Goal: Task Accomplishment & Management: Use online tool/utility

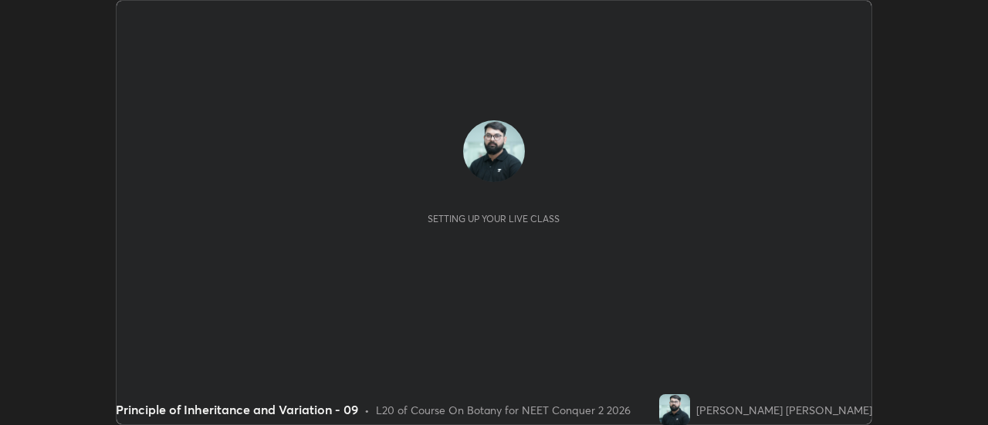
scroll to position [425, 988]
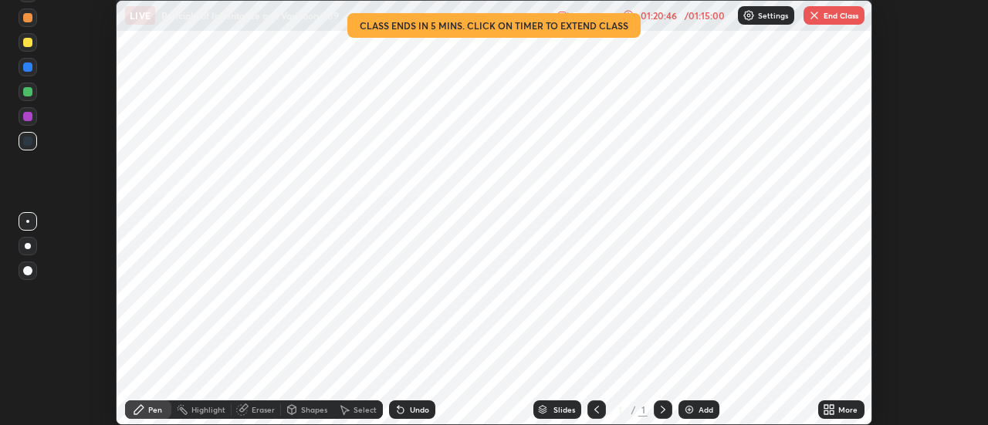
click at [832, 15] on button "End Class" at bounding box center [834, 15] width 61 height 19
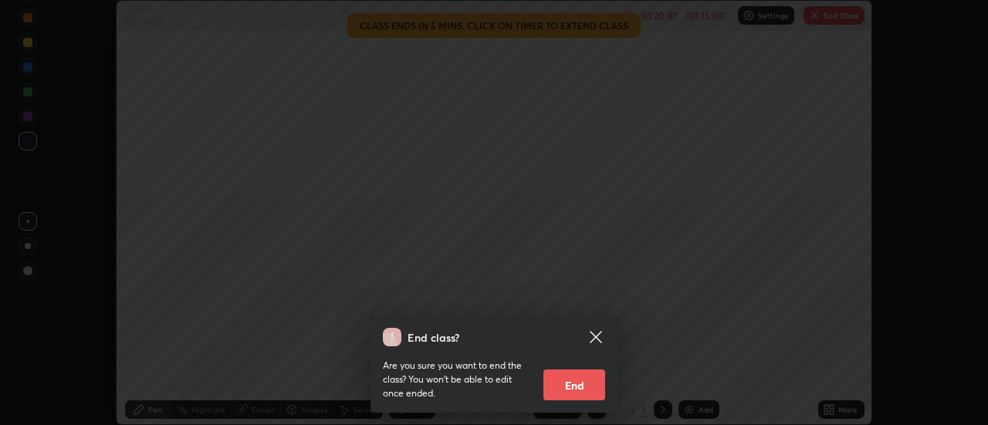
click at [588, 388] on button "End" at bounding box center [575, 385] width 62 height 31
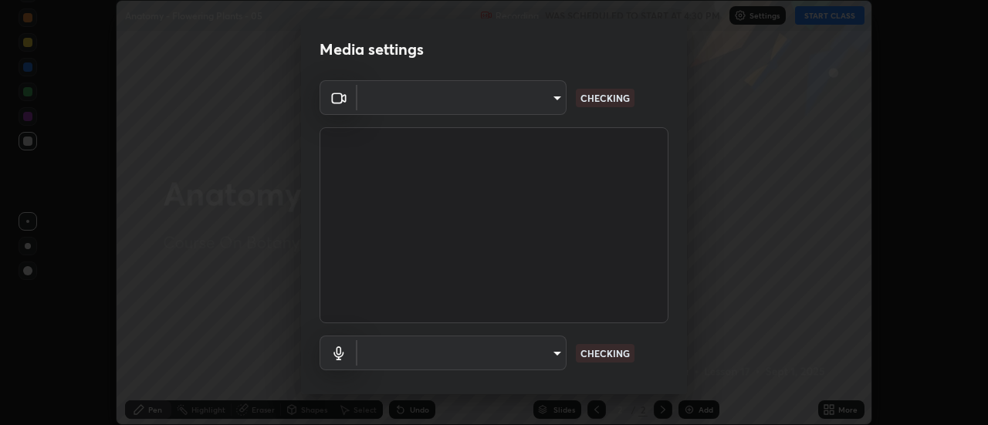
scroll to position [81, 0]
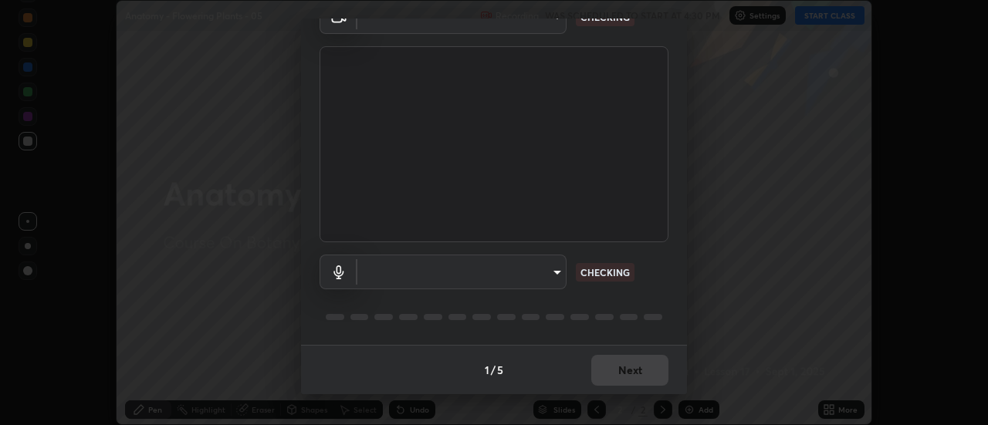
type input "985e4b1f72fc3b9494b48cef3b79fe3b682f9ae0bb15c20acfe574fe2aaad349"
type input "618656b63b7f9ee0ab6491a194f7017e5cc5f8d223736be4f163d7efcd640cbd"
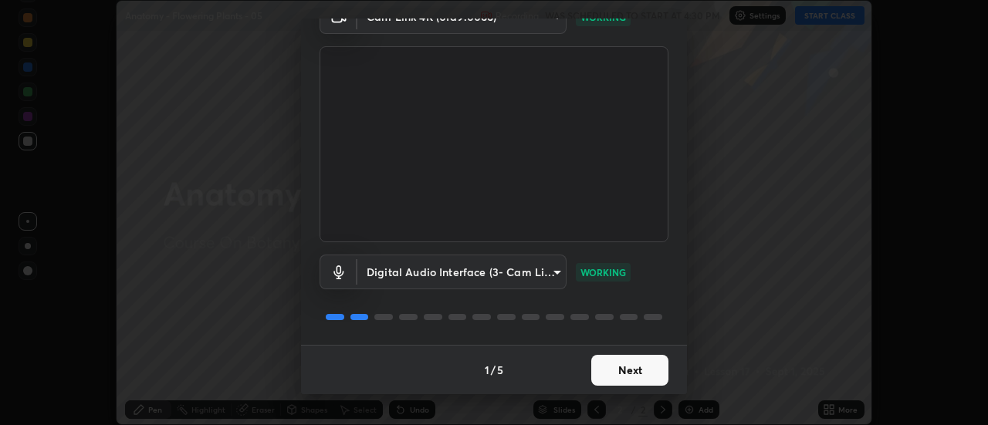
click at [612, 380] on button "Next" at bounding box center [629, 370] width 77 height 31
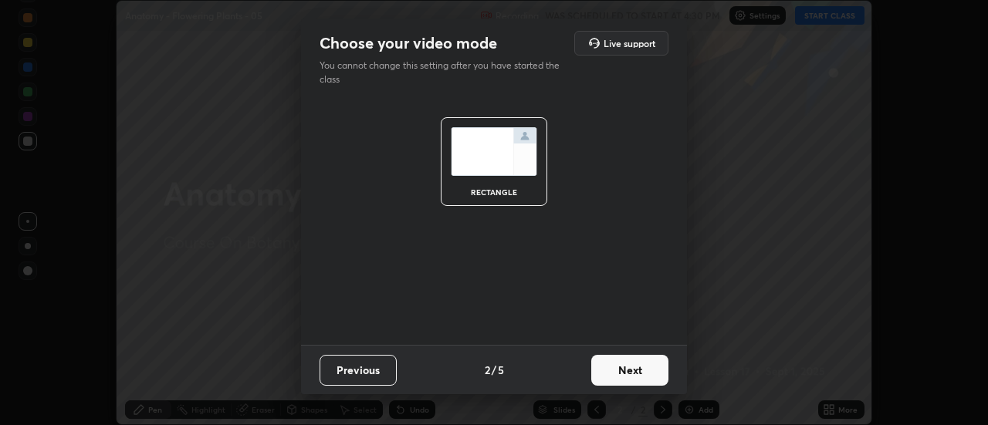
scroll to position [0, 0]
click at [622, 378] on button "Next" at bounding box center [629, 370] width 77 height 31
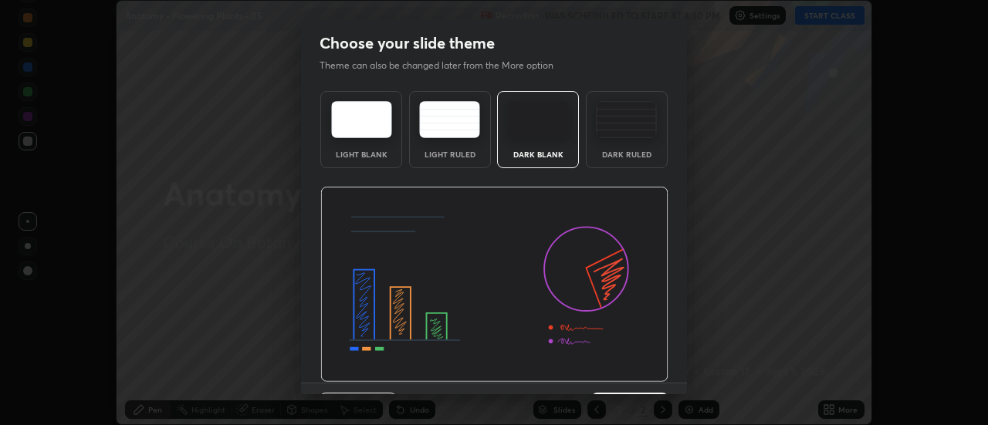
click at [629, 378] on img at bounding box center [494, 285] width 348 height 196
click at [630, 378] on img at bounding box center [494, 285] width 348 height 196
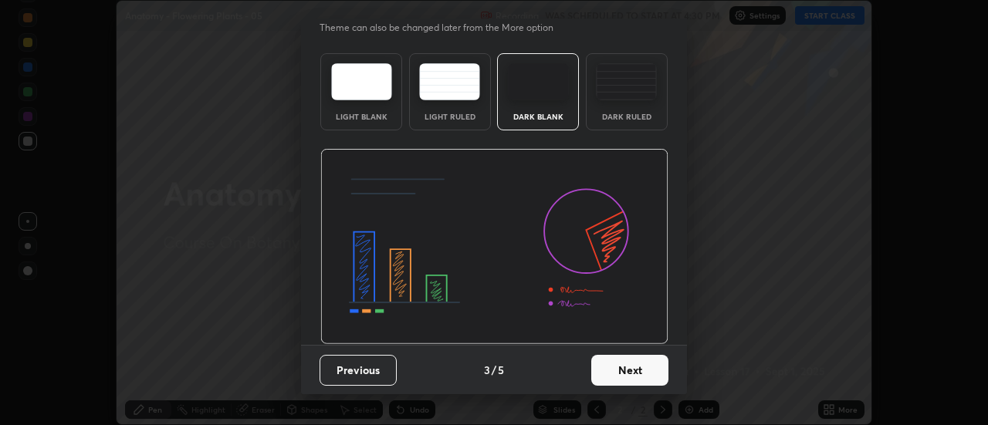
click at [624, 369] on button "Next" at bounding box center [629, 370] width 77 height 31
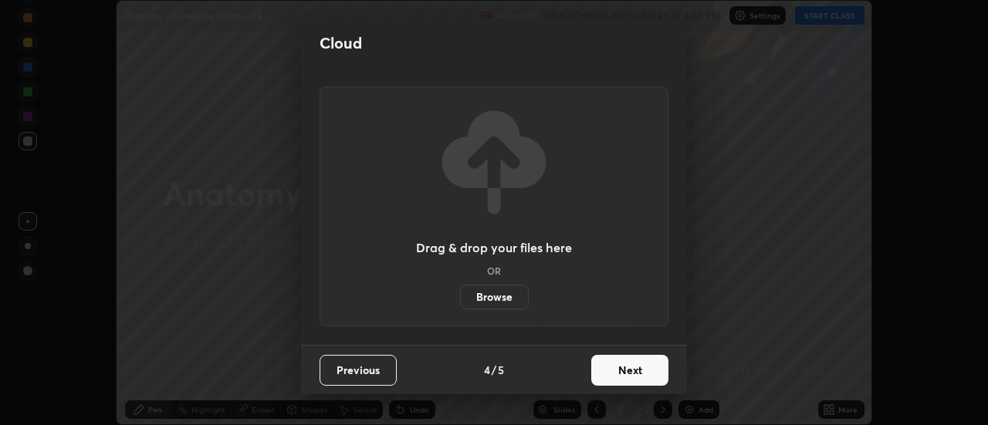
click at [629, 374] on button "Next" at bounding box center [629, 370] width 77 height 31
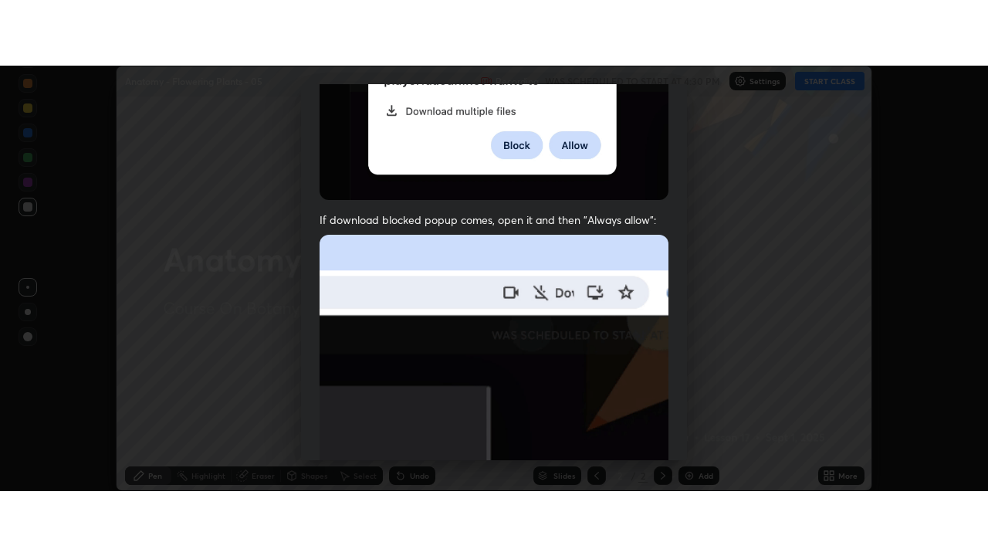
scroll to position [396, 0]
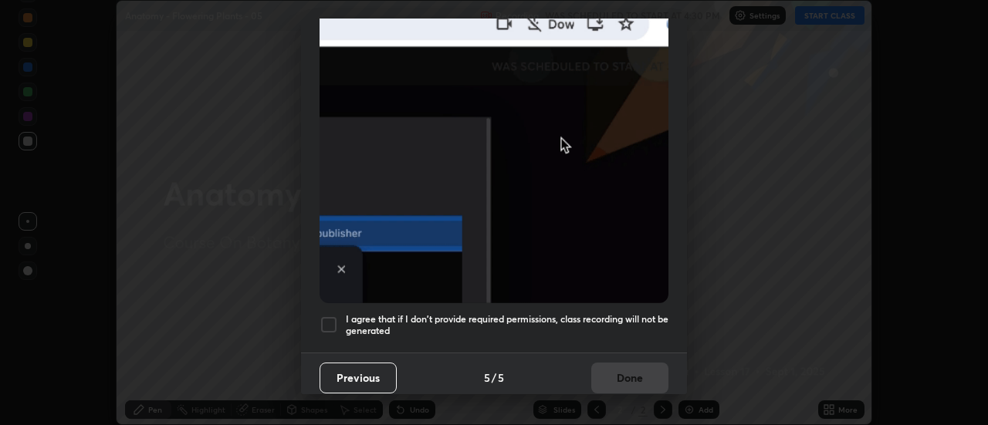
click at [590, 327] on h5 "I agree that if I don't provide required permissions, class recording will not …" at bounding box center [507, 325] width 323 height 24
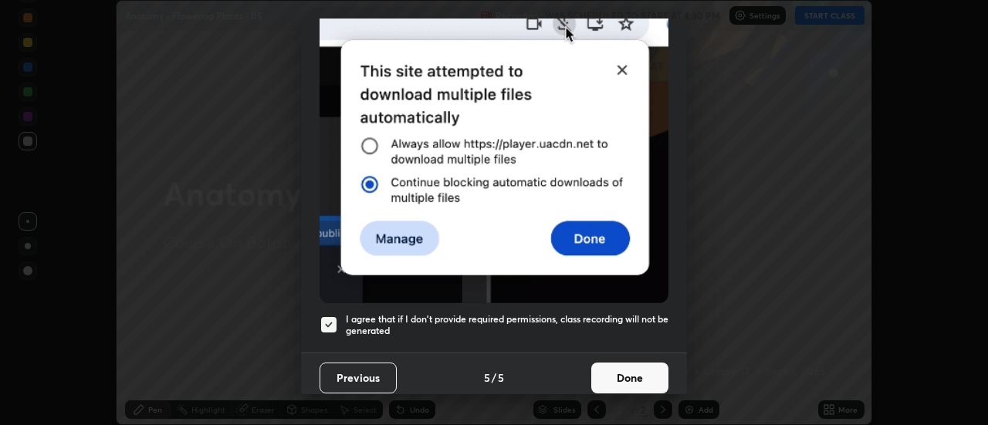
click at [620, 340] on div "Allow "Download multiple files" if prompted: If download blocked popup comes, o…" at bounding box center [494, 28] width 386 height 650
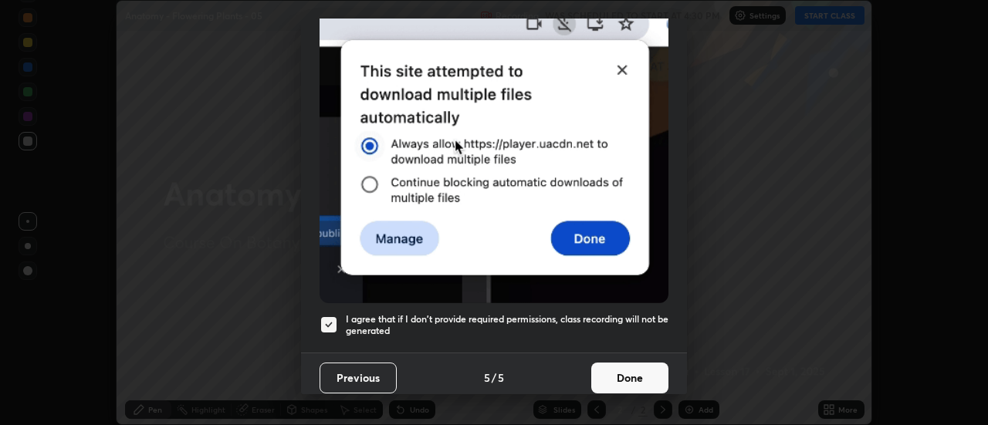
click at [631, 327] on h5 "I agree that if I don't provide required permissions, class recording will not …" at bounding box center [507, 325] width 323 height 24
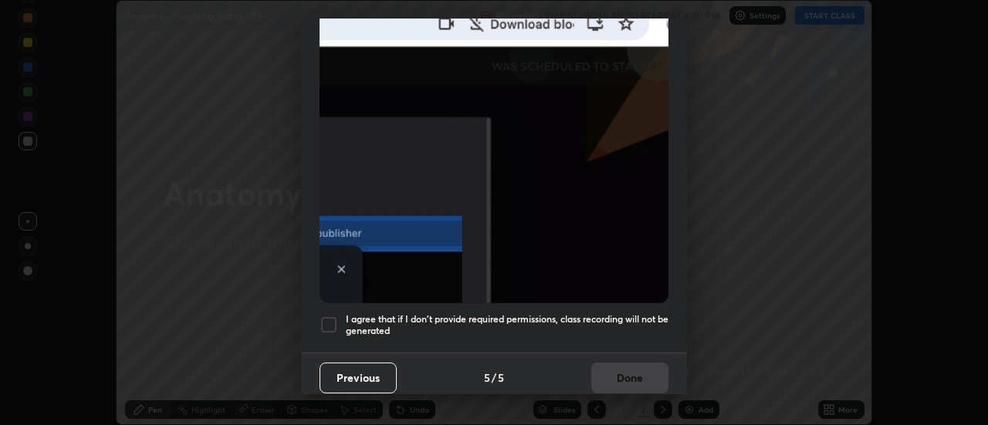
click at [634, 338] on div "Allow "Download multiple files" if prompted: If download blocked popup comes, o…" at bounding box center [494, 28] width 386 height 650
click at [637, 372] on div "Previous 5 / 5 Done" at bounding box center [494, 377] width 386 height 49
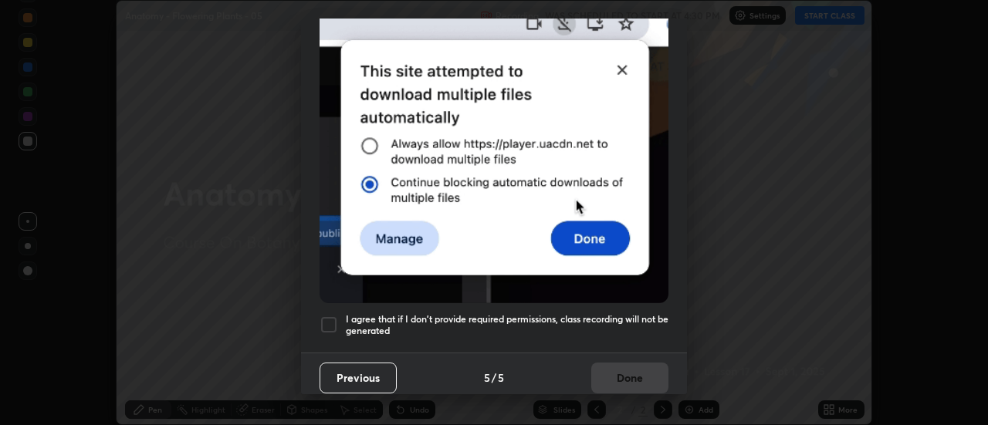
click at [647, 325] on h5 "I agree that if I don't provide required permissions, class recording will not …" at bounding box center [507, 325] width 323 height 24
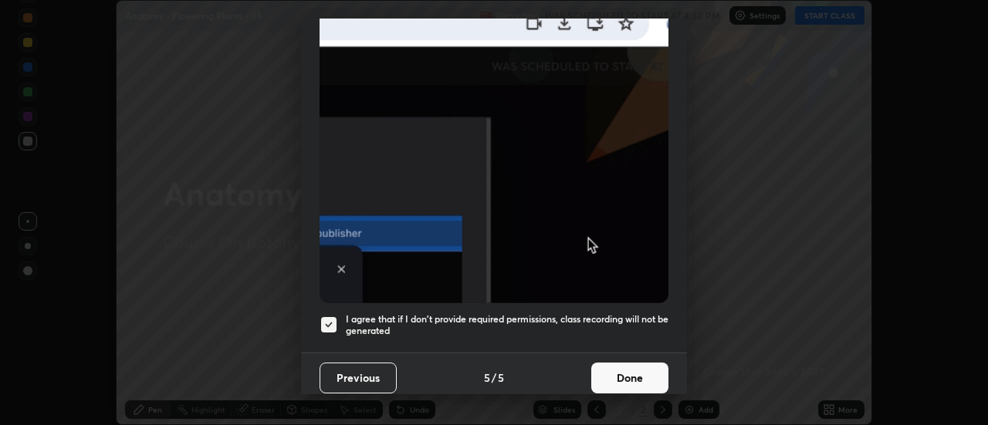
click at [641, 368] on button "Done" at bounding box center [629, 378] width 77 height 31
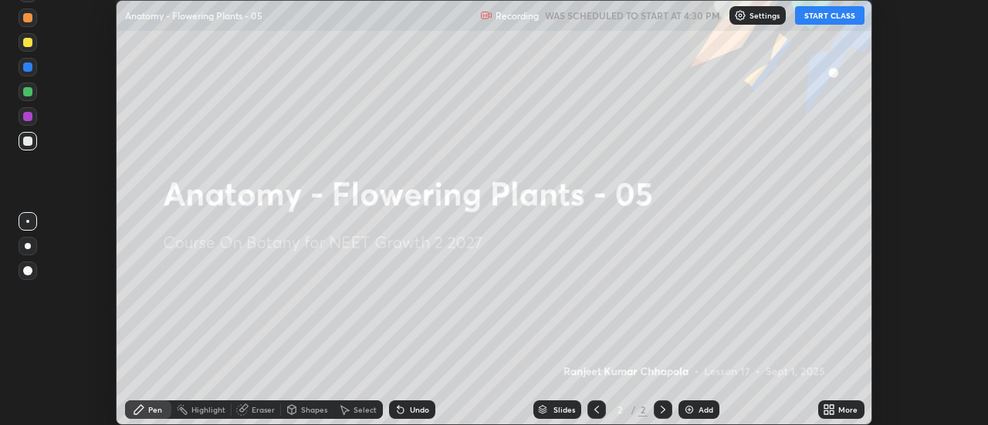
click at [843, 406] on div "More" at bounding box center [848, 410] width 19 height 8
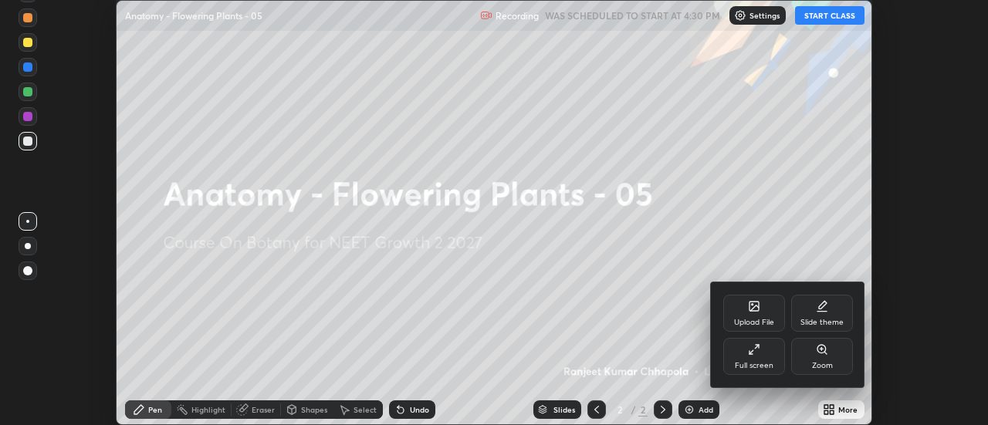
click at [764, 353] on div "Full screen" at bounding box center [755, 356] width 62 height 37
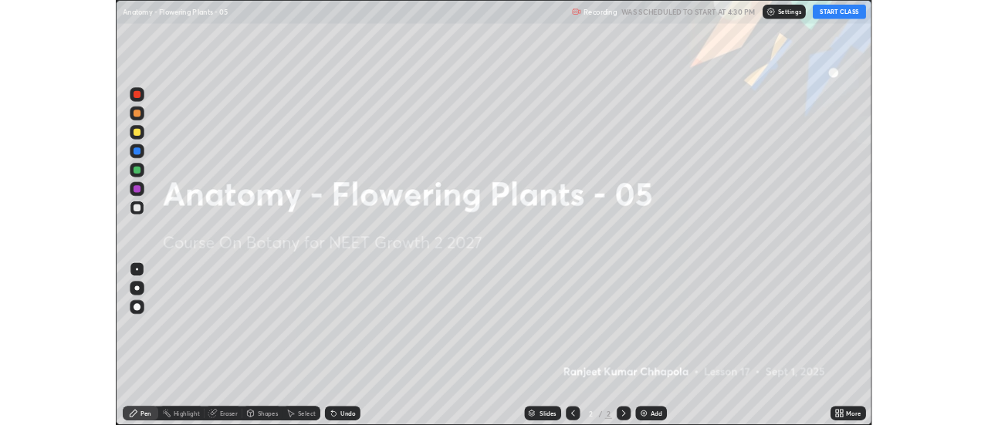
scroll to position [556, 988]
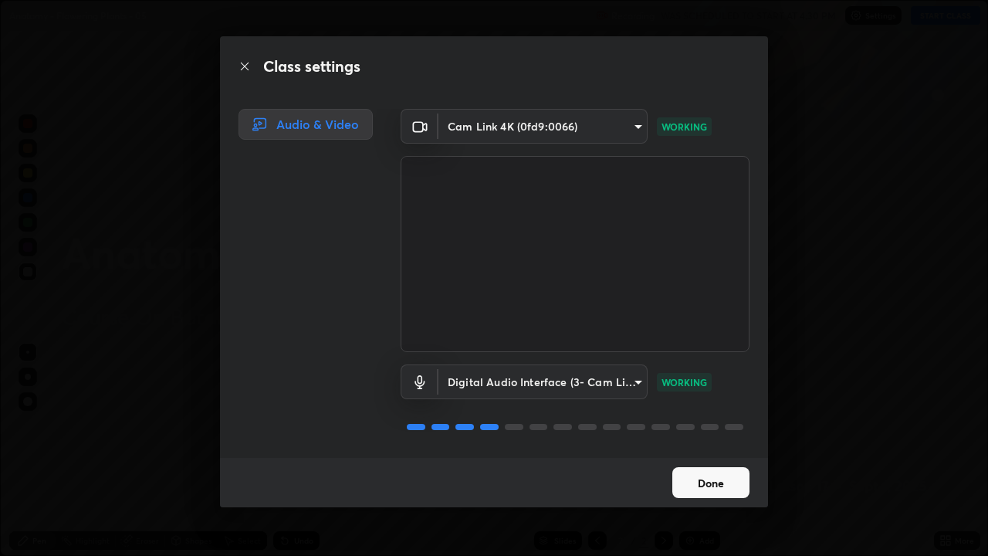
click at [715, 425] on button "Done" at bounding box center [711, 482] width 77 height 31
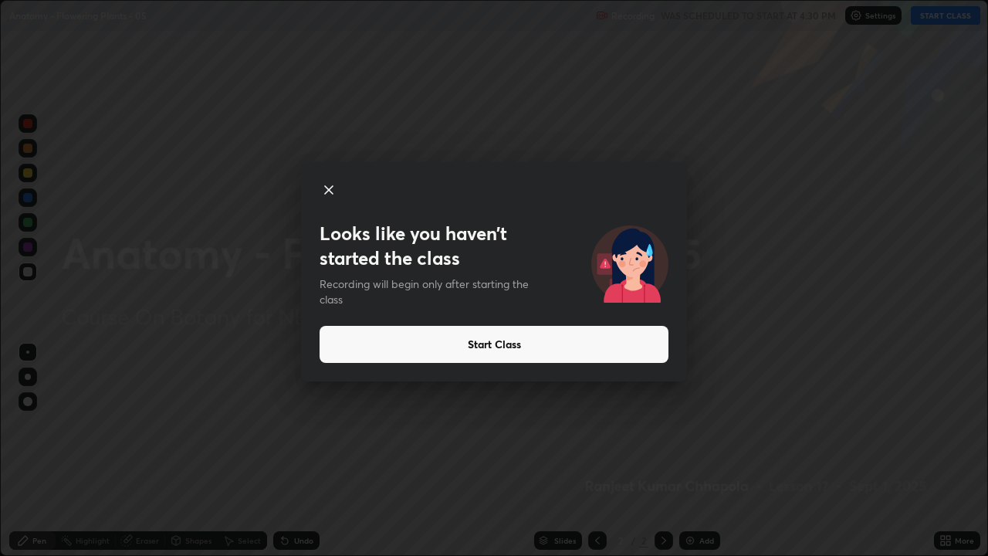
click at [596, 347] on button "Start Class" at bounding box center [494, 344] width 349 height 37
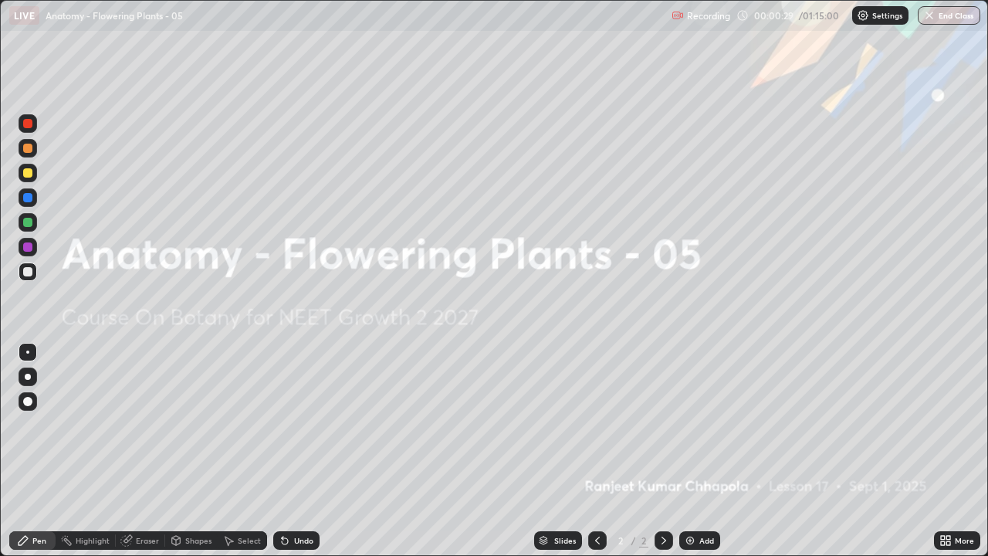
click at [951, 425] on div "More" at bounding box center [957, 540] width 46 height 19
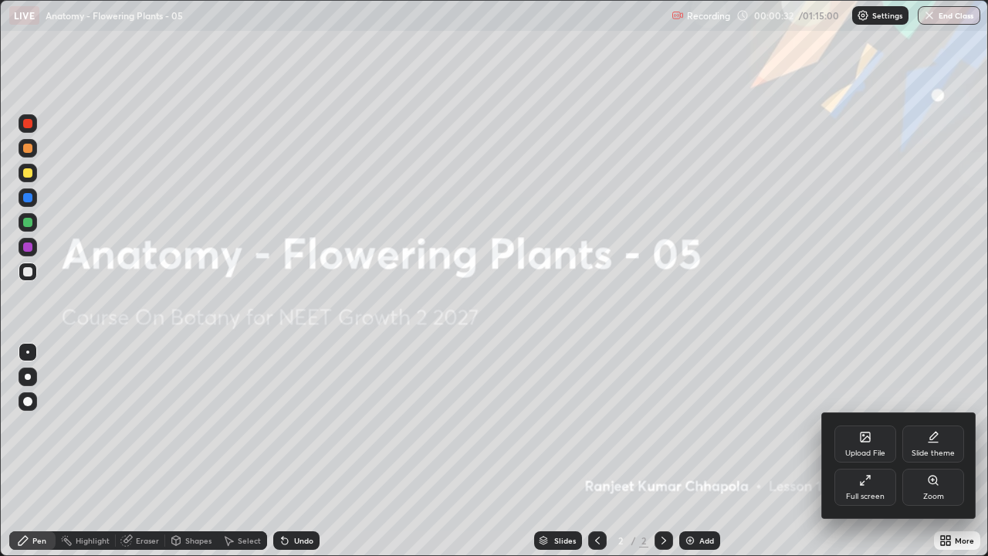
click at [852, 425] on div "Upload File" at bounding box center [866, 453] width 40 height 8
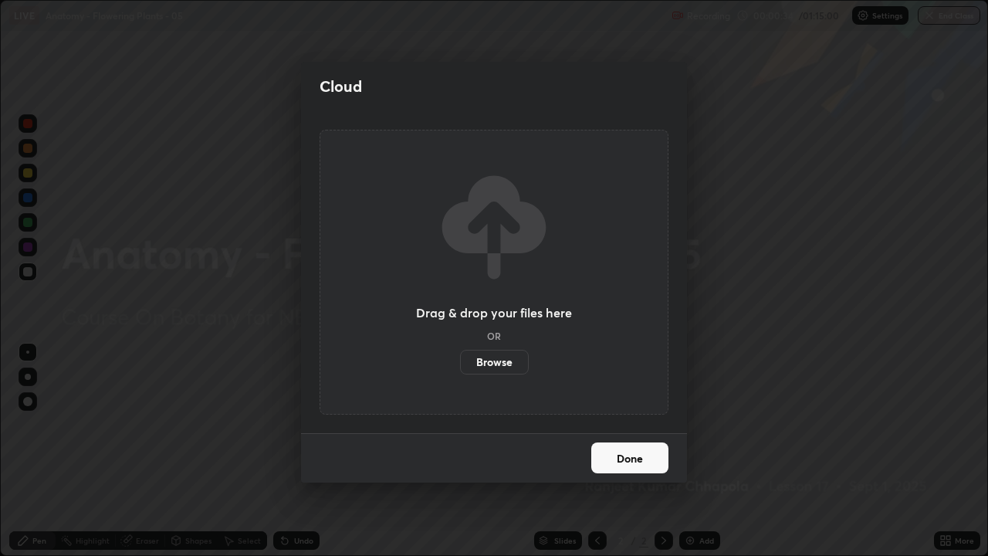
click at [503, 359] on label "Browse" at bounding box center [494, 362] width 69 height 25
click at [460, 359] on input "Browse" at bounding box center [460, 362] width 0 height 25
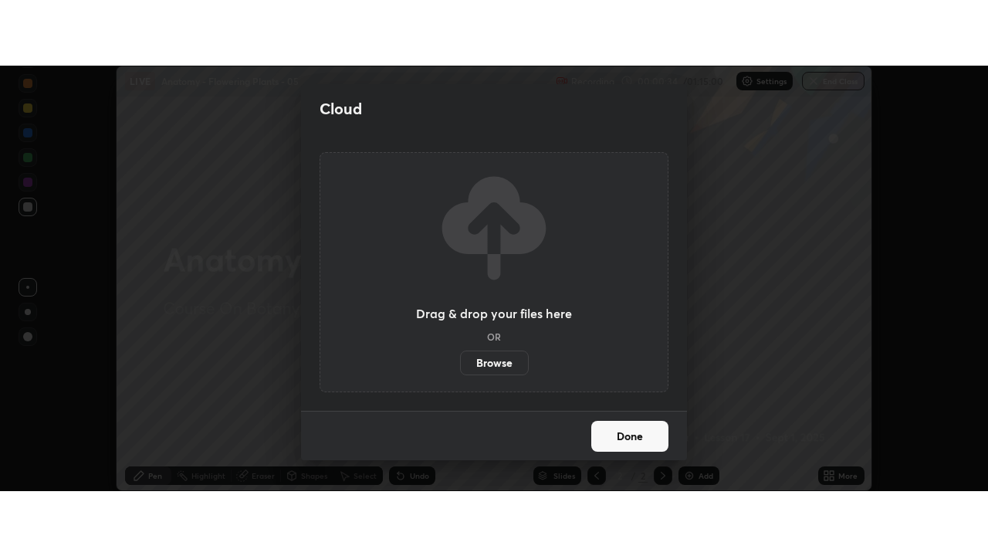
scroll to position [76791, 76228]
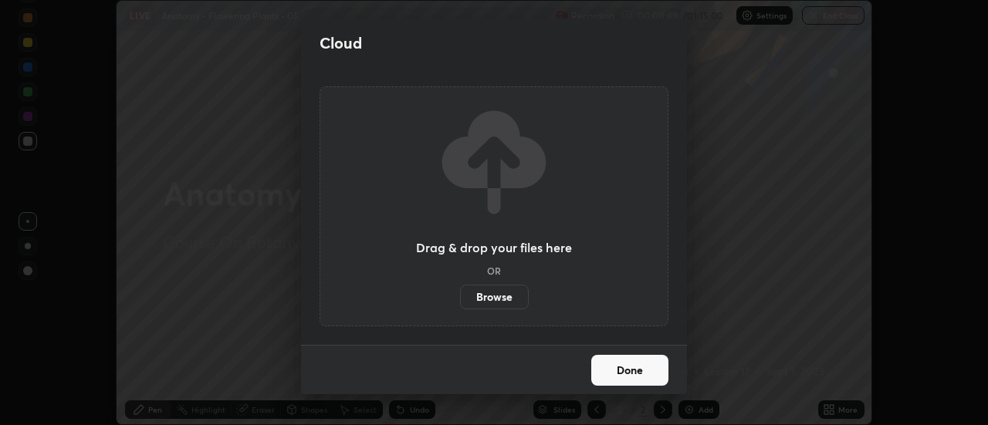
click at [495, 297] on label "Browse" at bounding box center [494, 297] width 69 height 25
click at [460, 297] on input "Browse" at bounding box center [460, 297] width 0 height 25
click at [493, 297] on label "Browse" at bounding box center [494, 297] width 69 height 25
click at [460, 297] on input "Browse" at bounding box center [460, 297] width 0 height 25
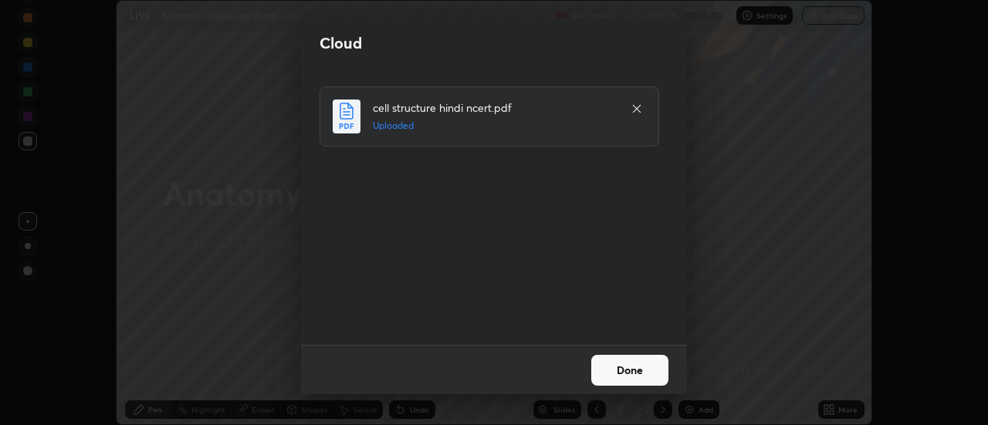
click at [621, 371] on button "Done" at bounding box center [629, 370] width 77 height 31
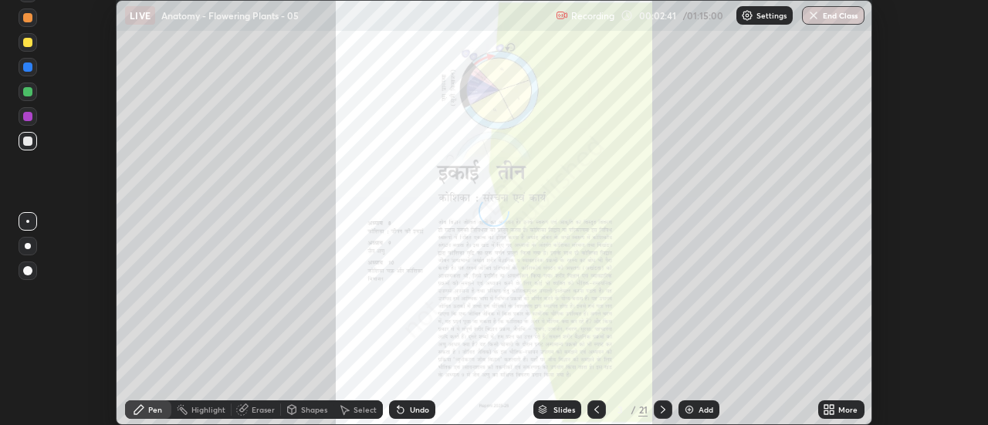
click at [834, 414] on icon at bounding box center [833, 413] width 4 height 4
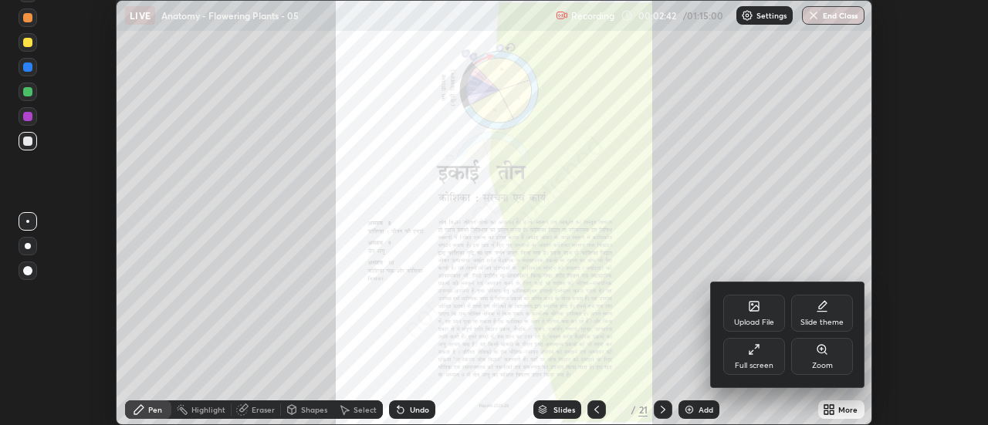
click at [756, 355] on icon at bounding box center [754, 350] width 12 height 12
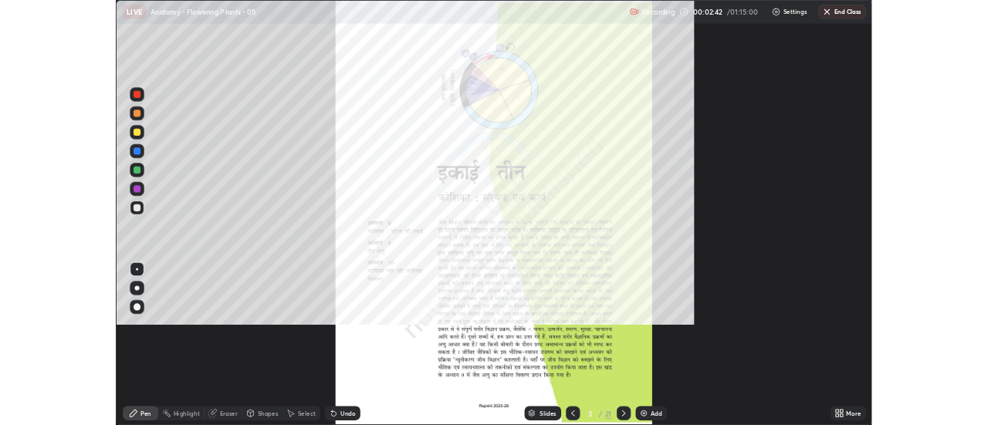
scroll to position [556, 988]
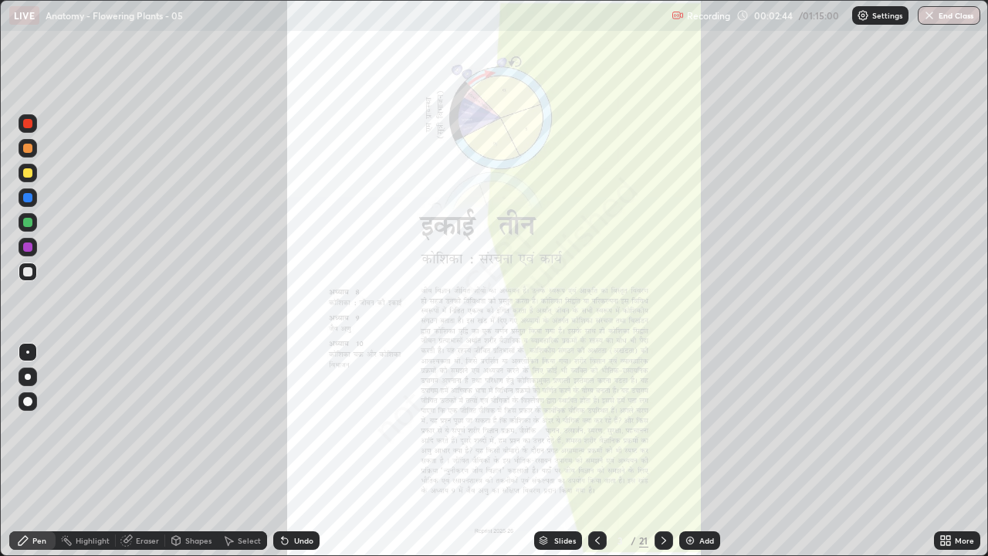
click at [663, 425] on icon at bounding box center [664, 540] width 12 height 12
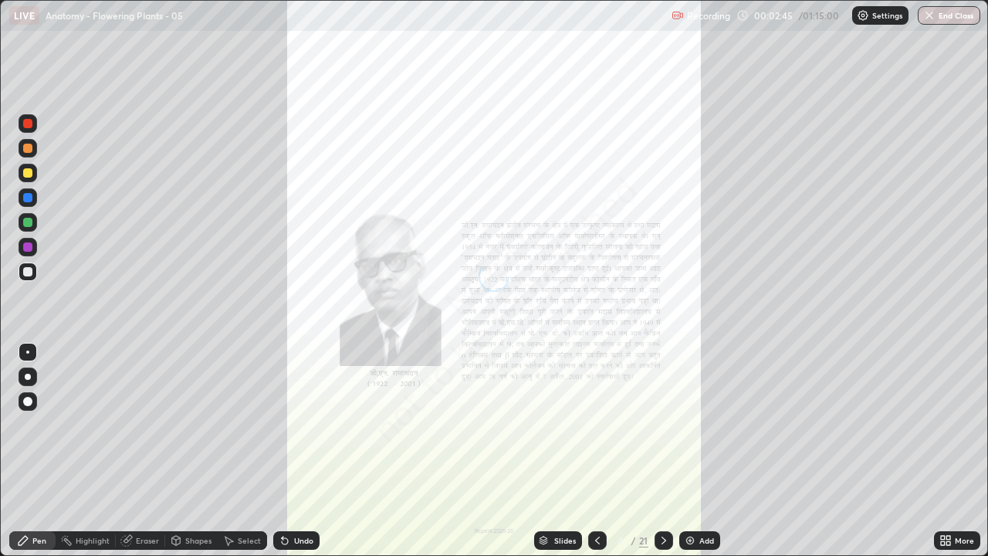
click at [663, 425] on icon at bounding box center [664, 540] width 12 height 12
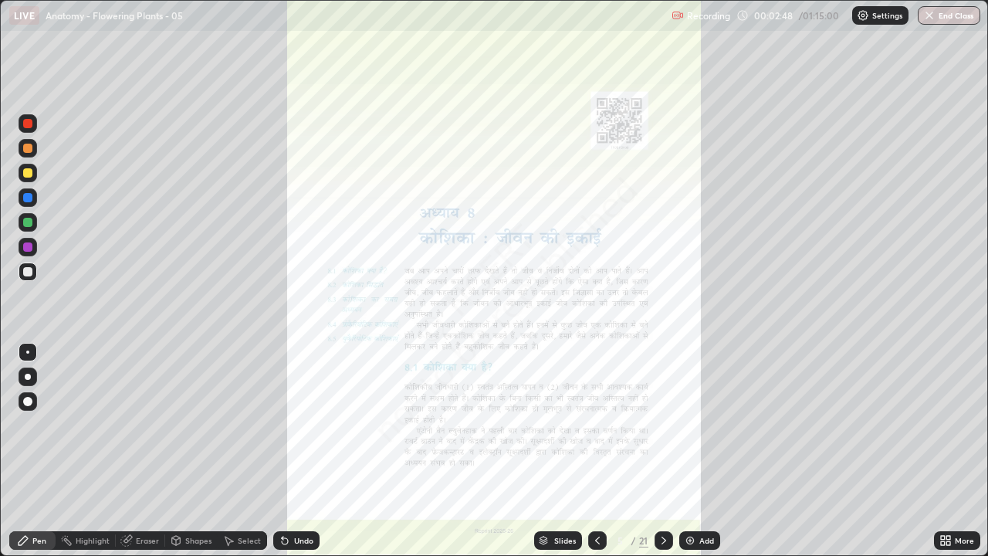
click at [663, 425] on icon at bounding box center [664, 541] width 5 height 8
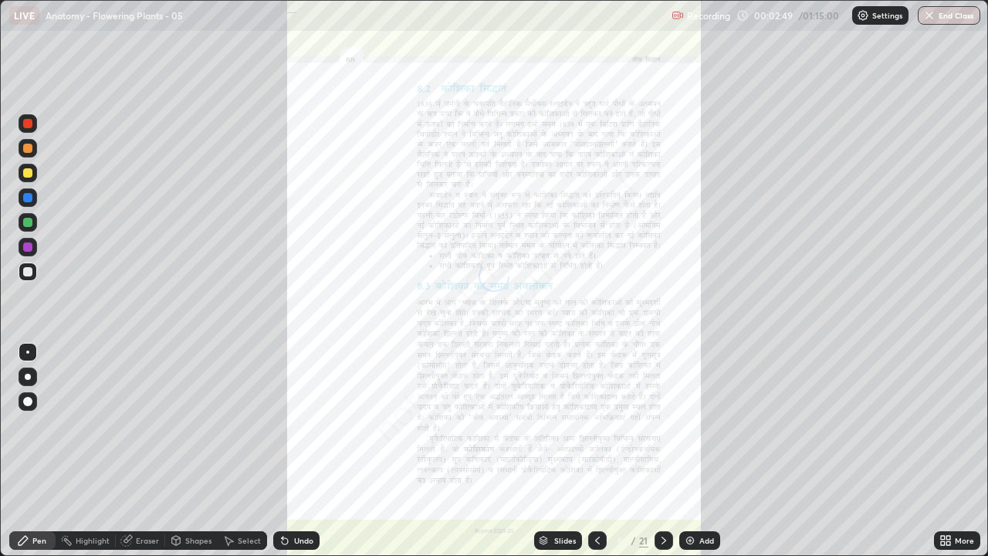
click at [663, 425] on icon at bounding box center [664, 540] width 12 height 12
click at [663, 425] on icon at bounding box center [664, 541] width 5 height 8
click at [598, 425] on icon at bounding box center [597, 540] width 12 height 12
click at [948, 425] on icon at bounding box center [949, 543] width 4 height 4
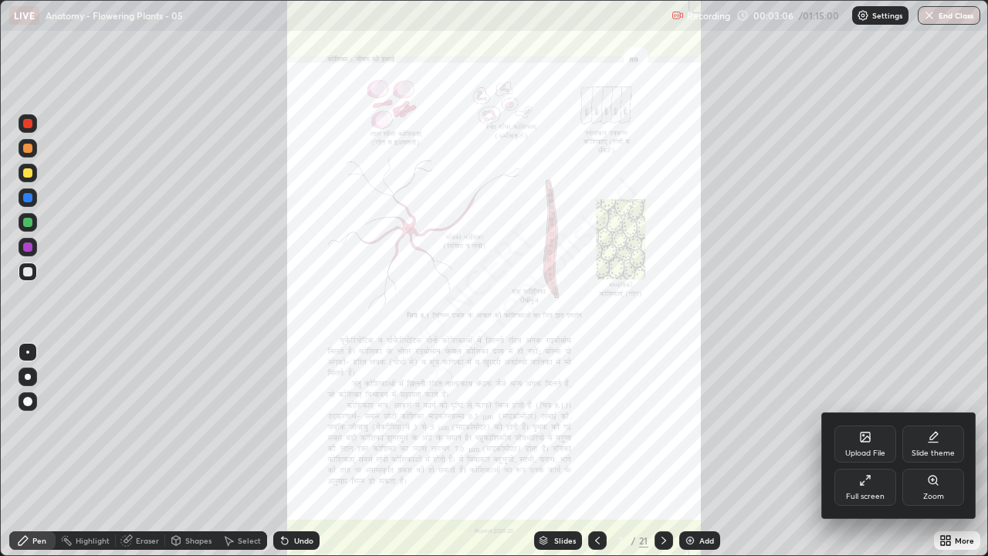
click at [934, 425] on div "Zoom" at bounding box center [934, 487] width 62 height 37
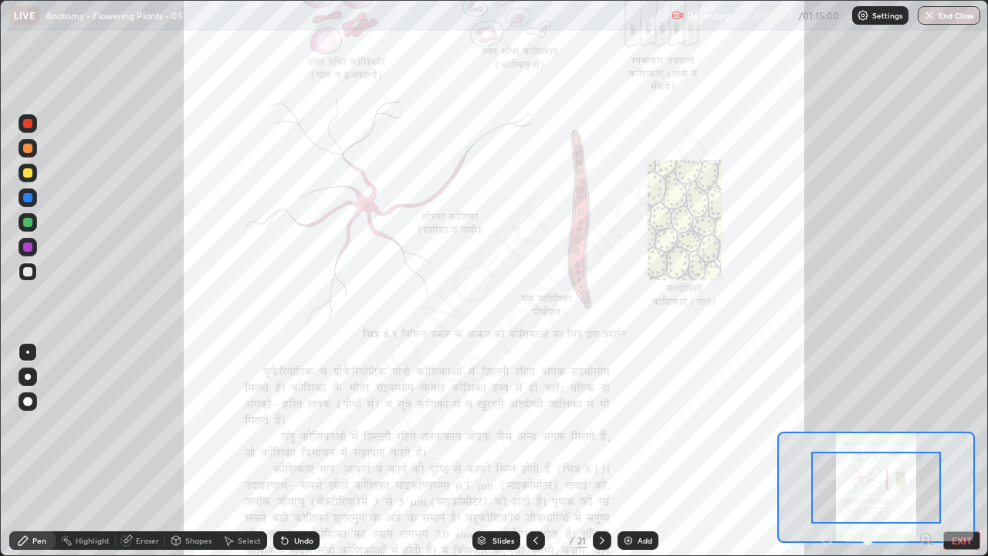
click at [926, 425] on icon at bounding box center [926, 538] width 4 height 0
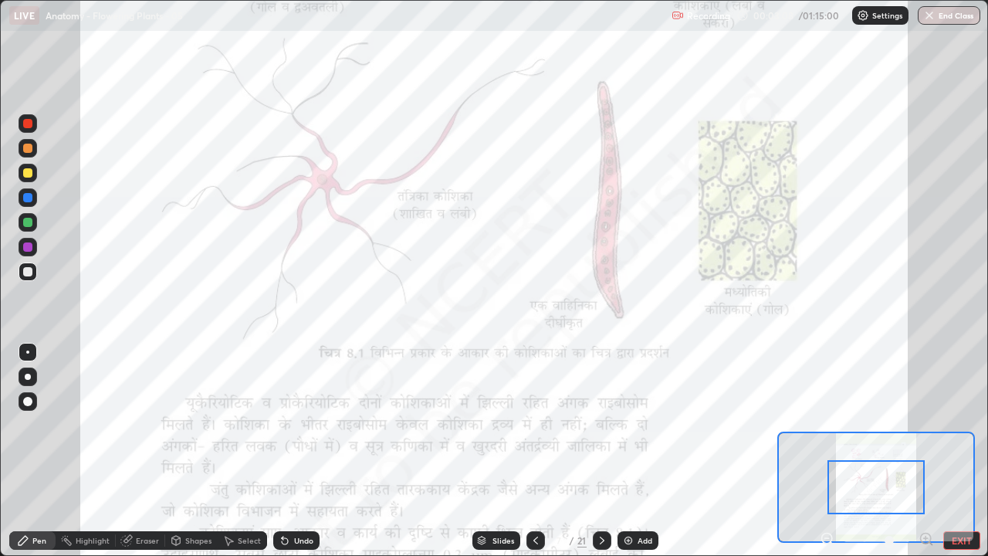
click at [926, 425] on icon at bounding box center [926, 539] width 0 height 4
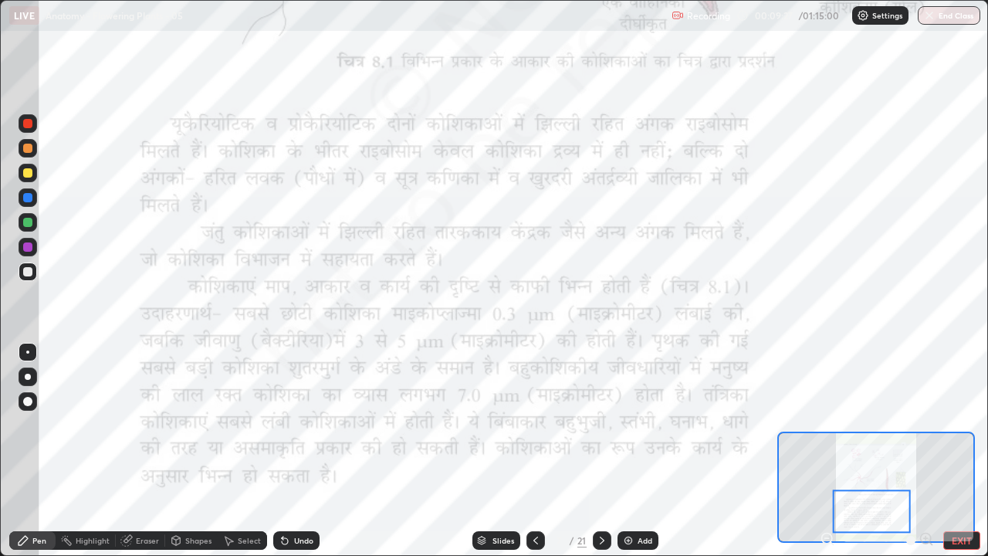
click at [534, 425] on icon at bounding box center [536, 541] width 5 height 8
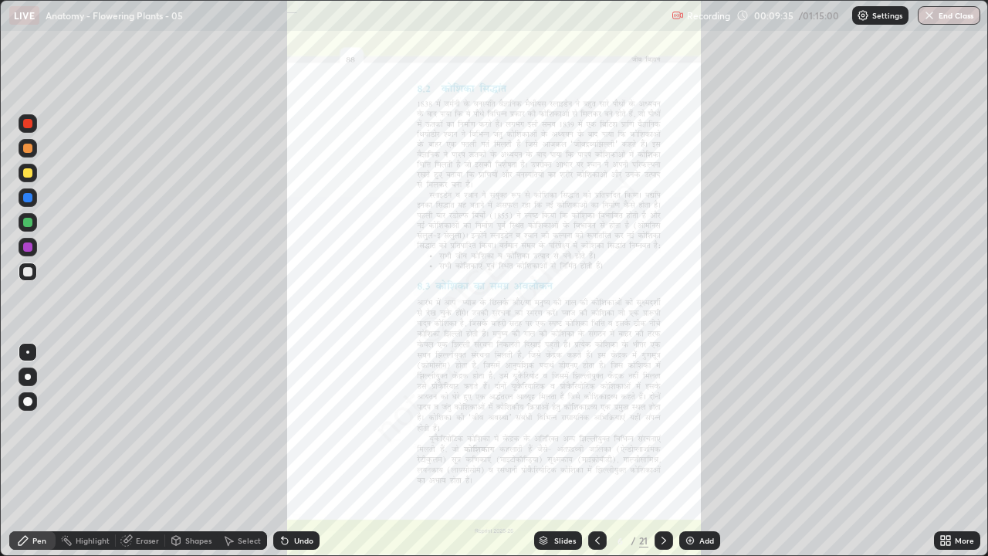
click at [660, 425] on div at bounding box center [664, 540] width 19 height 31
click at [665, 425] on icon at bounding box center [664, 540] width 12 height 12
click at [948, 425] on icon at bounding box center [949, 538] width 4 height 4
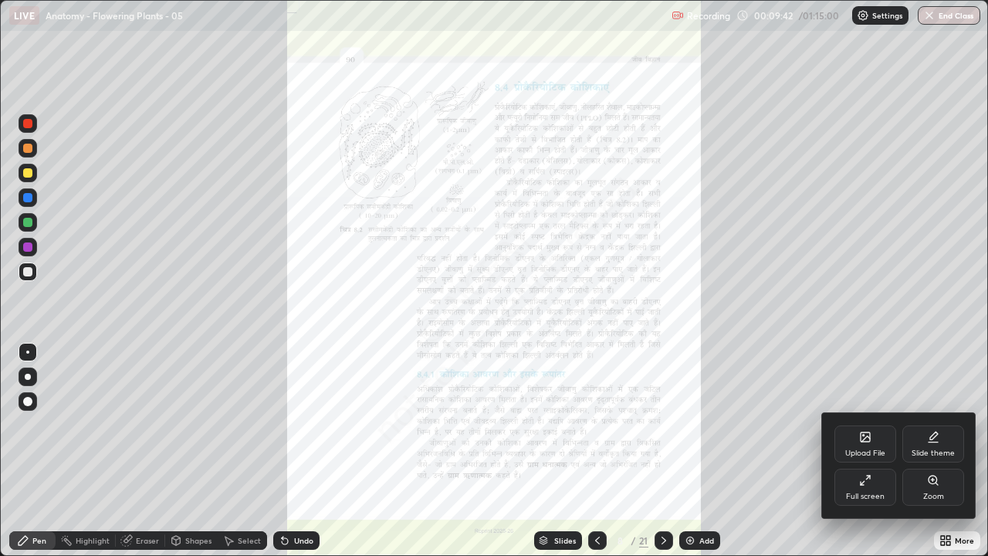
click at [934, 425] on div "Zoom" at bounding box center [934, 487] width 62 height 37
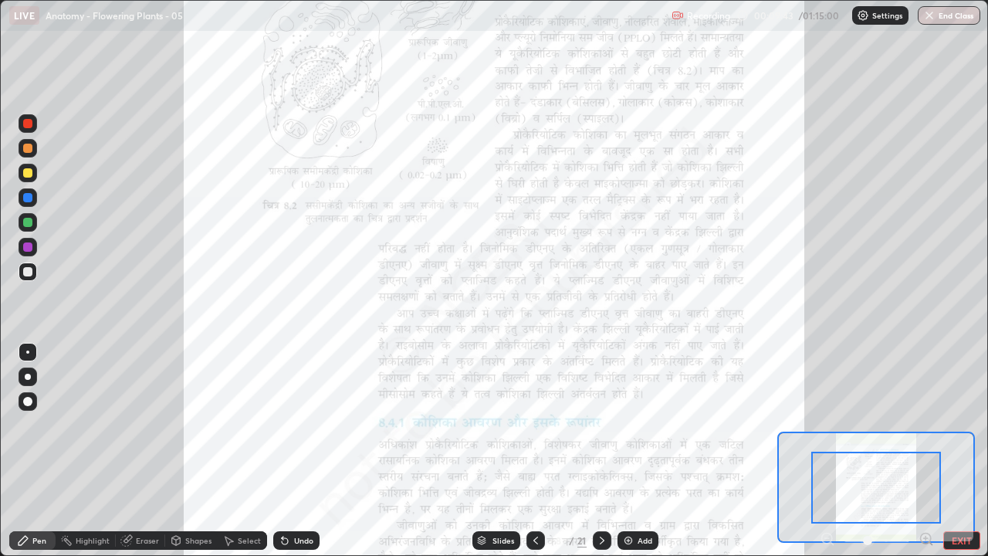
click at [923, 425] on icon at bounding box center [926, 538] width 15 height 15
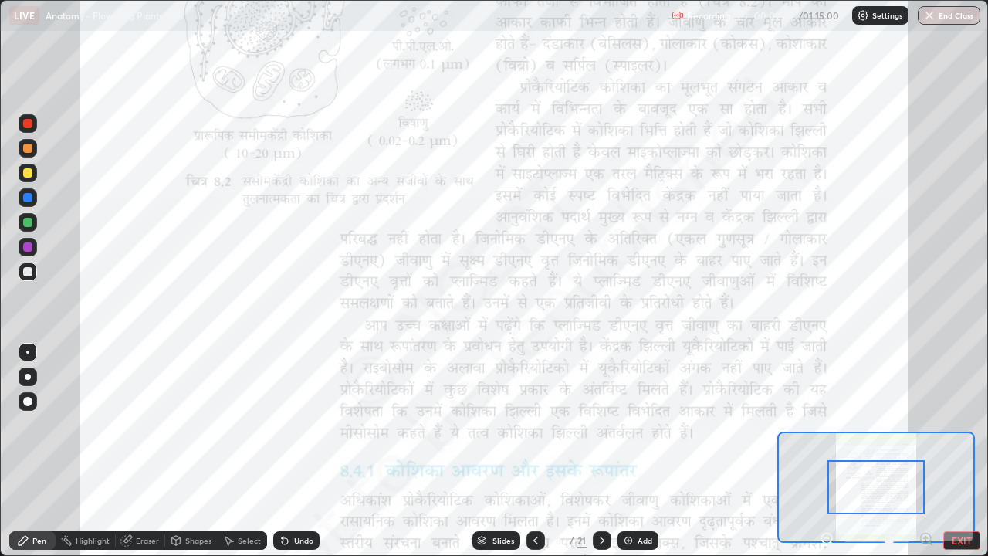
click at [924, 425] on icon at bounding box center [926, 538] width 4 height 0
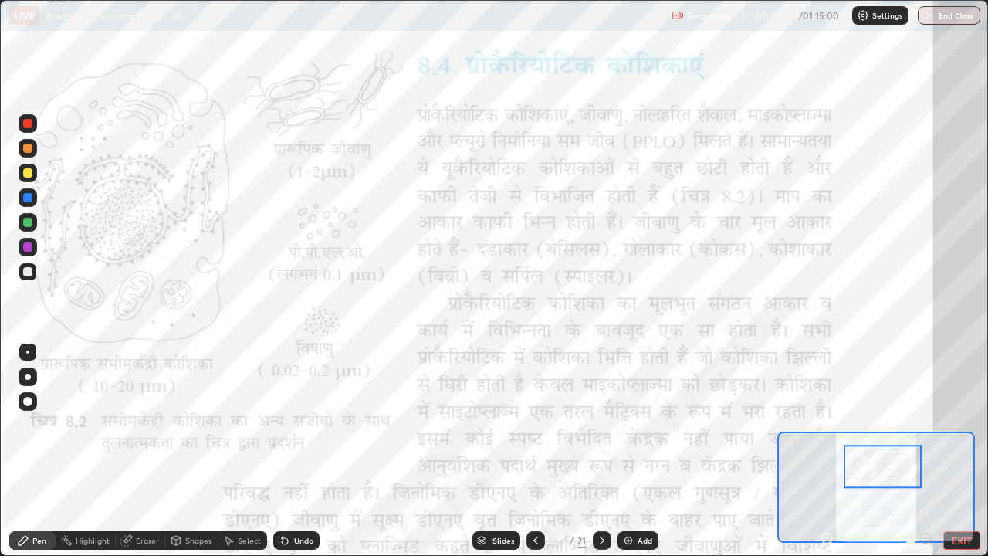
click at [27, 249] on div at bounding box center [27, 246] width 9 height 9
click at [29, 353] on div at bounding box center [27, 352] width 3 height 3
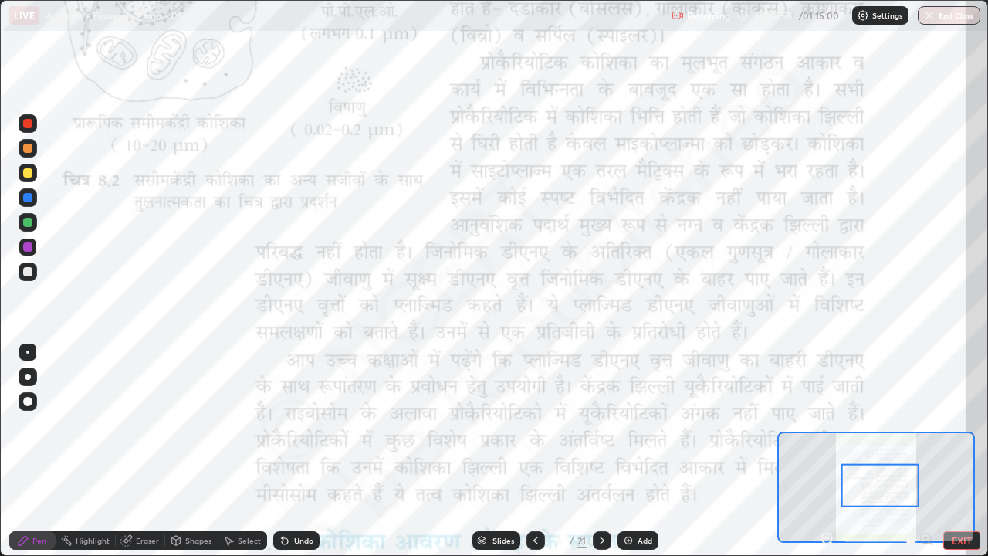
click at [29, 219] on div at bounding box center [27, 222] width 9 height 9
click at [25, 246] on div at bounding box center [27, 246] width 9 height 9
click at [25, 196] on div at bounding box center [27, 197] width 9 height 9
click at [284, 425] on icon at bounding box center [285, 541] width 6 height 6
click at [286, 425] on icon at bounding box center [285, 541] width 6 height 6
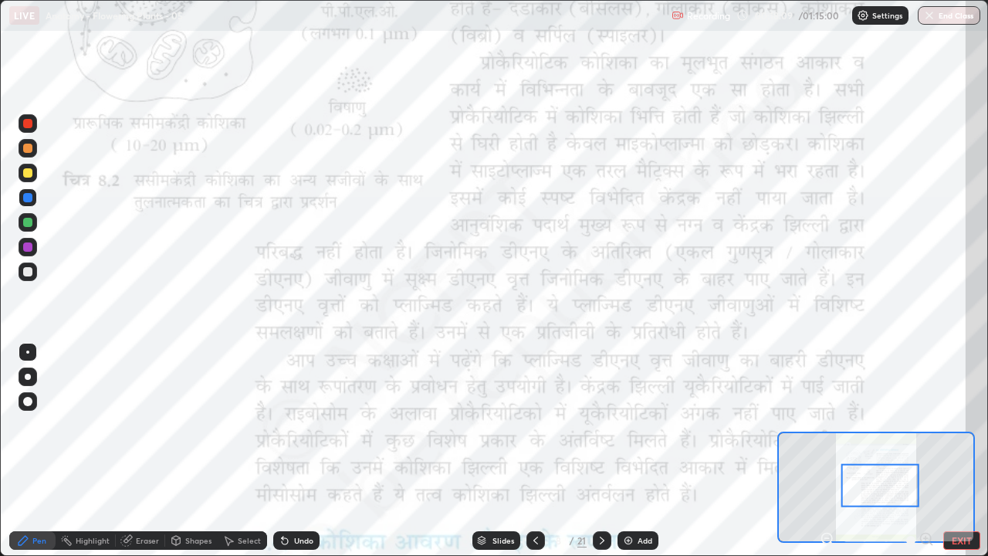
click at [284, 425] on icon at bounding box center [285, 541] width 6 height 6
click at [279, 425] on icon at bounding box center [285, 540] width 12 height 12
click at [283, 425] on icon at bounding box center [285, 541] width 6 height 6
click at [280, 425] on div "Undo" at bounding box center [296, 540] width 46 height 19
click at [276, 425] on div "Undo" at bounding box center [296, 540] width 46 height 19
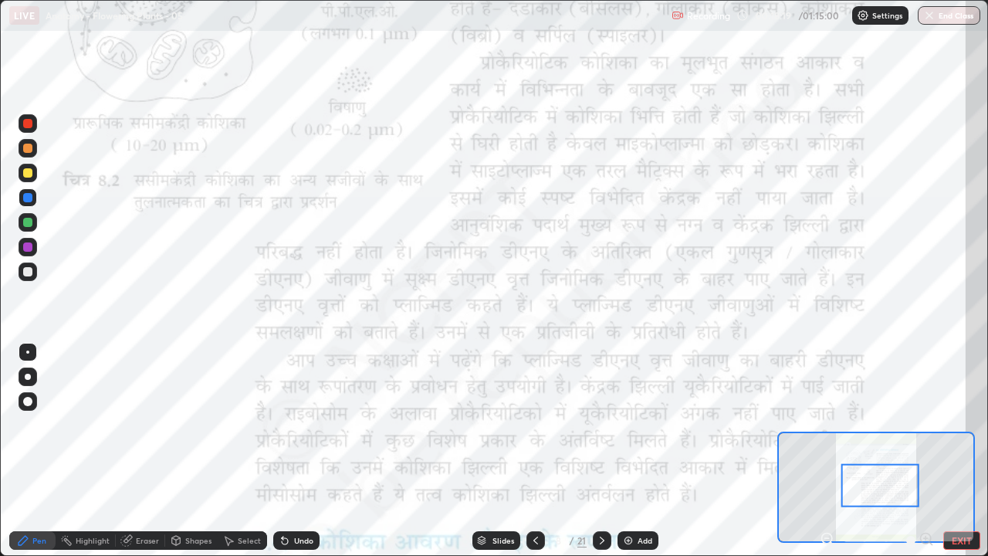
click at [27, 198] on div at bounding box center [27, 197] width 9 height 9
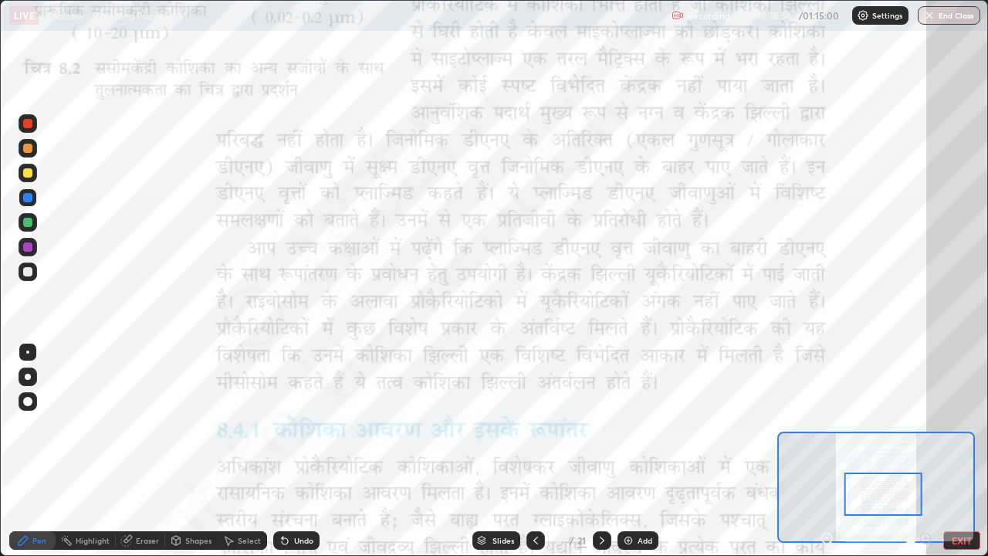
click at [294, 425] on div "Undo" at bounding box center [303, 541] width 19 height 8
click at [301, 425] on div "Undo" at bounding box center [303, 541] width 19 height 8
click at [29, 171] on div at bounding box center [27, 172] width 9 height 9
click at [282, 425] on icon at bounding box center [283, 538] width 2 height 2
click at [26, 148] on div at bounding box center [27, 148] width 9 height 9
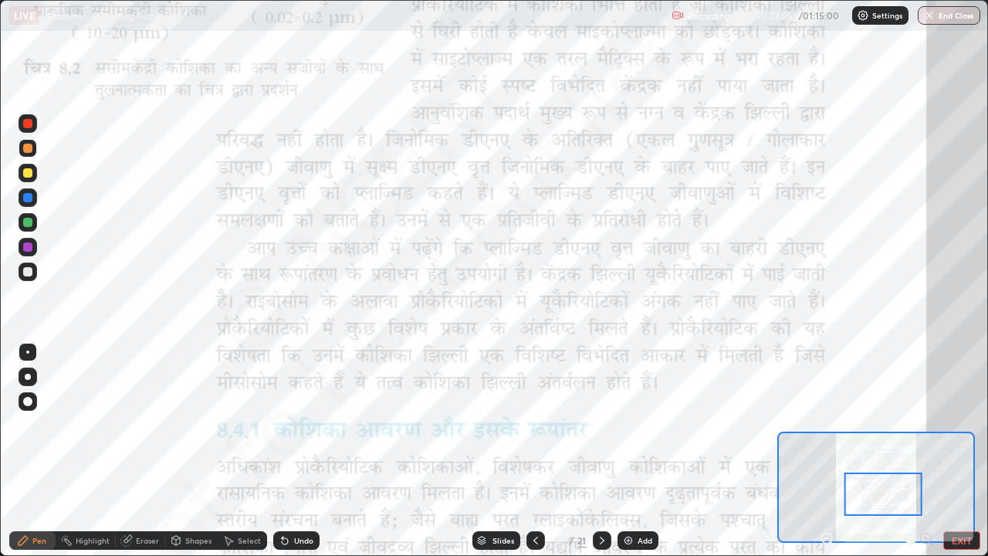
click at [290, 425] on div "Undo" at bounding box center [296, 540] width 46 height 19
click at [287, 425] on icon at bounding box center [285, 540] width 12 height 12
click at [286, 425] on icon at bounding box center [285, 540] width 12 height 12
click at [148, 425] on div "Eraser" at bounding box center [147, 541] width 23 height 8
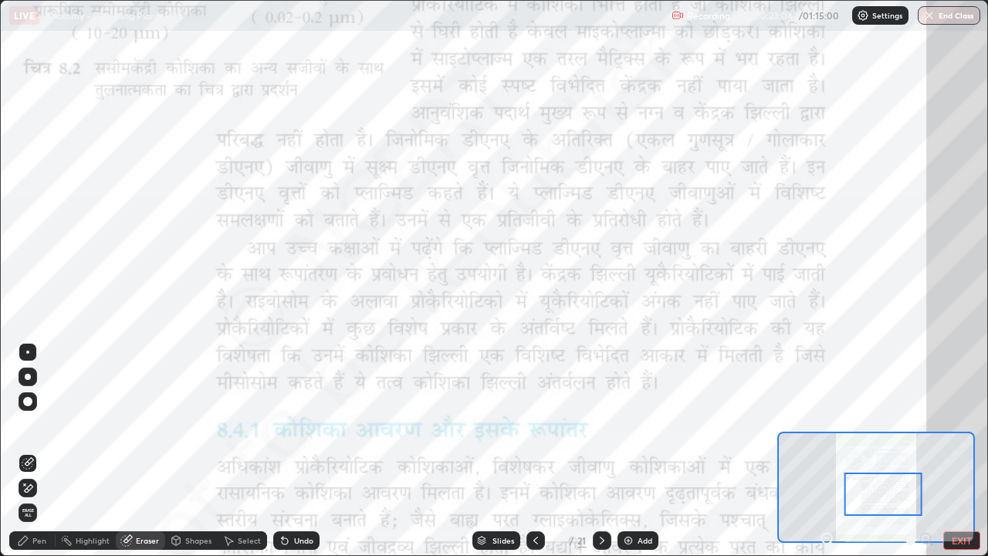
click at [41, 425] on div "Pen" at bounding box center [39, 541] width 14 height 8
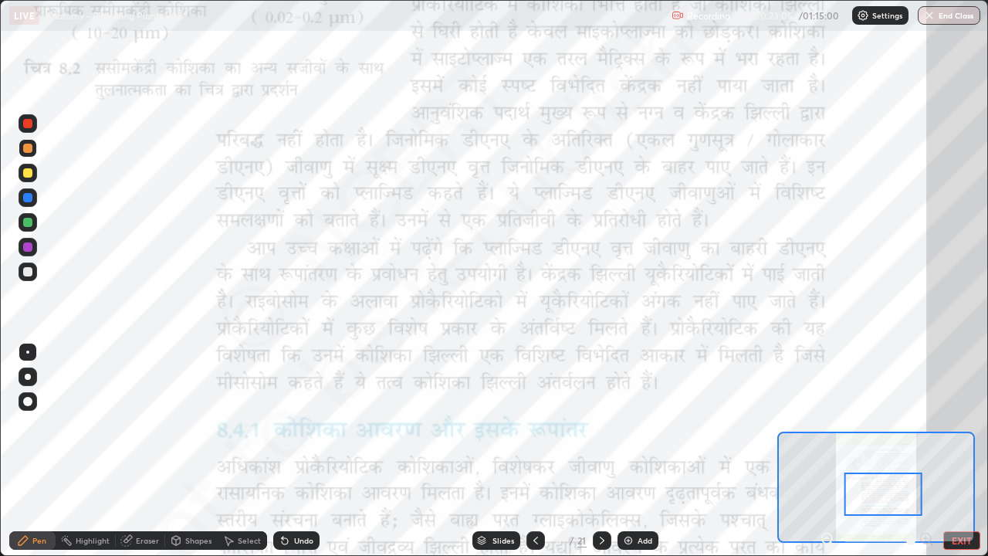
click at [24, 196] on div at bounding box center [27, 197] width 9 height 9
click at [27, 246] on div at bounding box center [27, 246] width 9 height 9
click at [827, 425] on icon at bounding box center [827, 538] width 4 height 0
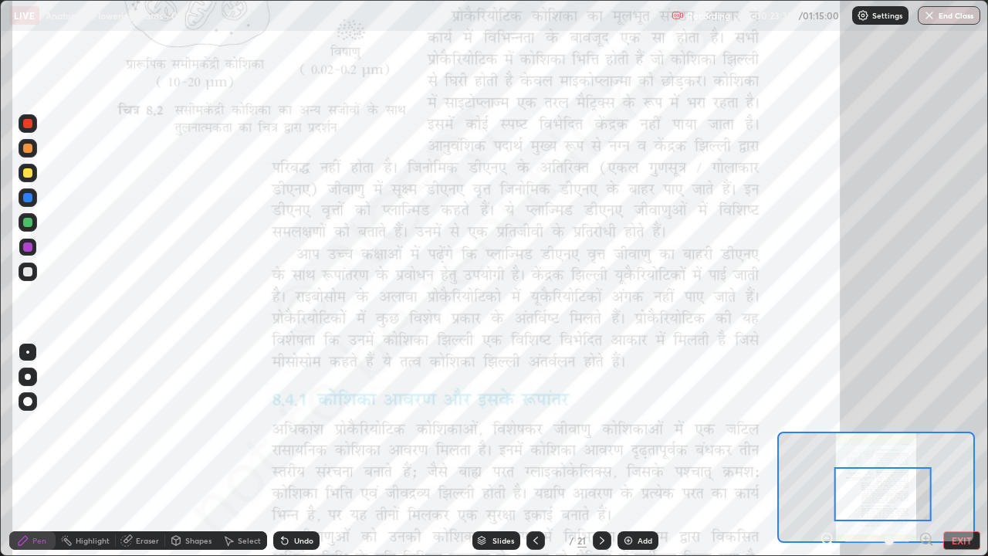
click at [827, 425] on icon at bounding box center [827, 538] width 4 height 0
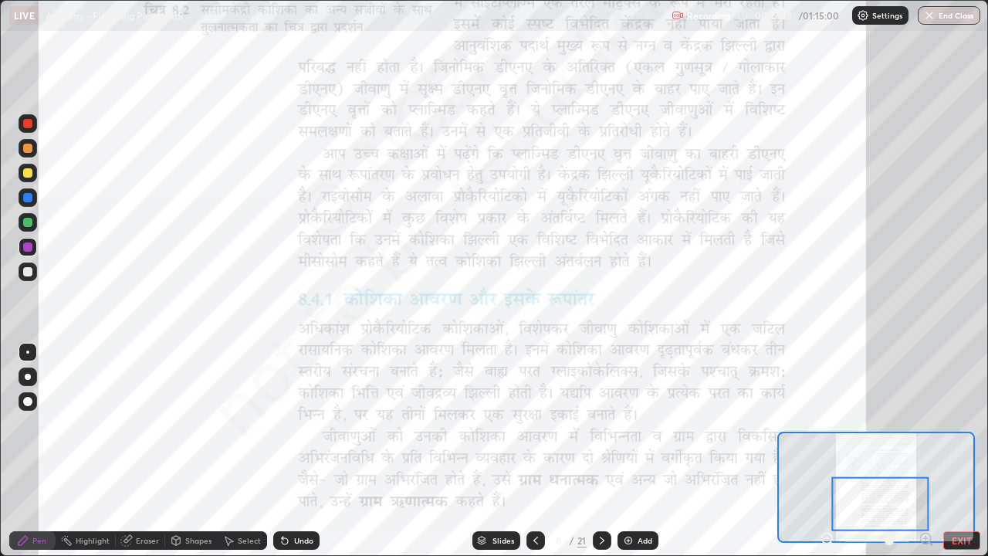
click at [926, 425] on icon at bounding box center [926, 538] width 4 height 0
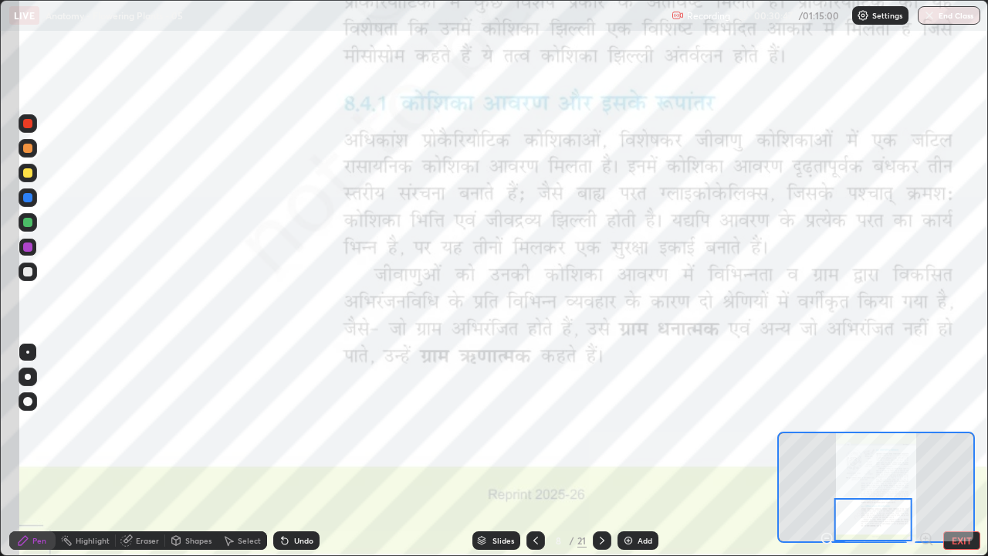
click at [602, 425] on icon at bounding box center [602, 540] width 12 height 12
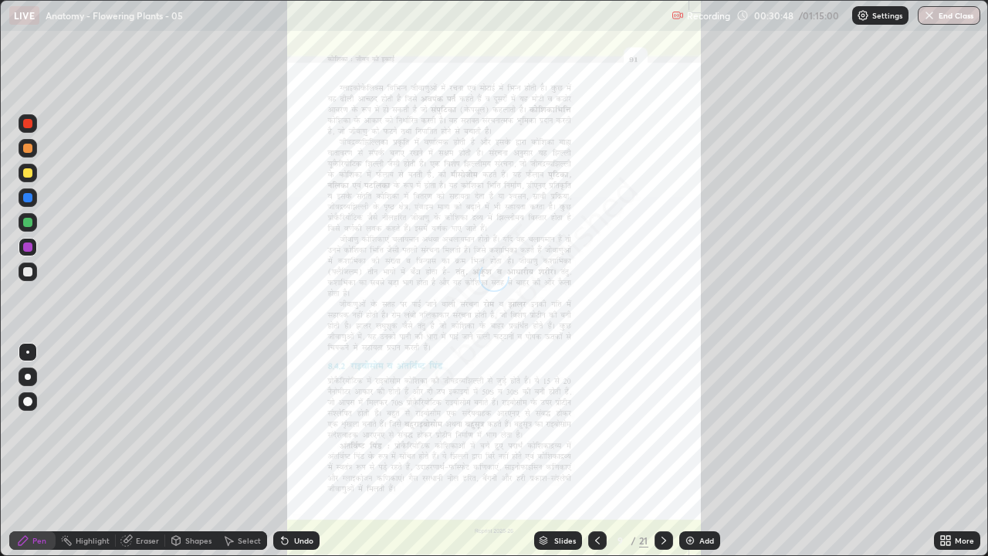
click at [952, 425] on div "More" at bounding box center [957, 540] width 46 height 19
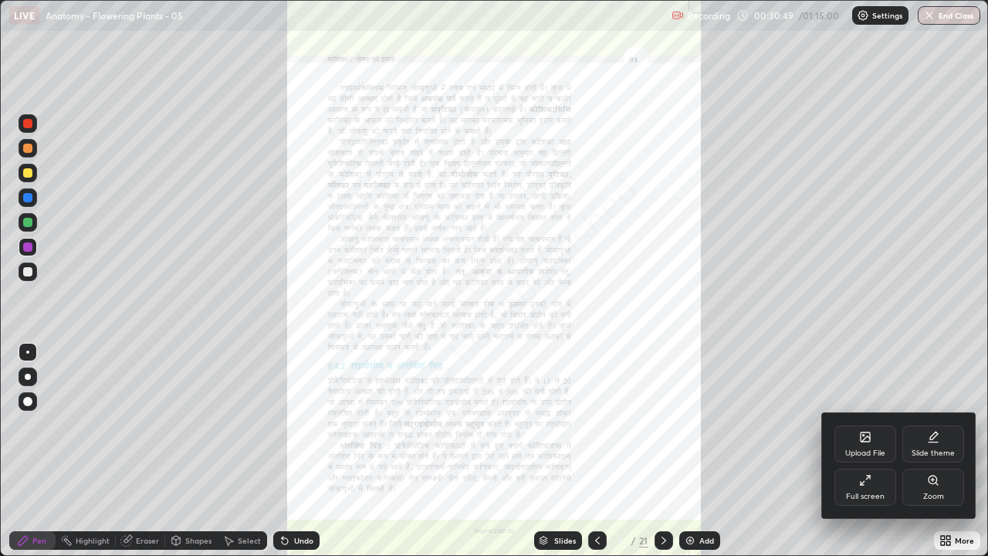
click at [876, 425] on div "Full screen" at bounding box center [866, 487] width 62 height 37
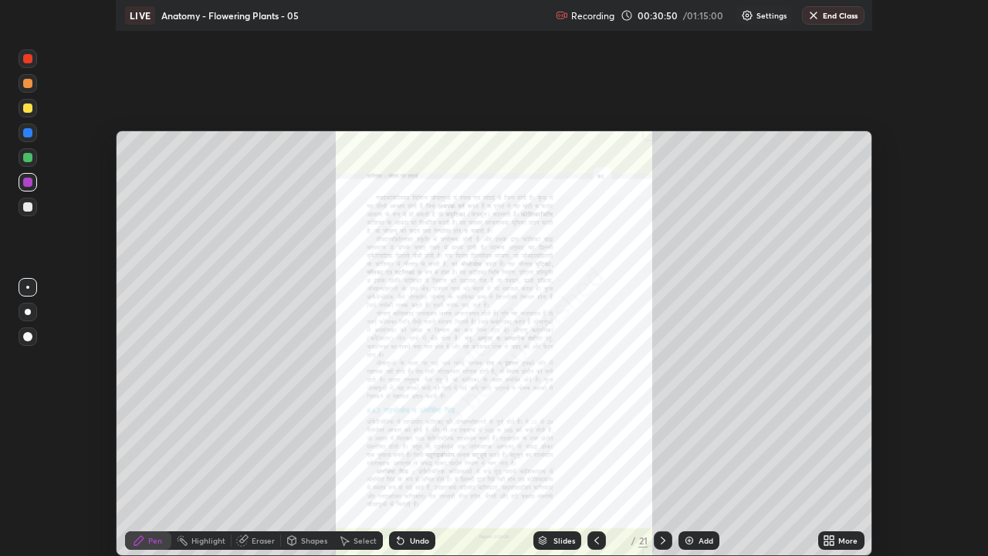
scroll to position [76791, 76228]
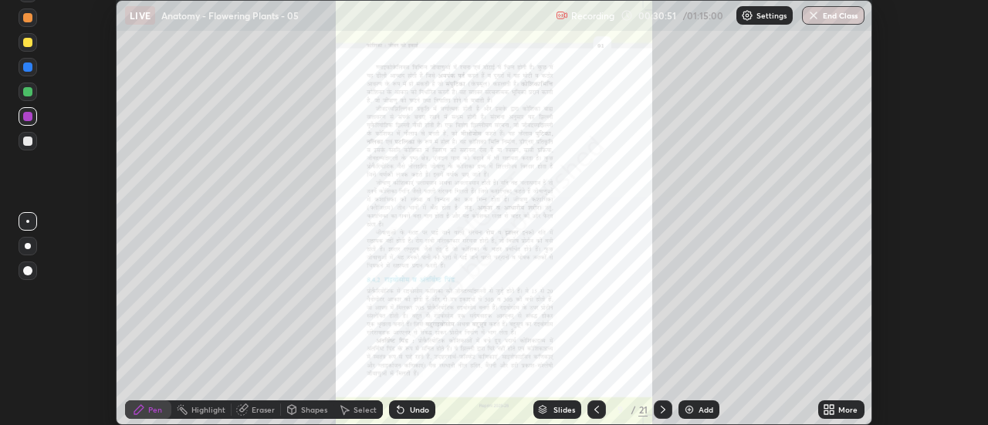
click at [831, 411] on icon at bounding box center [833, 413] width 4 height 4
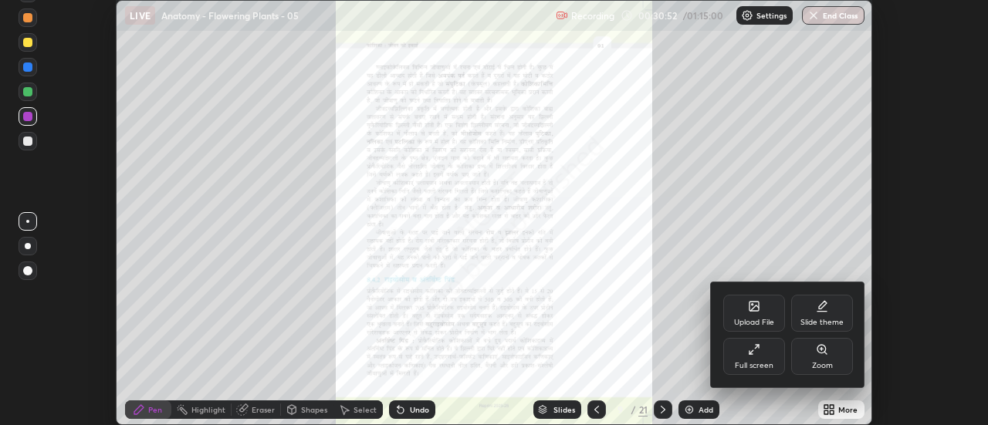
click at [765, 363] on div "Full screen" at bounding box center [754, 366] width 39 height 8
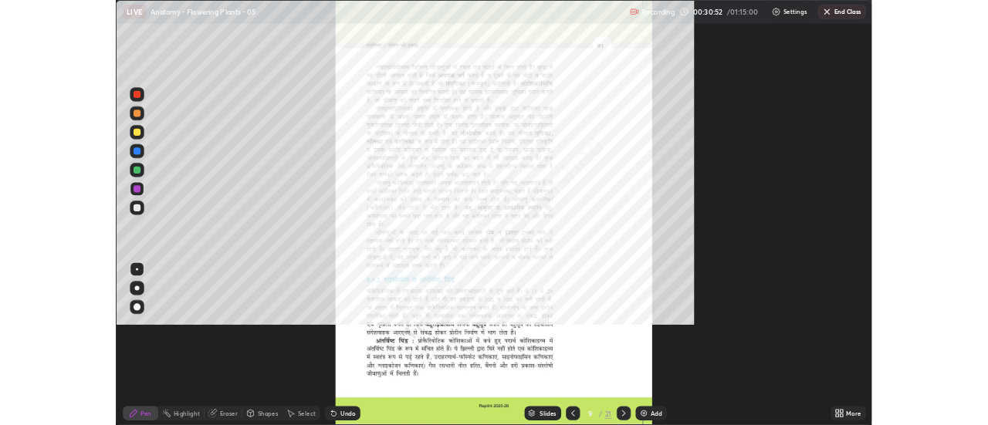
scroll to position [556, 988]
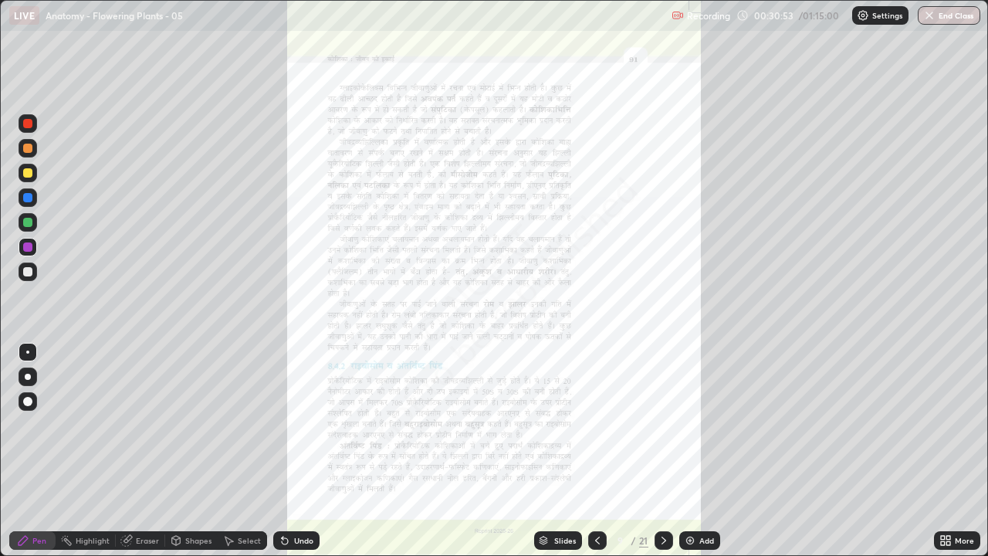
click at [950, 425] on icon at bounding box center [949, 543] width 4 height 4
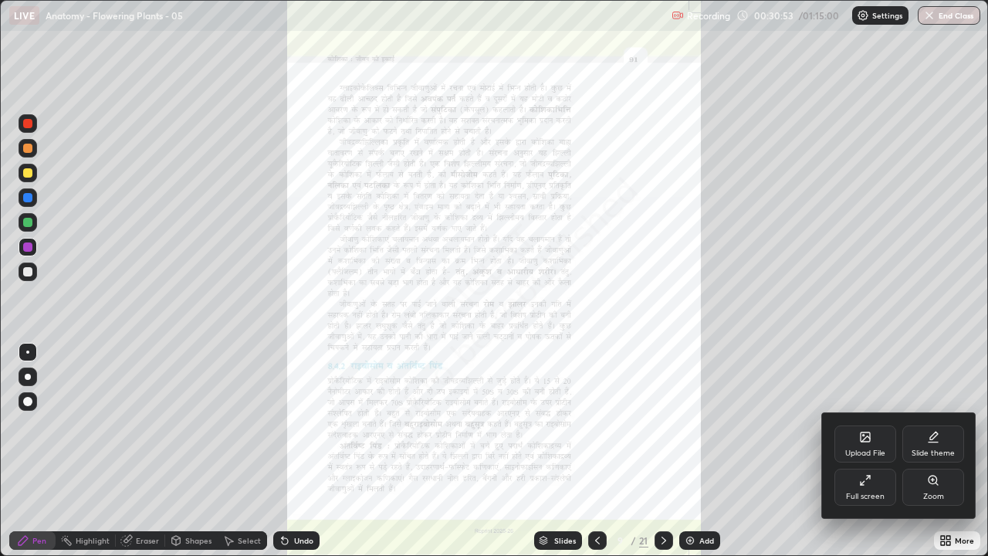
click at [940, 425] on div "Zoom" at bounding box center [934, 487] width 62 height 37
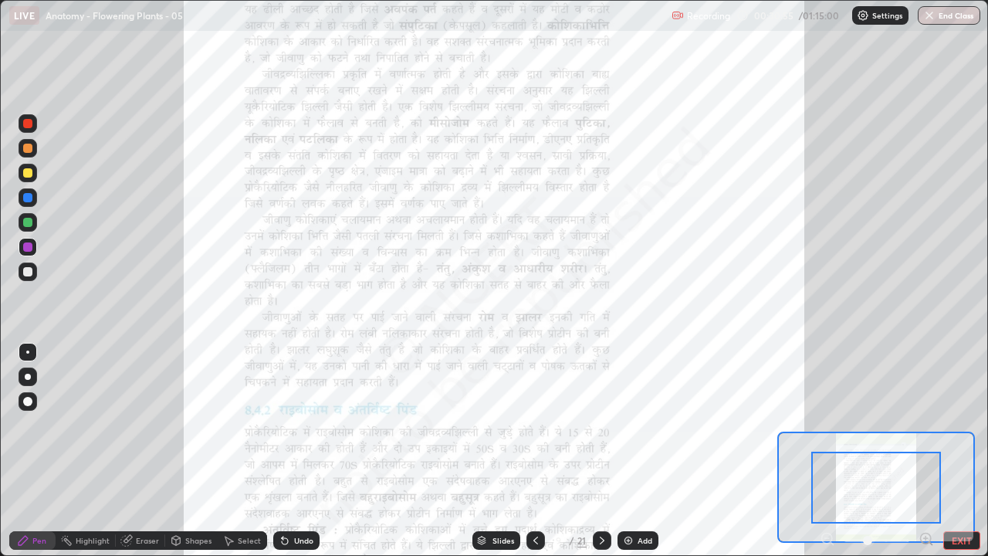
click at [927, 425] on icon at bounding box center [926, 538] width 15 height 15
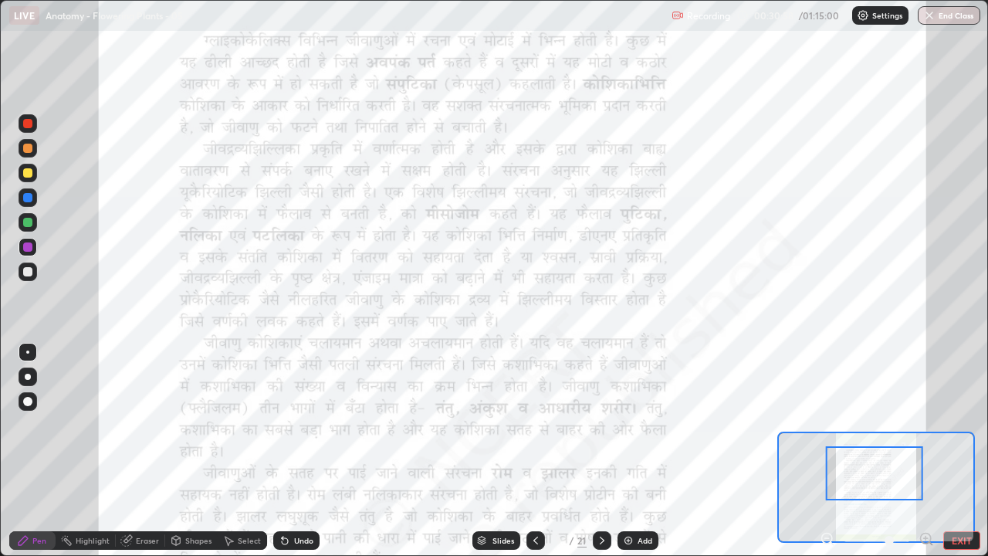
click at [926, 425] on icon at bounding box center [926, 538] width 4 height 0
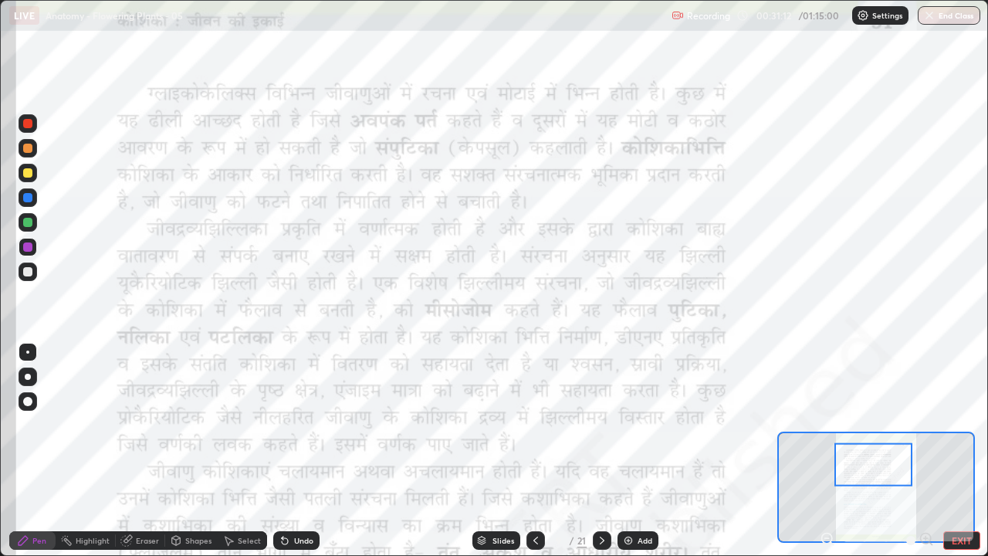
click at [30, 249] on div at bounding box center [27, 246] width 9 height 9
click at [286, 425] on icon at bounding box center [285, 540] width 12 height 12
click at [283, 425] on icon at bounding box center [285, 541] width 6 height 6
click at [629, 425] on img at bounding box center [628, 540] width 12 height 12
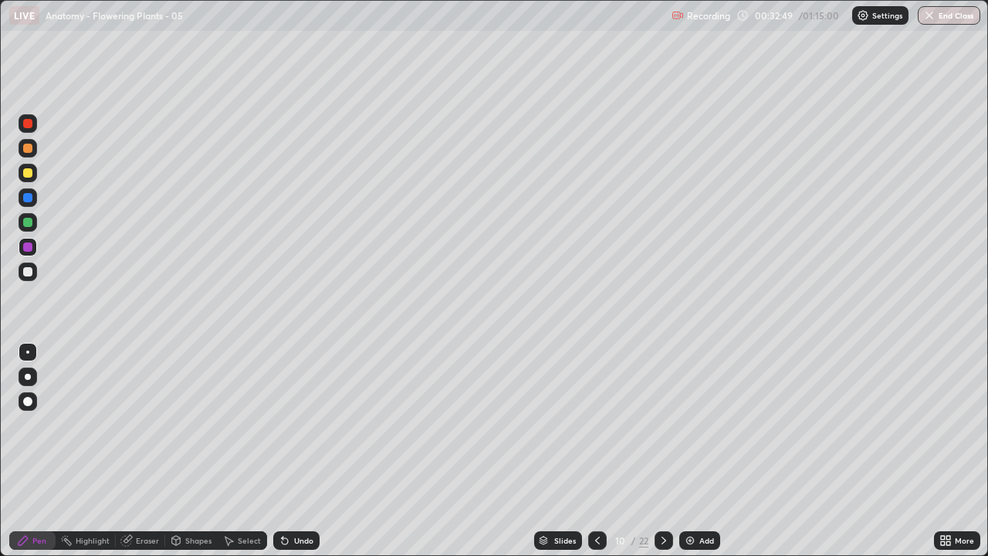
click at [28, 248] on div at bounding box center [27, 246] width 9 height 9
click at [294, 425] on div "Undo" at bounding box center [303, 541] width 19 height 8
click at [29, 378] on div at bounding box center [28, 377] width 6 height 6
click at [289, 425] on div "Undo" at bounding box center [296, 540] width 46 height 19
click at [198, 425] on div "Shapes" at bounding box center [198, 541] width 26 height 8
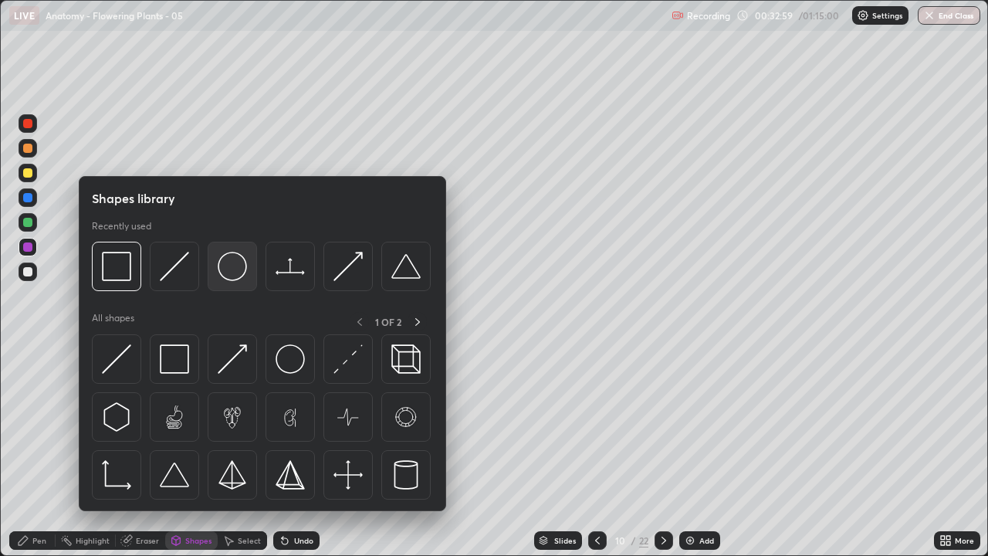
click at [233, 266] on img at bounding box center [232, 266] width 29 height 29
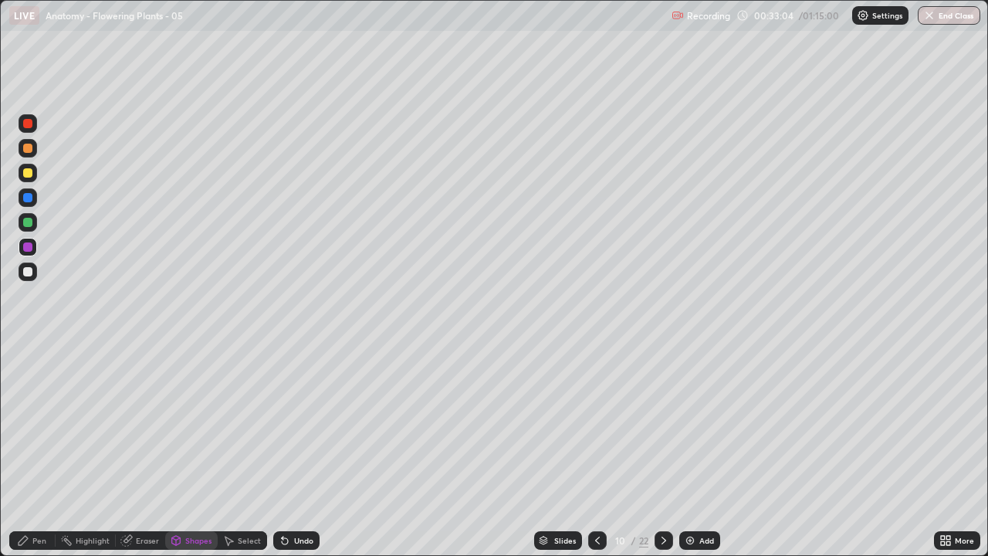
click at [190, 425] on div "Shapes" at bounding box center [198, 541] width 26 height 8
click at [36, 425] on div "Pen" at bounding box center [39, 541] width 14 height 8
click at [25, 273] on div at bounding box center [27, 271] width 9 height 9
click at [294, 425] on div "Undo" at bounding box center [303, 541] width 19 height 8
click at [239, 425] on div "Select" at bounding box center [242, 540] width 49 height 19
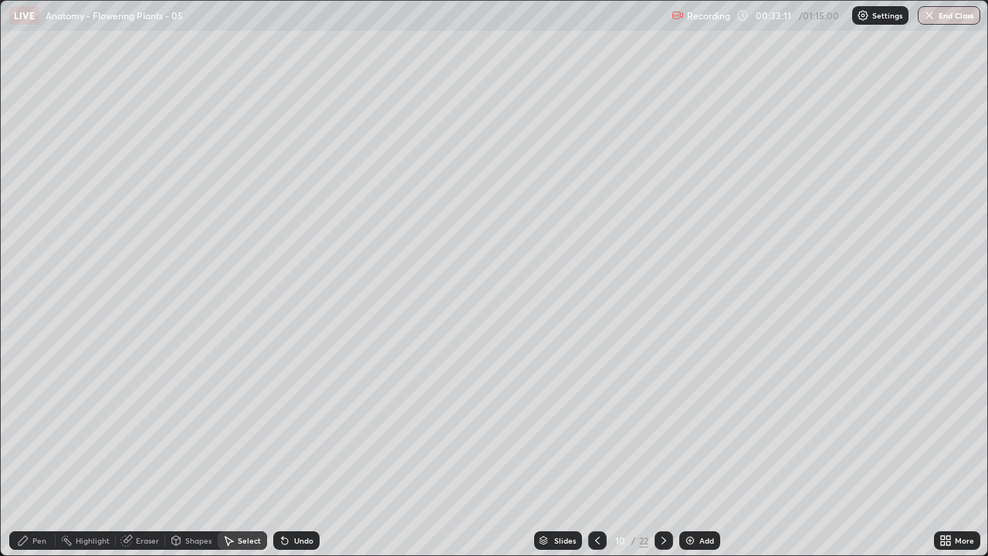
click at [243, 425] on div "Select" at bounding box center [249, 541] width 23 height 8
click at [236, 425] on div "Select" at bounding box center [242, 540] width 49 height 19
click at [198, 425] on div "Shapes" at bounding box center [198, 541] width 26 height 8
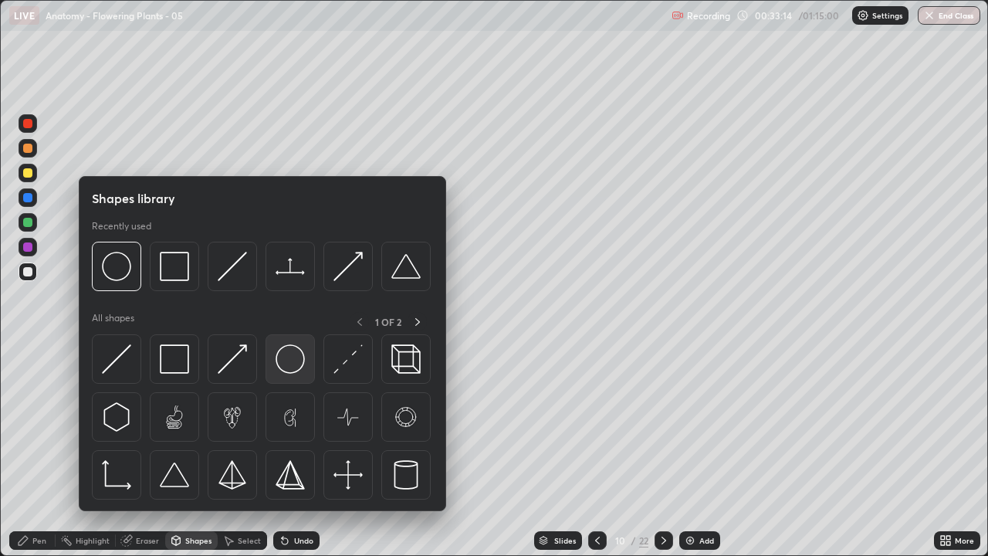
click at [283, 359] on img at bounding box center [290, 358] width 29 height 29
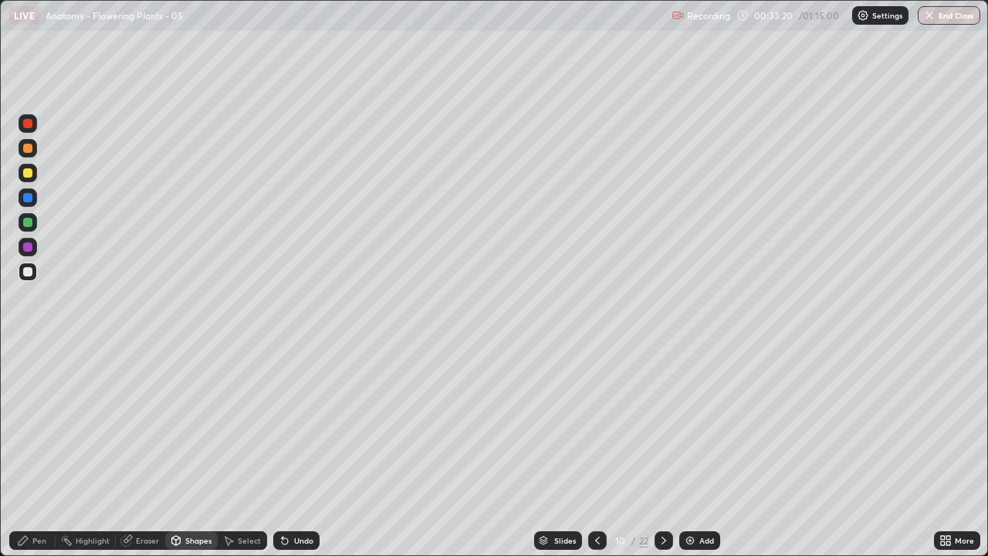
click at [241, 425] on div "Select" at bounding box center [249, 541] width 23 height 8
click at [39, 425] on div "Pen" at bounding box center [39, 541] width 14 height 8
click at [299, 425] on div "Undo" at bounding box center [303, 541] width 19 height 8
click at [24, 251] on div at bounding box center [28, 247] width 19 height 19
click at [29, 271] on div at bounding box center [27, 271] width 9 height 9
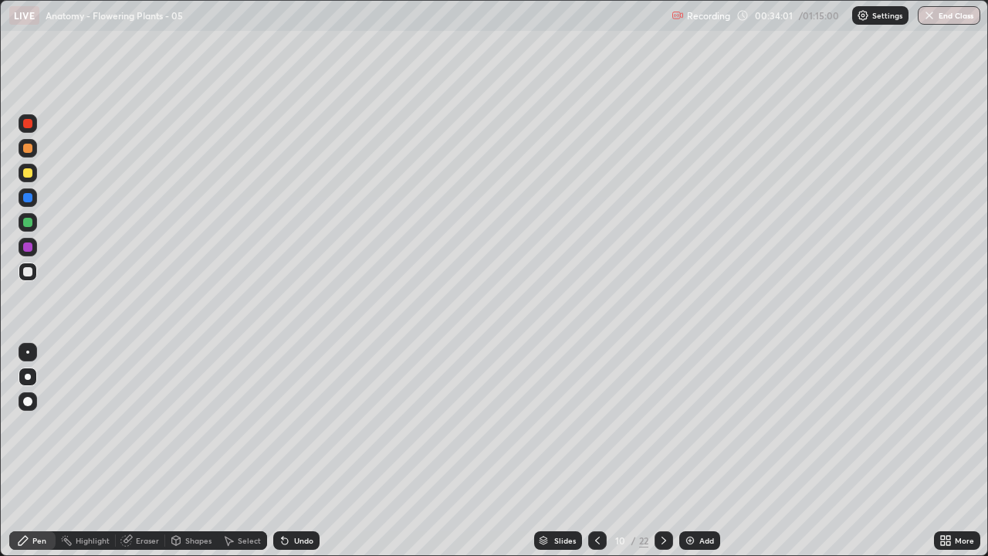
click at [149, 425] on div "Eraser" at bounding box center [147, 541] width 23 height 8
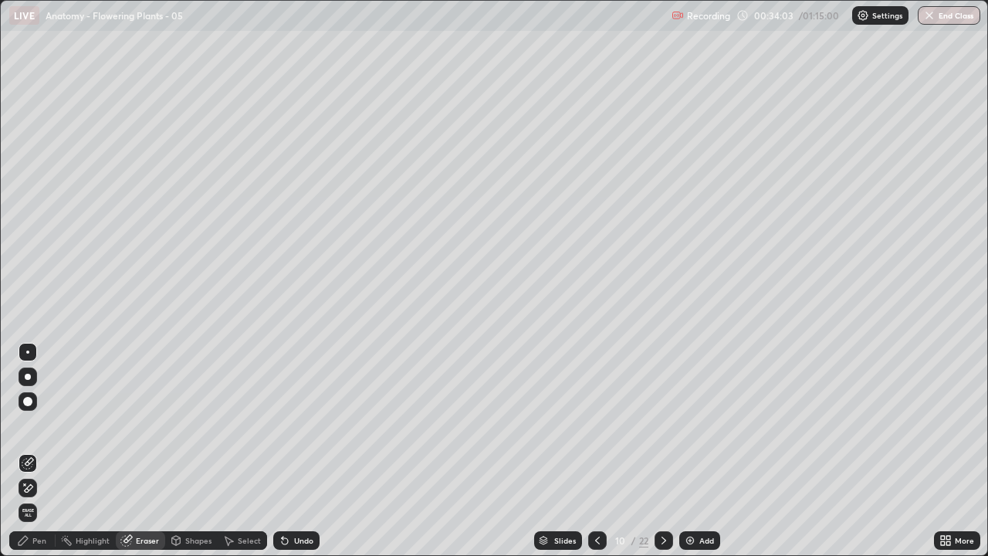
click at [32, 425] on div "Pen" at bounding box center [39, 541] width 14 height 8
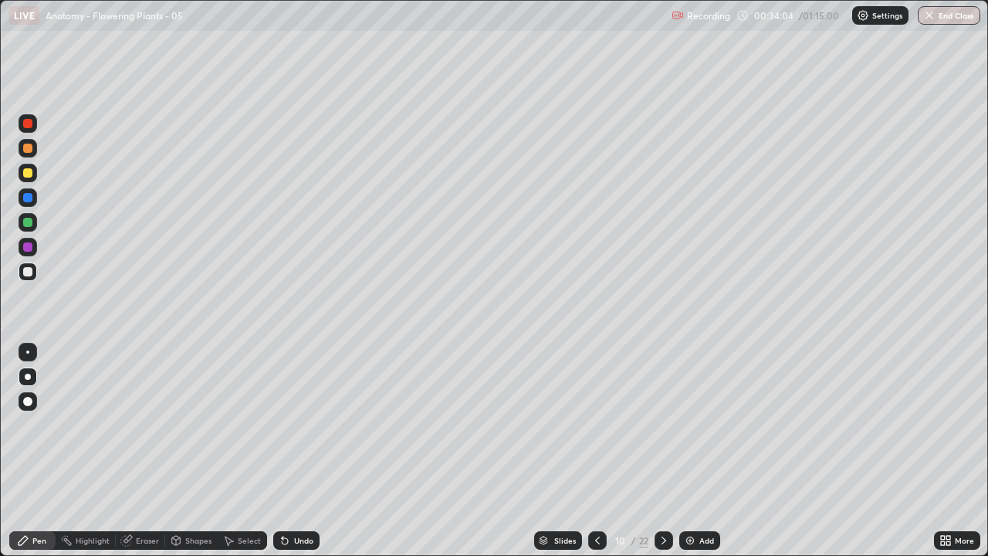
click at [27, 245] on div at bounding box center [27, 246] width 9 height 9
click at [24, 220] on div at bounding box center [27, 222] width 9 height 9
click at [236, 425] on div "Select" at bounding box center [242, 540] width 49 height 19
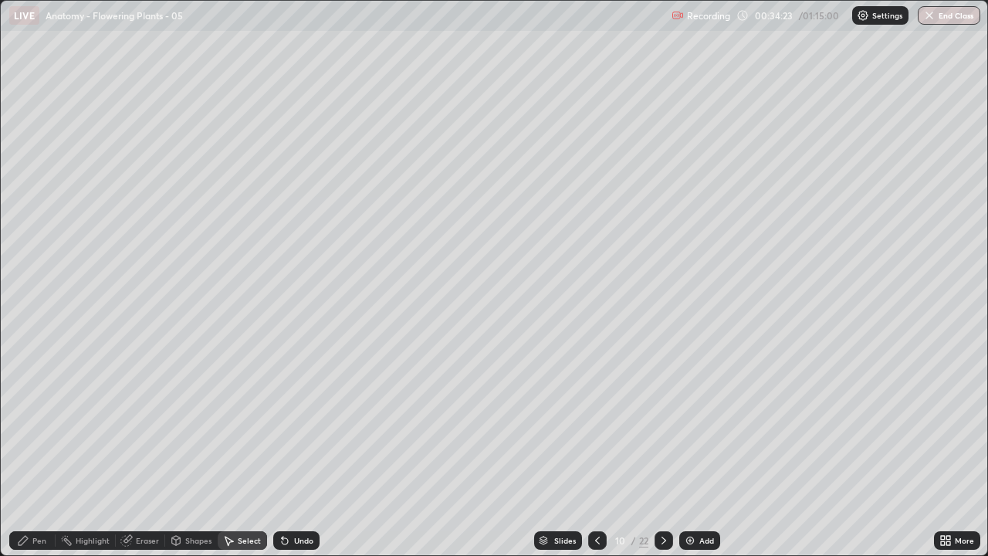
click at [186, 425] on div "Shapes" at bounding box center [198, 541] width 26 height 8
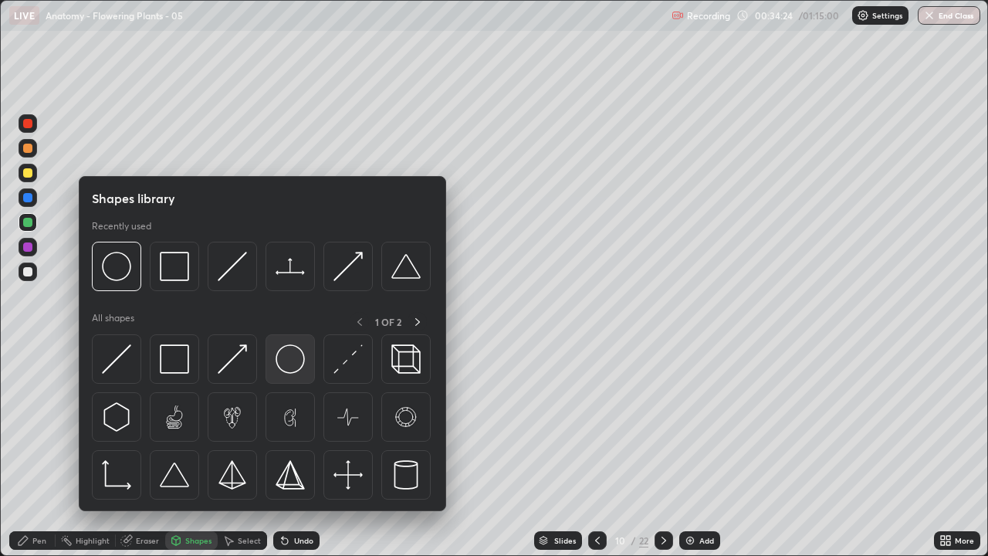
click at [289, 358] on img at bounding box center [290, 358] width 29 height 29
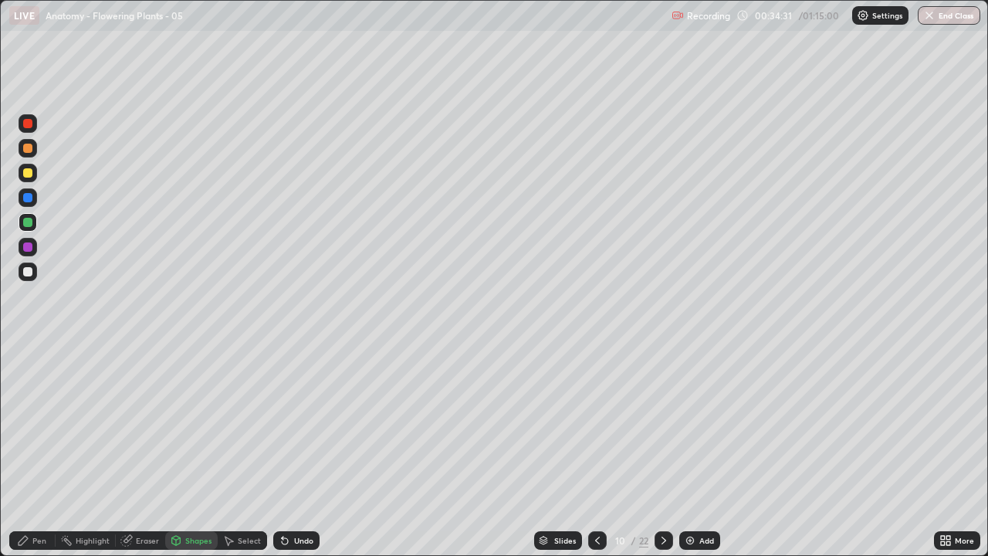
click at [242, 425] on div "Select" at bounding box center [249, 541] width 23 height 8
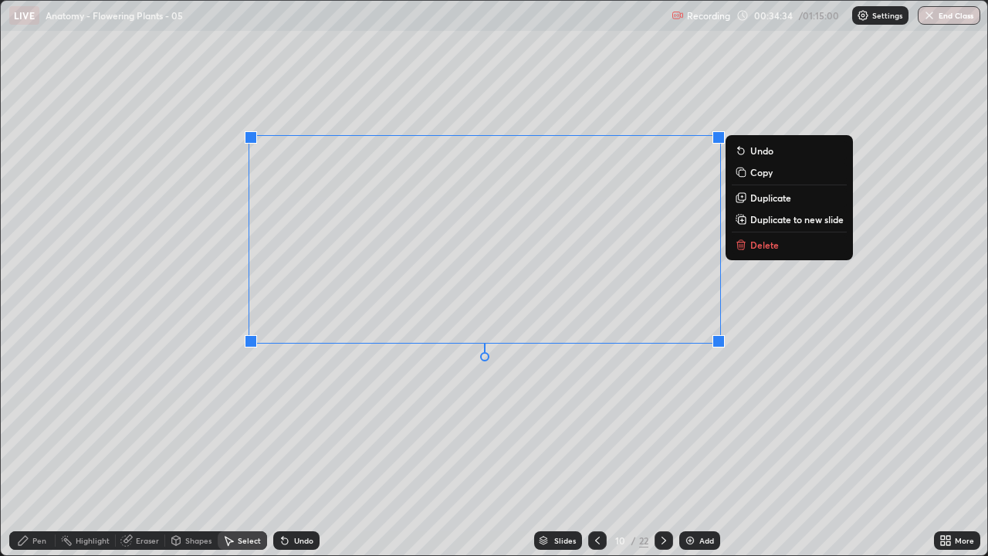
click at [388, 425] on div "0 ° Undo Copy Duplicate Duplicate to new slide Delete" at bounding box center [494, 278] width 987 height 554
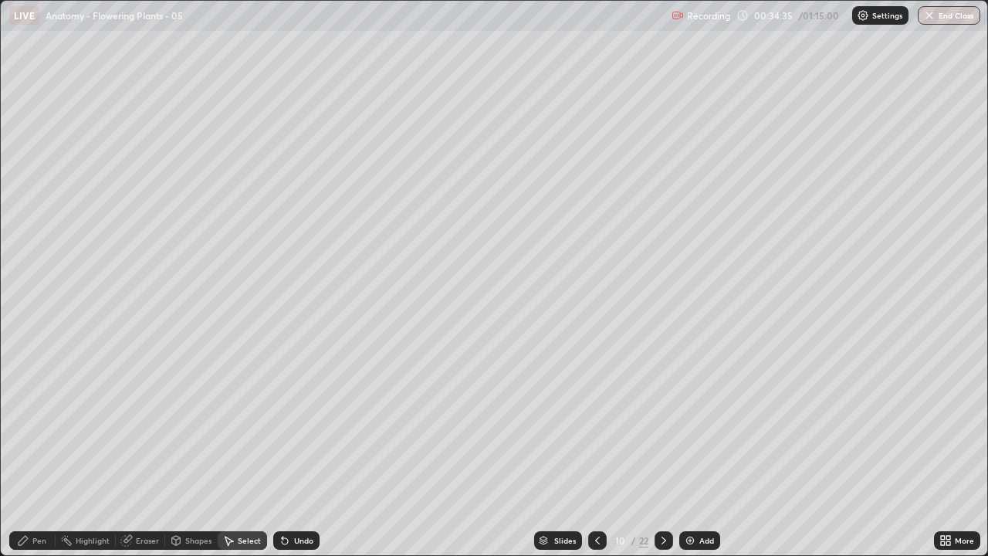
click at [33, 425] on div "Pen" at bounding box center [39, 541] width 14 height 8
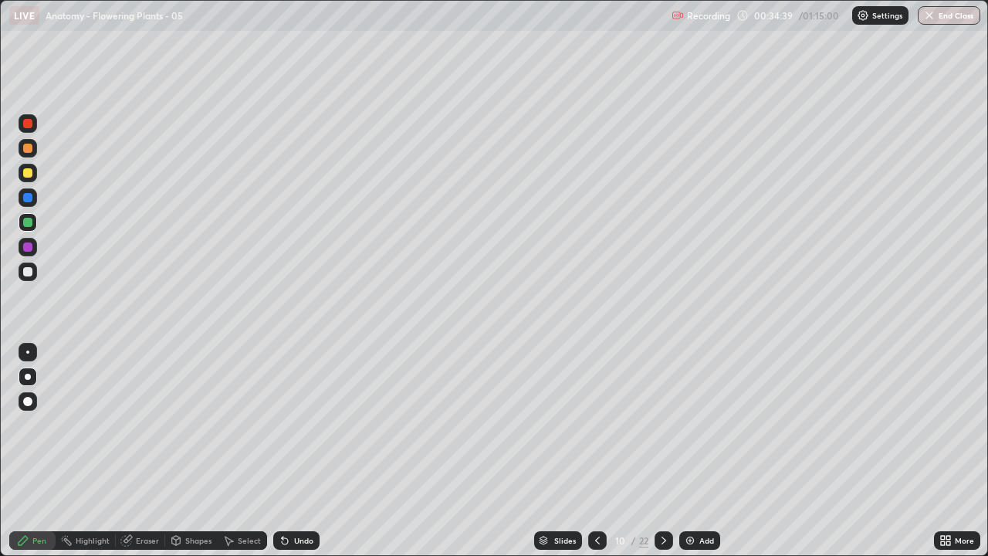
click at [28, 224] on div at bounding box center [27, 222] width 9 height 9
click at [34, 195] on div at bounding box center [28, 197] width 19 height 19
click at [291, 425] on div "Undo" at bounding box center [296, 540] width 46 height 19
click at [294, 425] on div "Undo" at bounding box center [303, 541] width 19 height 8
click at [148, 425] on div "Eraser" at bounding box center [147, 541] width 23 height 8
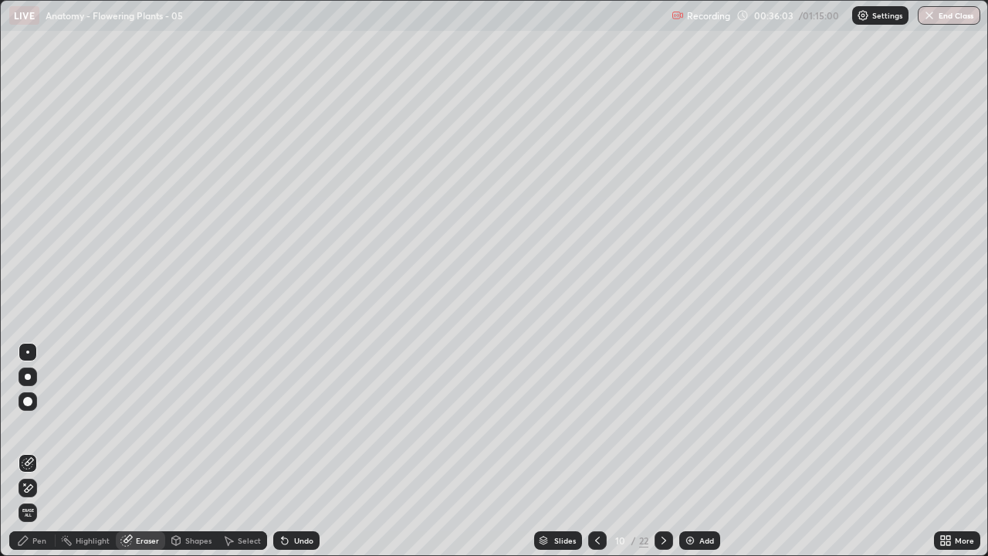
click at [239, 425] on div "Select" at bounding box center [249, 541] width 23 height 8
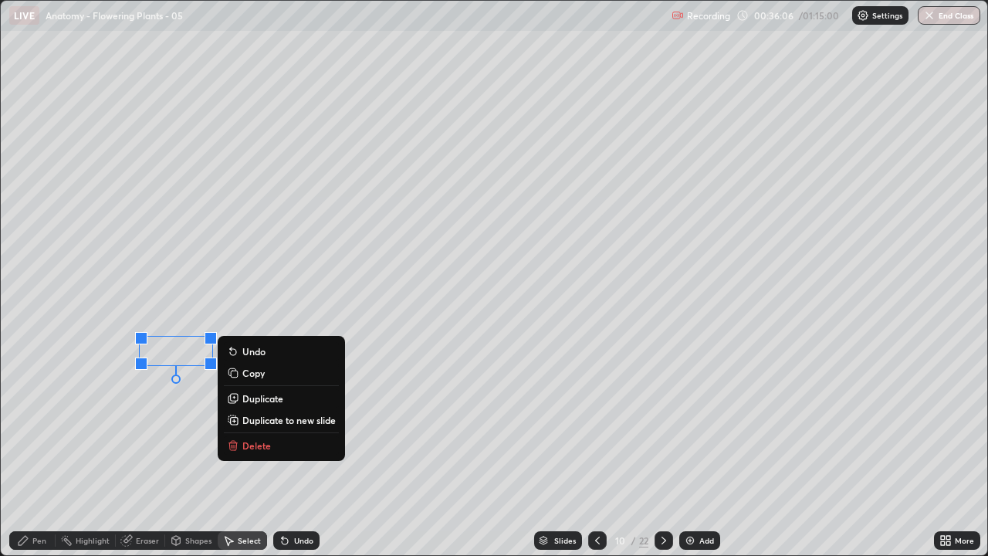
click at [164, 425] on div "0 ° Undo Copy Duplicate Duplicate to new slide Delete" at bounding box center [494, 278] width 987 height 554
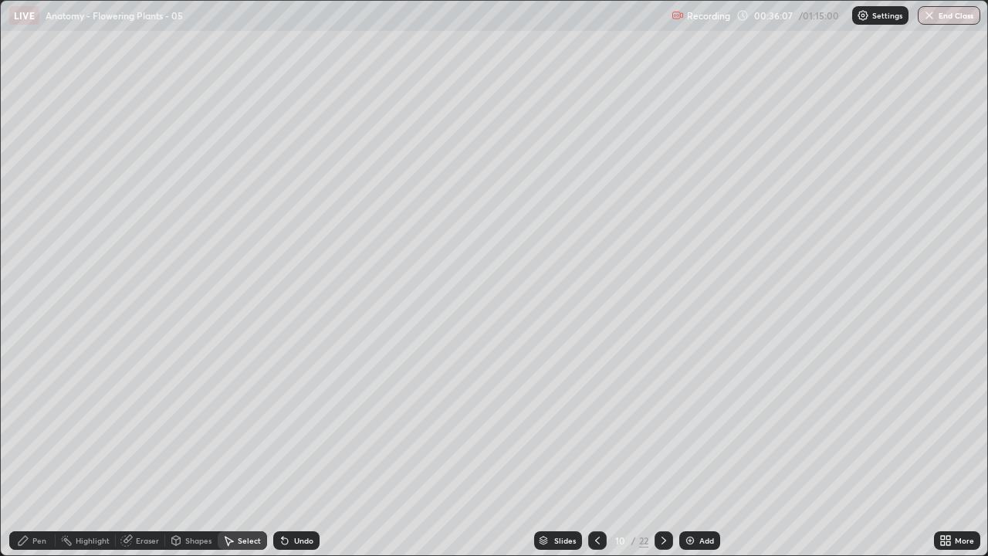
click at [40, 425] on div "Pen" at bounding box center [39, 541] width 14 height 8
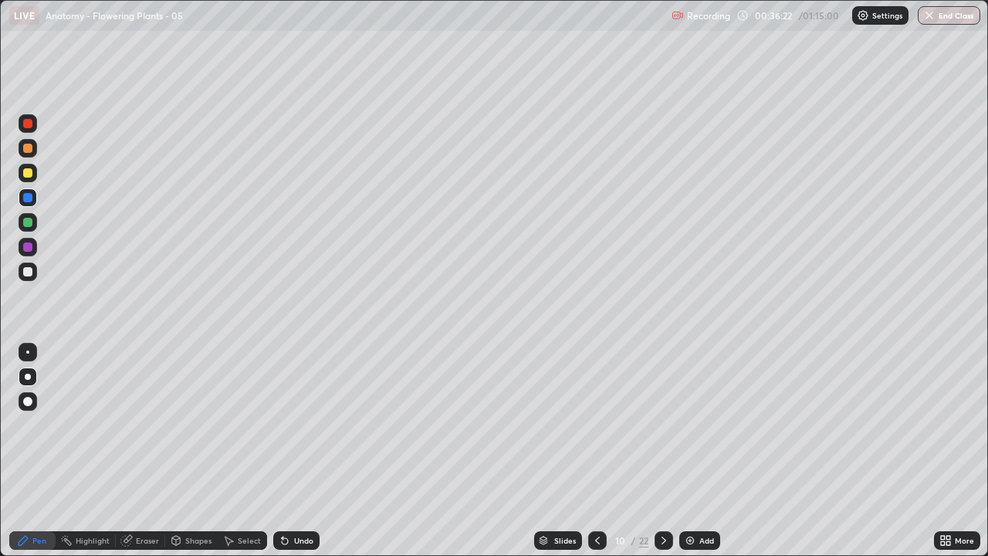
click at [144, 425] on div "Eraser" at bounding box center [147, 541] width 23 height 8
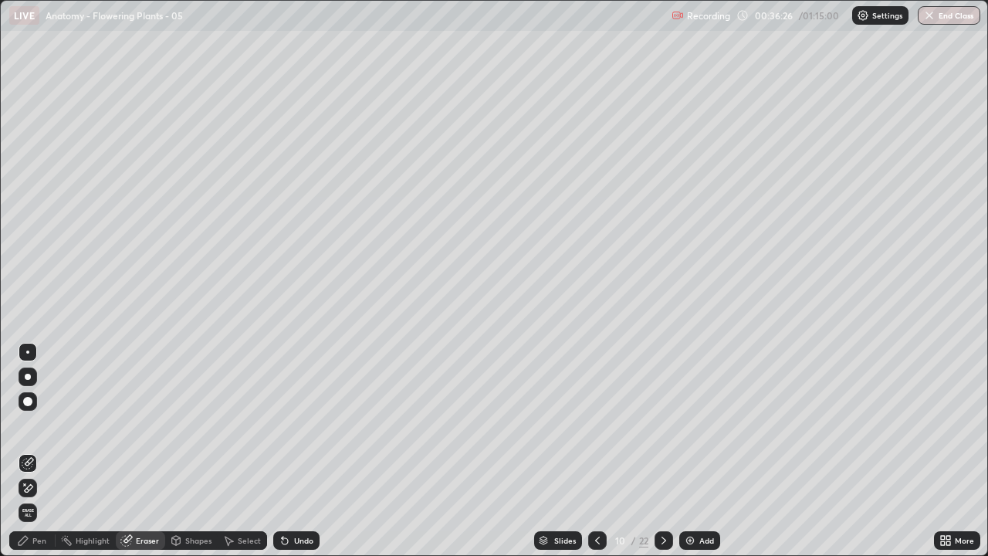
click at [38, 425] on div "Pen" at bounding box center [39, 541] width 14 height 8
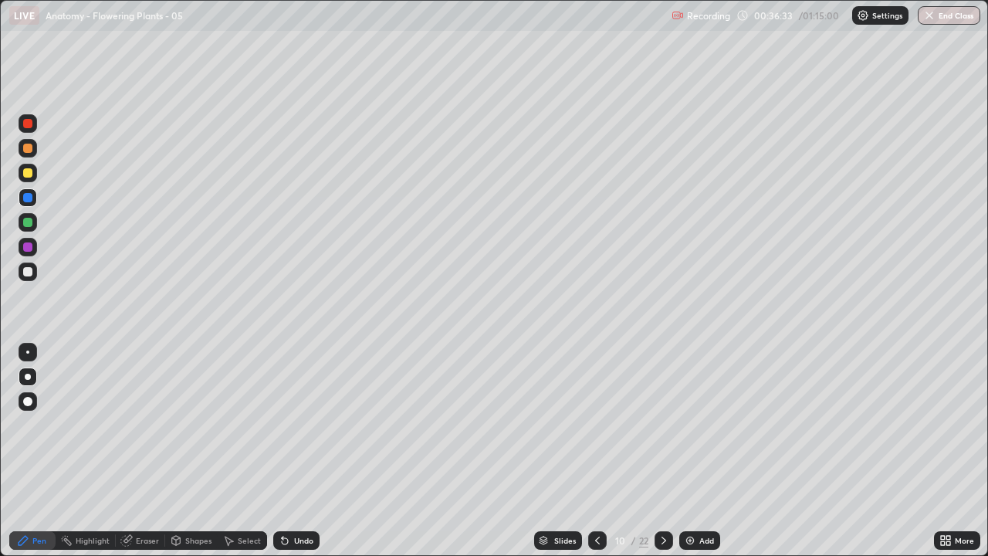
click at [29, 174] on div at bounding box center [27, 172] width 9 height 9
click at [287, 425] on icon at bounding box center [285, 540] width 12 height 12
click at [289, 425] on div "Undo" at bounding box center [296, 540] width 46 height 19
click at [596, 425] on icon at bounding box center [597, 540] width 12 height 12
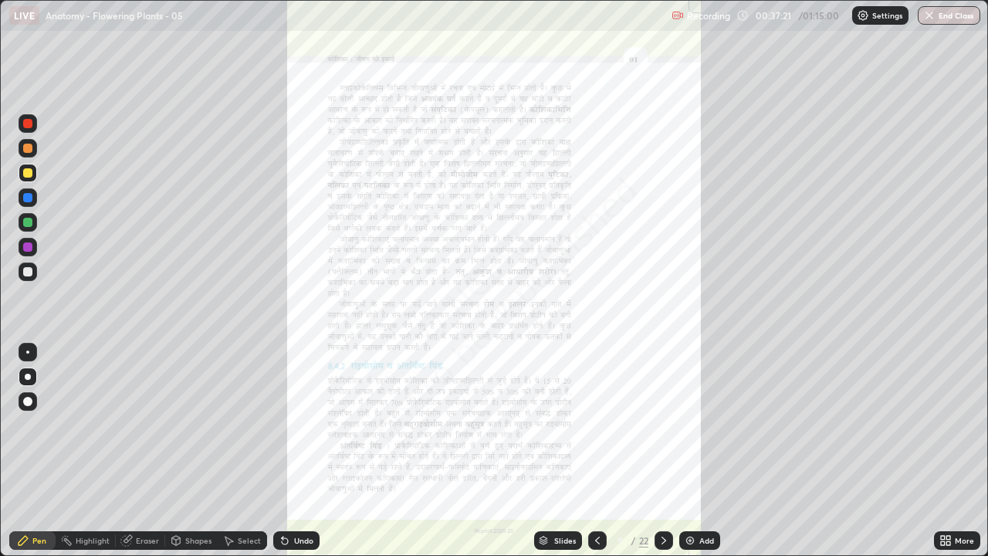
click at [950, 425] on icon at bounding box center [949, 543] width 4 height 4
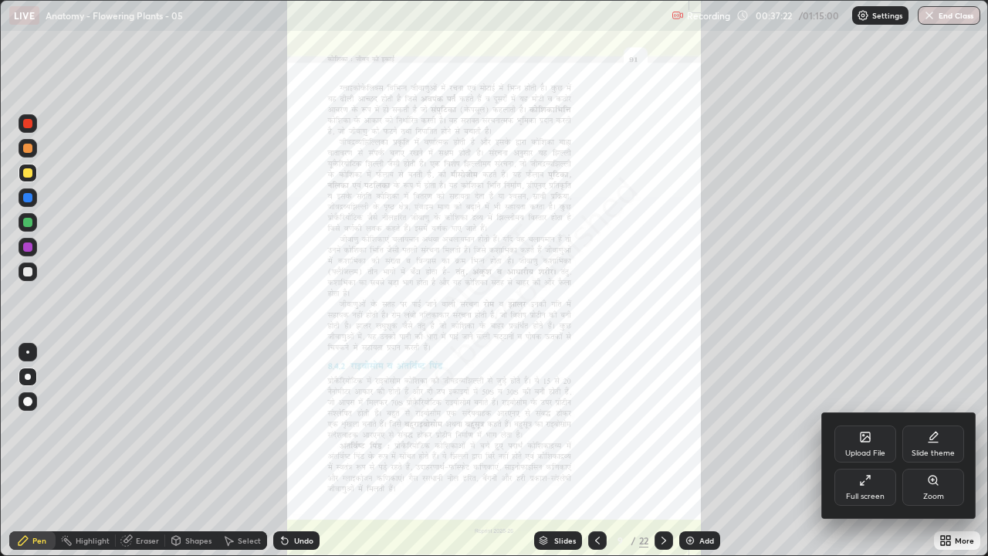
click at [927, 425] on div "Zoom" at bounding box center [934, 497] width 21 height 8
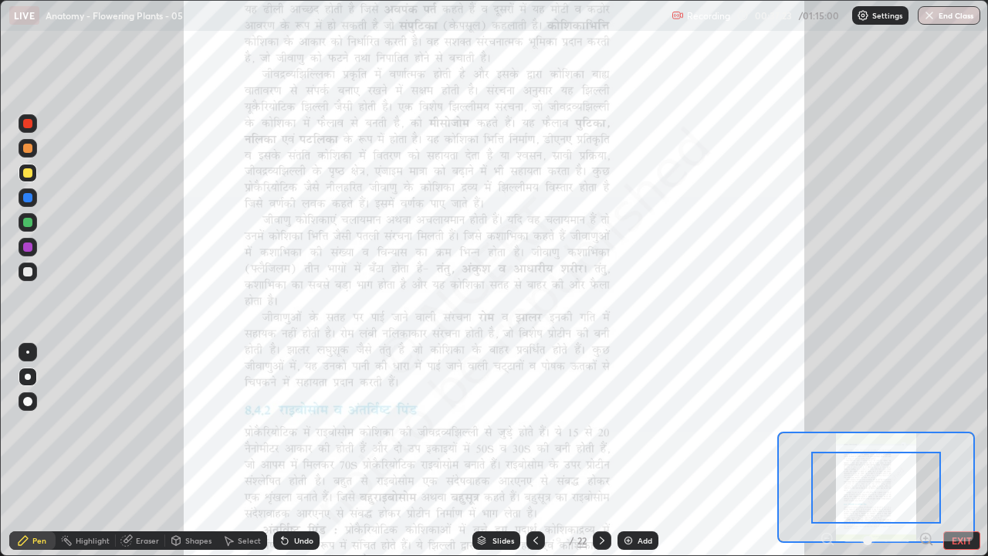
click at [926, 425] on icon at bounding box center [926, 539] width 0 height 4
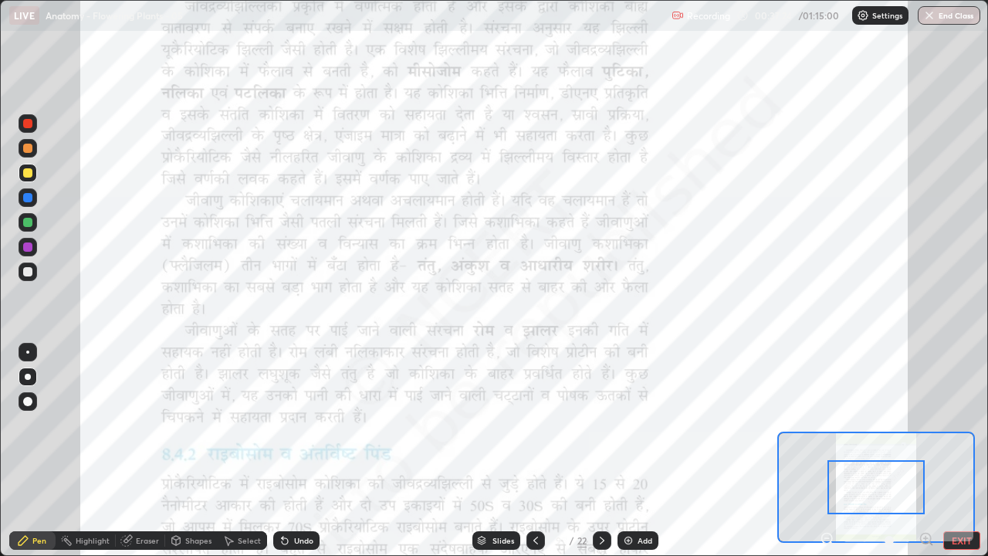
click at [924, 425] on icon at bounding box center [926, 538] width 15 height 15
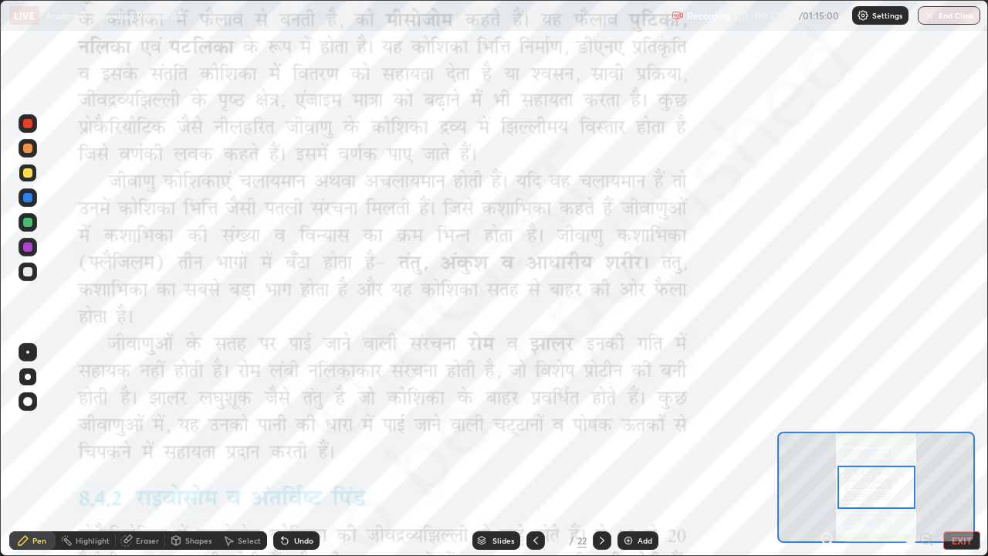
click at [29, 246] on div at bounding box center [27, 246] width 9 height 9
click at [83, 425] on div "Highlight" at bounding box center [93, 541] width 34 height 8
click at [23, 196] on div at bounding box center [27, 197] width 9 height 9
click at [30, 270] on div at bounding box center [27, 271] width 9 height 9
click at [33, 425] on div "Pen" at bounding box center [32, 540] width 46 height 19
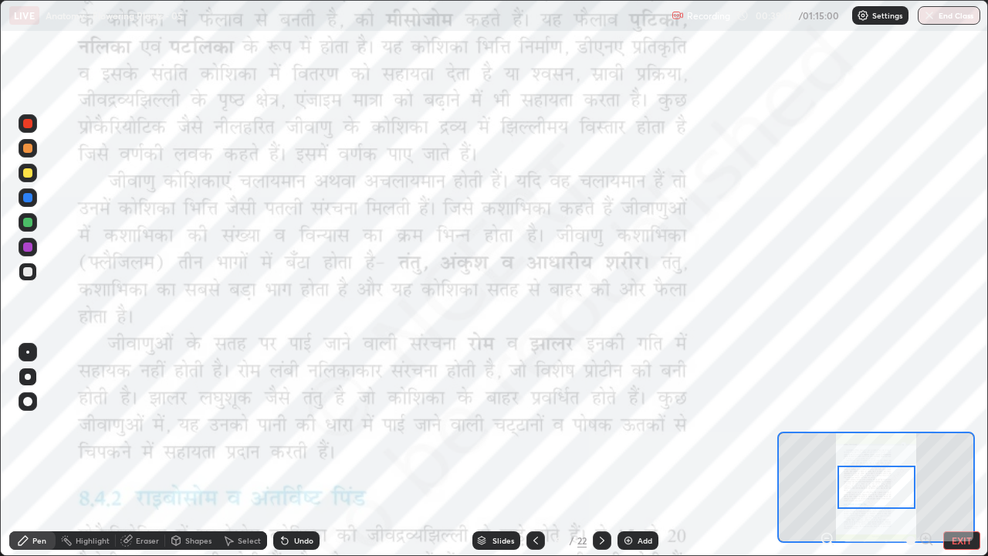
click at [29, 174] on div at bounding box center [27, 172] width 9 height 9
click at [283, 425] on icon at bounding box center [285, 541] width 6 height 6
click at [28, 222] on div at bounding box center [27, 222] width 9 height 9
click at [296, 425] on div "Undo" at bounding box center [303, 541] width 19 height 8
click at [28, 352] on div at bounding box center [27, 352] width 3 height 3
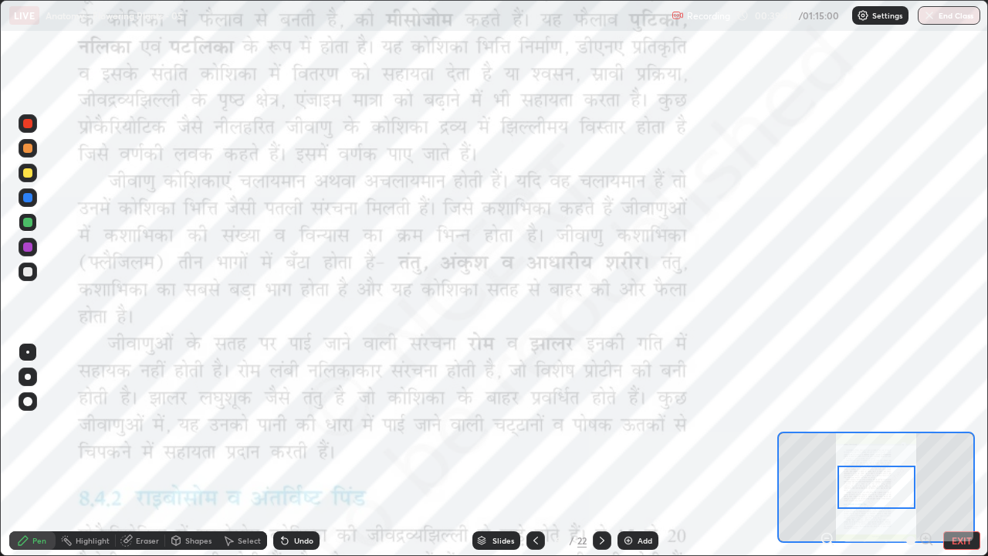
click at [298, 425] on div "Undo" at bounding box center [296, 540] width 46 height 19
click at [299, 425] on div "Undo" at bounding box center [296, 540] width 46 height 19
click at [300, 425] on div "Undo" at bounding box center [296, 540] width 46 height 19
click at [291, 425] on div "Undo" at bounding box center [296, 540] width 46 height 19
click at [290, 425] on div "Undo" at bounding box center [296, 540] width 46 height 19
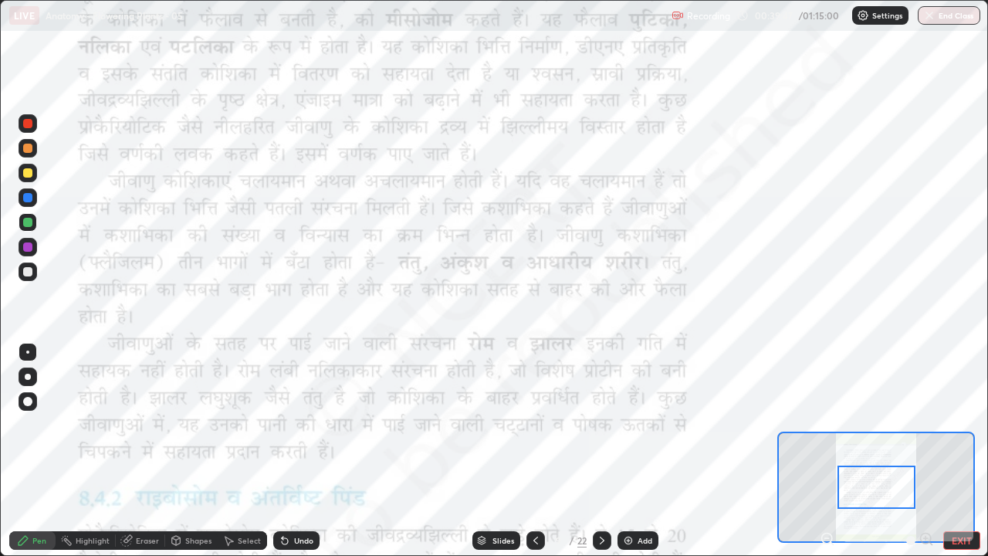
click at [288, 425] on div "Undo" at bounding box center [296, 540] width 46 height 19
click at [294, 425] on div "Undo" at bounding box center [303, 541] width 19 height 8
click at [291, 425] on div "Undo" at bounding box center [296, 540] width 46 height 19
click at [294, 425] on div "Undo" at bounding box center [303, 541] width 19 height 8
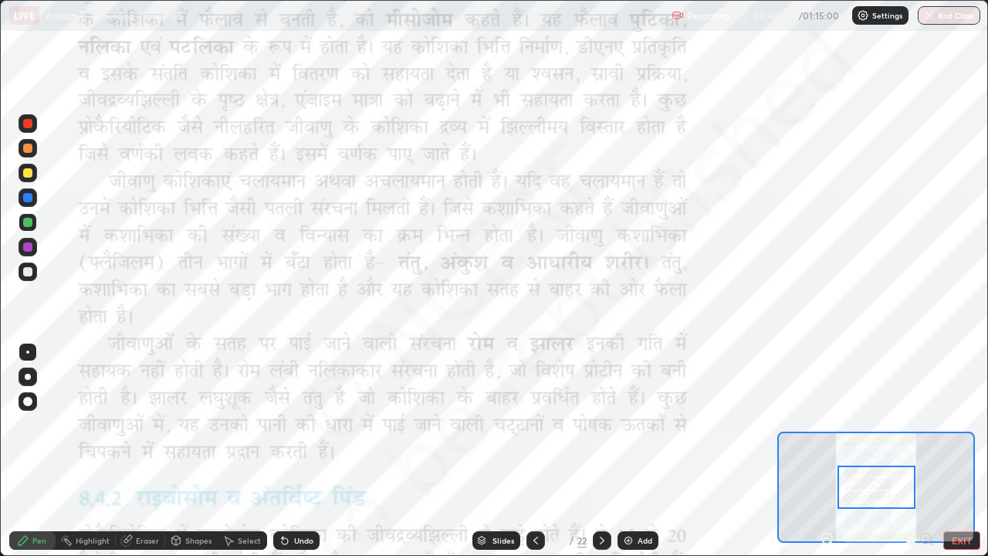
click at [600, 425] on icon at bounding box center [602, 540] width 12 height 12
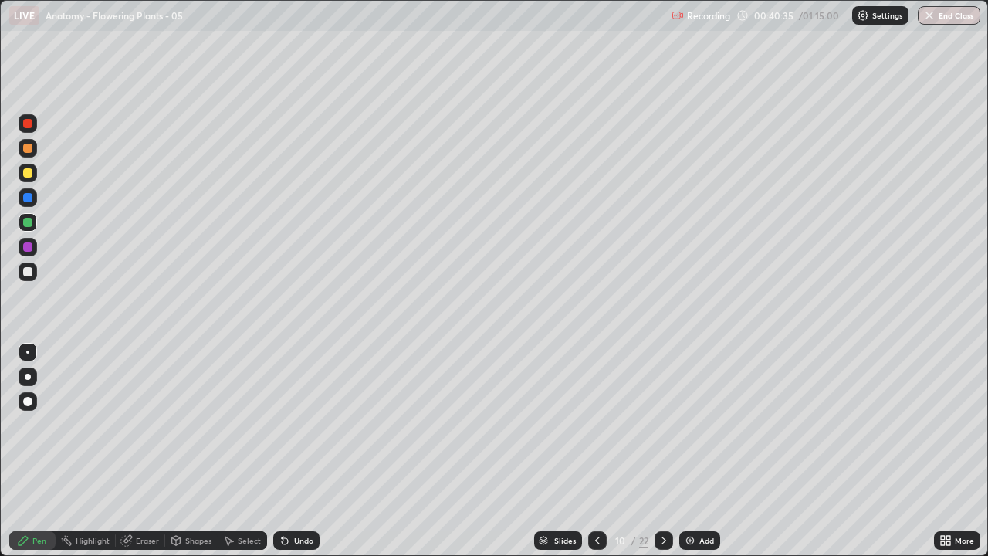
click at [28, 247] on div at bounding box center [27, 246] width 9 height 9
click at [28, 377] on div at bounding box center [28, 377] width 6 height 6
click at [26, 148] on div at bounding box center [27, 148] width 9 height 9
click at [300, 425] on div "Undo" at bounding box center [303, 541] width 19 height 8
click at [296, 425] on div "Undo" at bounding box center [303, 541] width 19 height 8
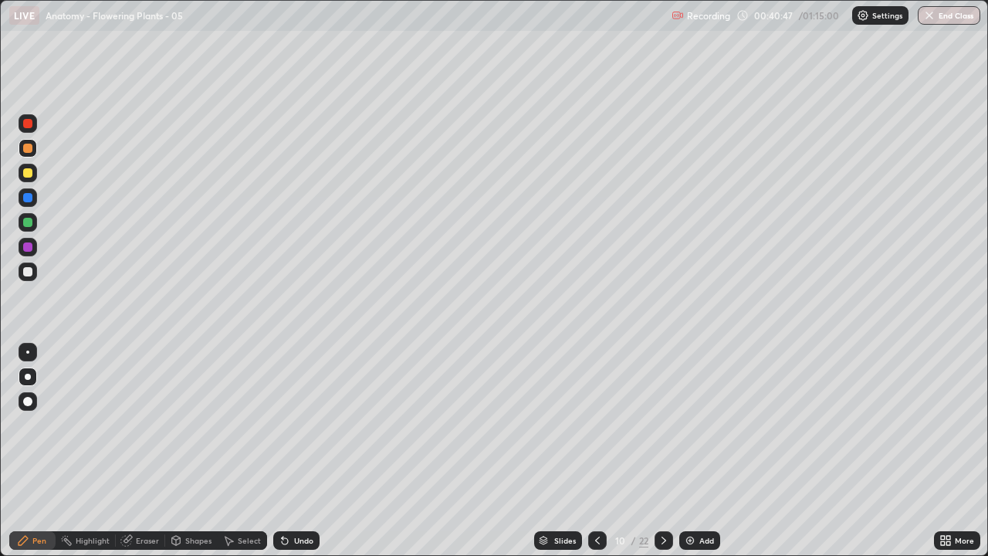
click at [296, 425] on div "Undo" at bounding box center [303, 541] width 19 height 8
click at [294, 425] on div "Undo" at bounding box center [303, 541] width 19 height 8
click at [28, 173] on div at bounding box center [27, 172] width 9 height 9
click at [32, 198] on div at bounding box center [27, 197] width 9 height 9
click at [26, 144] on div at bounding box center [27, 148] width 9 height 9
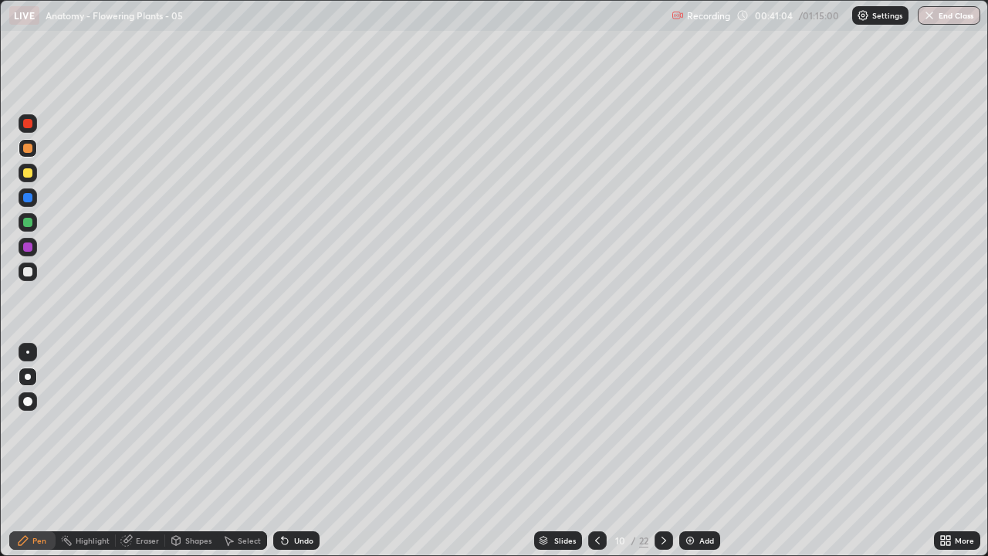
click at [297, 425] on div "Undo" at bounding box center [303, 541] width 19 height 8
click at [595, 425] on icon at bounding box center [597, 540] width 12 height 12
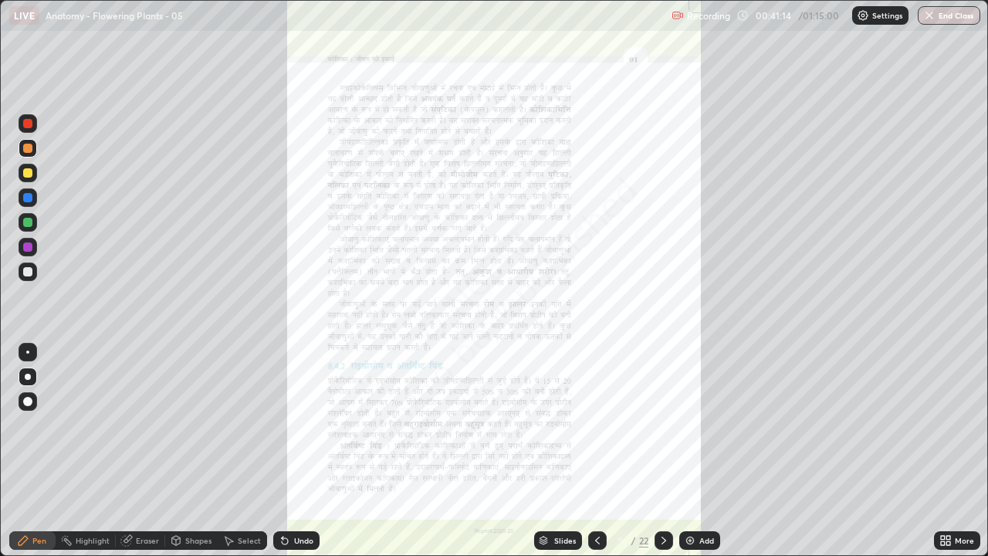
click at [655, 425] on div at bounding box center [664, 540] width 19 height 19
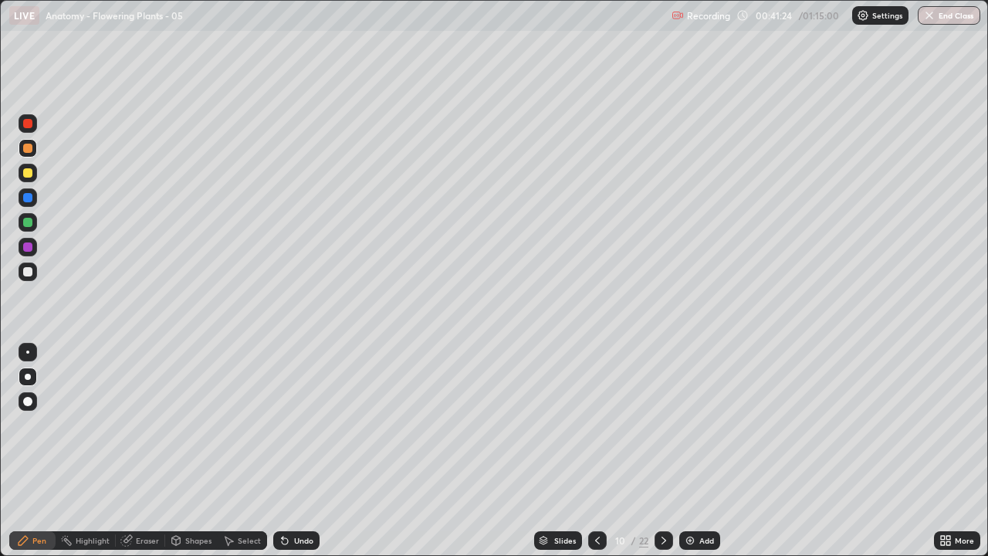
click at [294, 425] on div "Undo" at bounding box center [303, 541] width 19 height 8
click at [293, 425] on div "Undo" at bounding box center [296, 540] width 46 height 19
click at [595, 425] on icon at bounding box center [597, 540] width 12 height 12
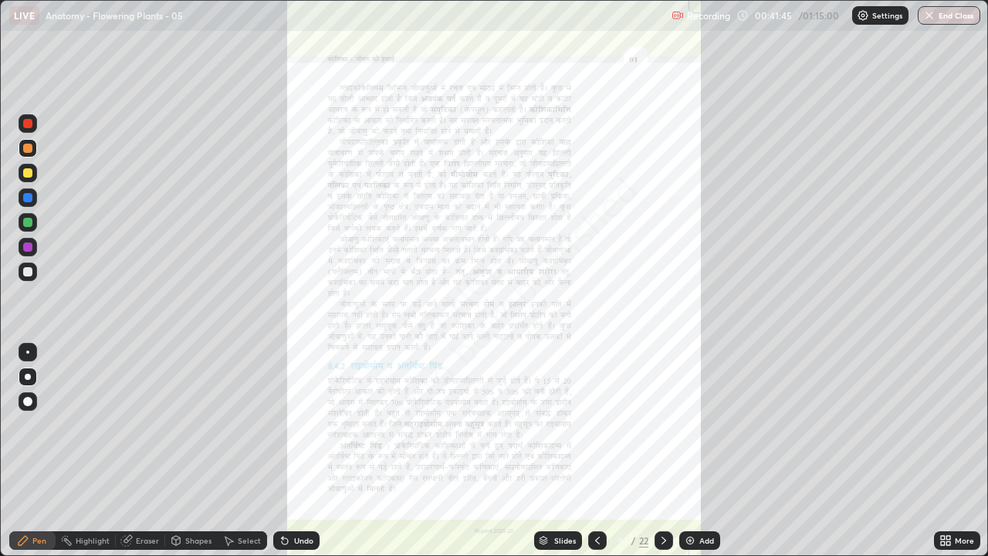
click at [948, 425] on icon at bounding box center [949, 543] width 4 height 4
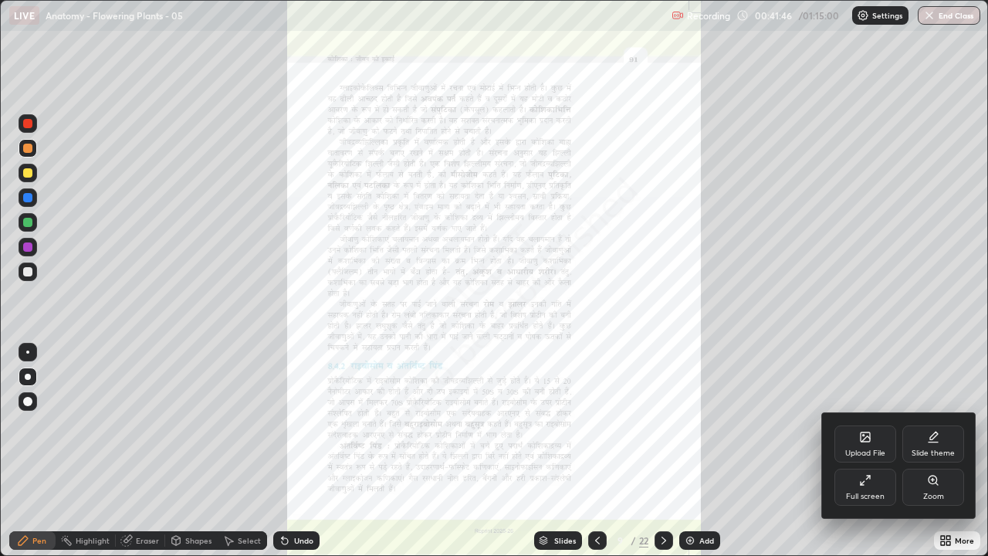
click at [929, 425] on icon at bounding box center [933, 480] width 12 height 12
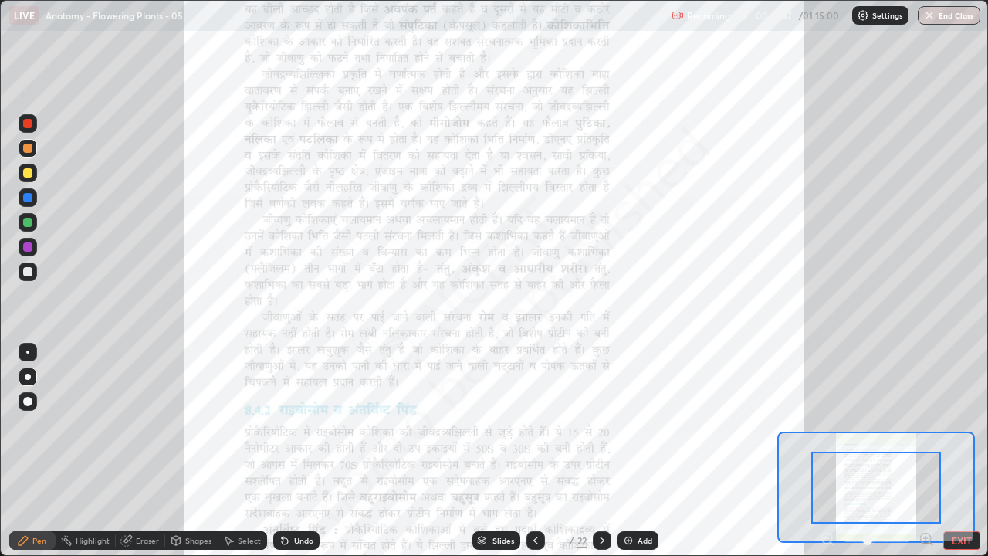
click at [926, 425] on icon at bounding box center [926, 538] width 4 height 0
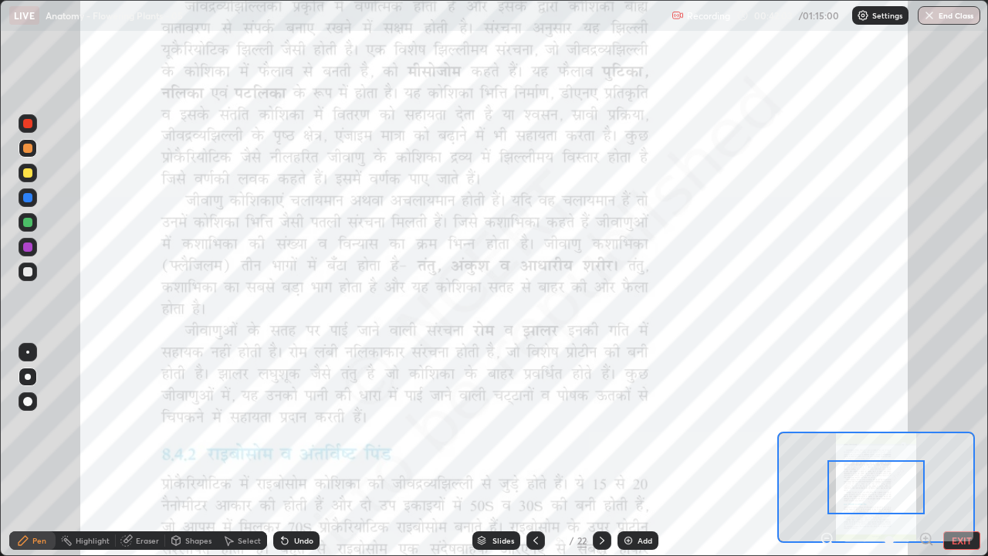
click at [294, 425] on div "Undo" at bounding box center [303, 541] width 19 height 8
click at [307, 425] on div "Undo" at bounding box center [296, 540] width 46 height 19
click at [29, 224] on div at bounding box center [27, 222] width 9 height 9
click at [28, 352] on div at bounding box center [27, 352] width 3 height 3
click at [28, 248] on div at bounding box center [27, 246] width 9 height 9
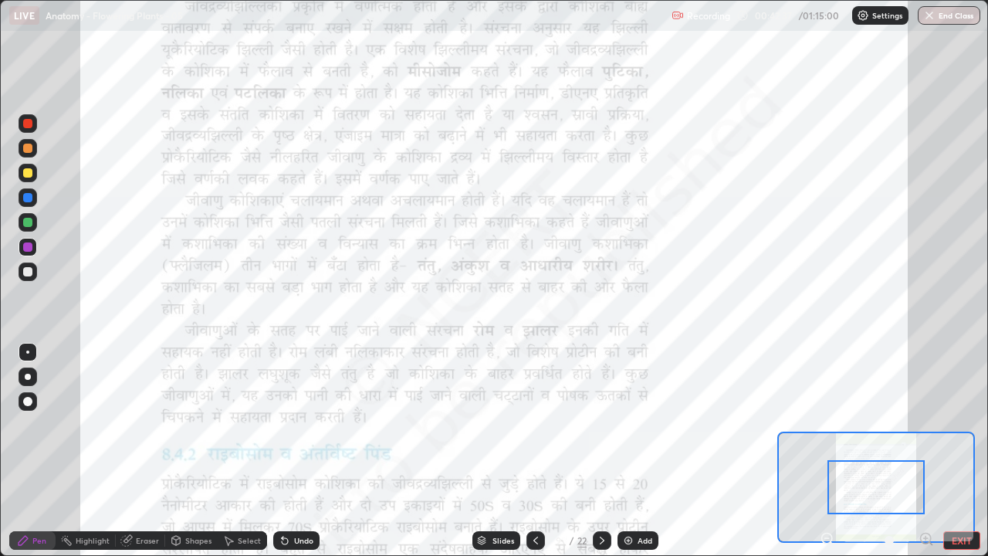
click at [302, 425] on div "Undo" at bounding box center [303, 541] width 19 height 8
click at [296, 425] on div "Undo" at bounding box center [296, 540] width 46 height 19
click at [294, 425] on div "Undo" at bounding box center [296, 540] width 46 height 19
click at [293, 425] on div "Undo" at bounding box center [296, 540] width 46 height 19
click at [107, 425] on div "Highlight" at bounding box center [93, 541] width 34 height 8
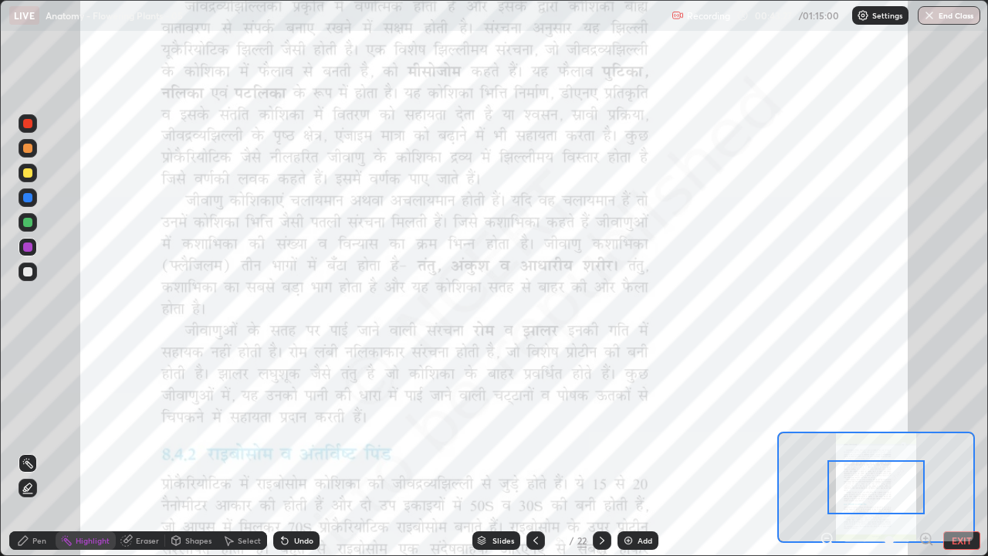
click at [601, 425] on icon at bounding box center [602, 540] width 12 height 12
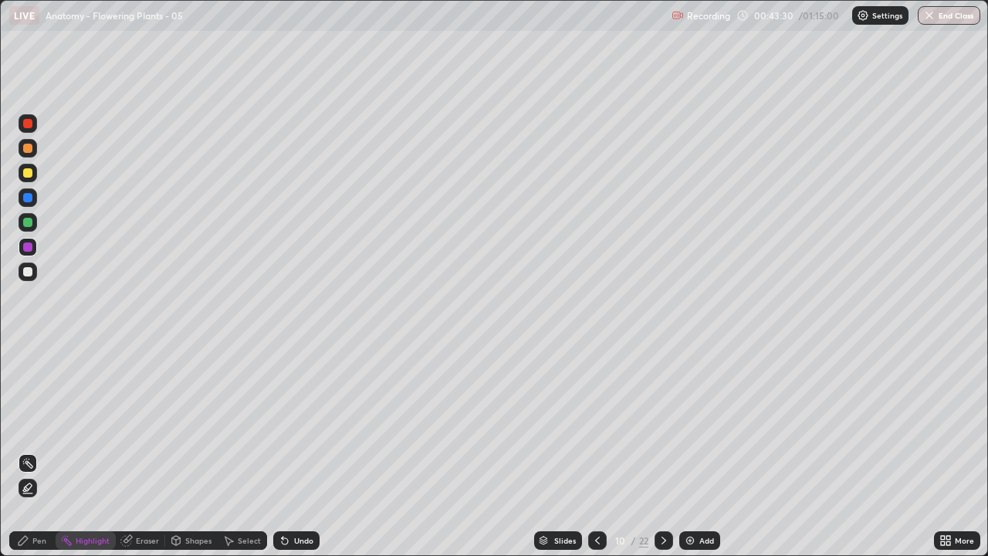
click at [28, 197] on div at bounding box center [27, 197] width 9 height 9
click at [40, 425] on div "Pen" at bounding box center [32, 540] width 46 height 19
click at [27, 402] on div at bounding box center [27, 401] width 9 height 9
click at [32, 344] on div at bounding box center [28, 352] width 19 height 19
click at [28, 171] on div at bounding box center [27, 172] width 9 height 9
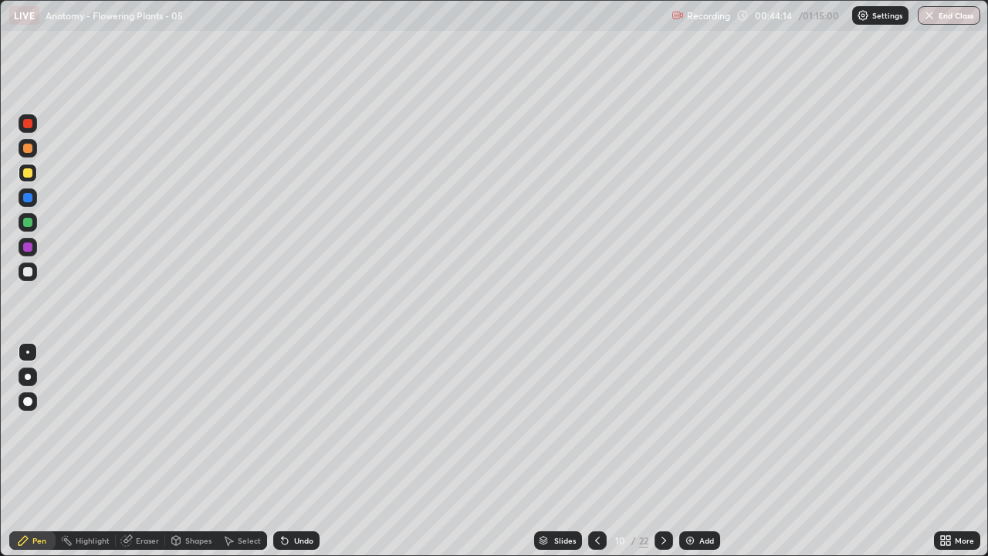
click at [32, 131] on div at bounding box center [28, 123] width 19 height 19
click at [597, 425] on icon at bounding box center [597, 540] width 12 height 12
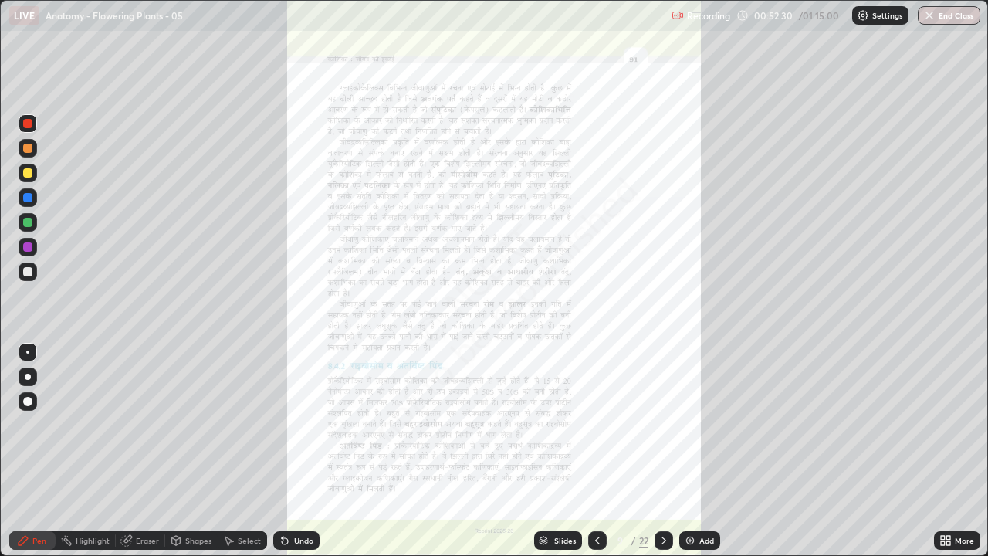
click at [951, 425] on icon at bounding box center [946, 540] width 12 height 12
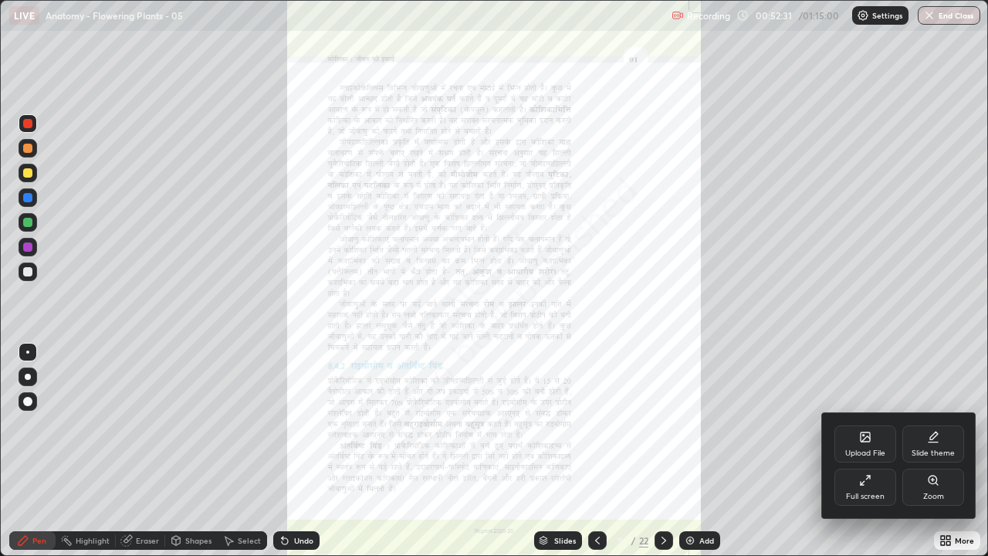
click at [930, 425] on div "Zoom" at bounding box center [934, 497] width 21 height 8
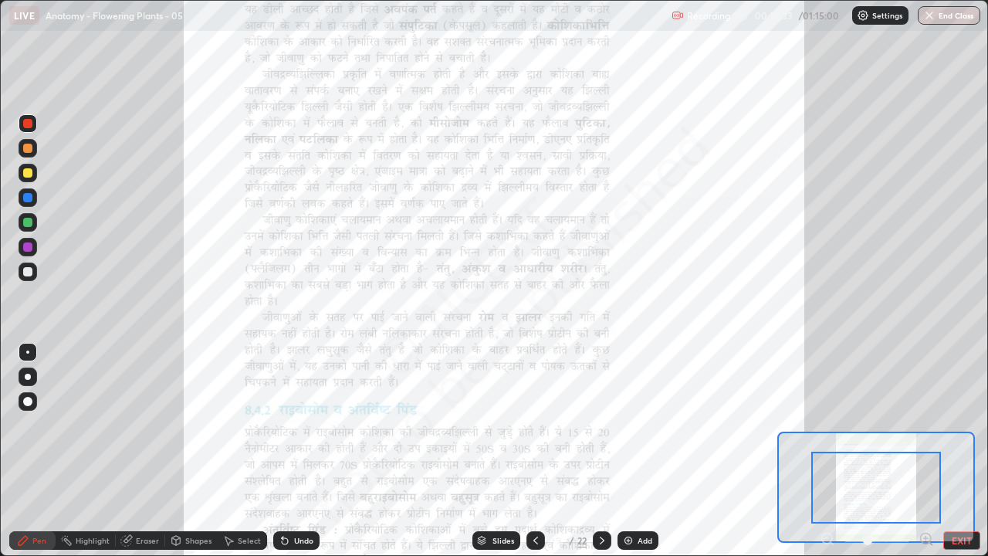
click at [926, 425] on icon at bounding box center [926, 539] width 0 height 4
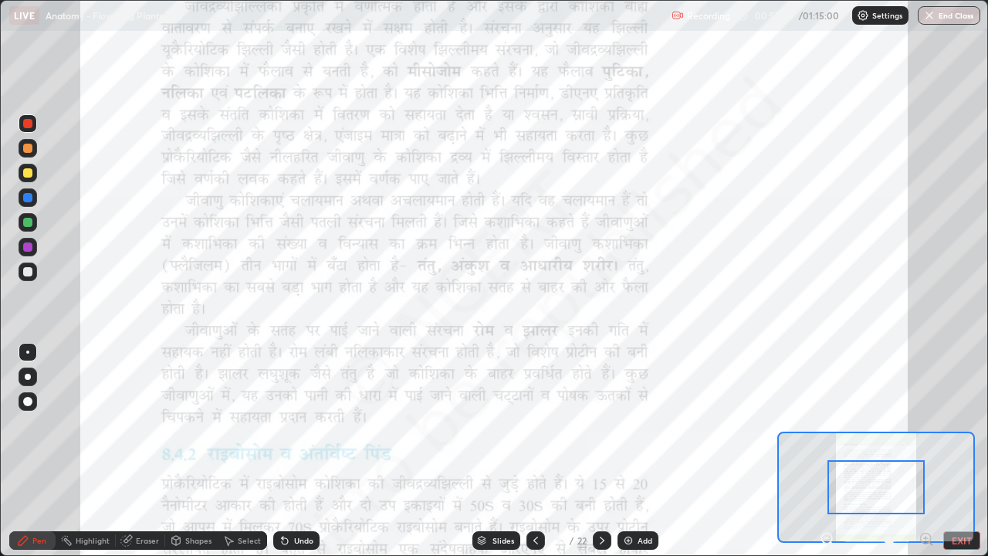
click at [926, 425] on icon at bounding box center [926, 538] width 4 height 0
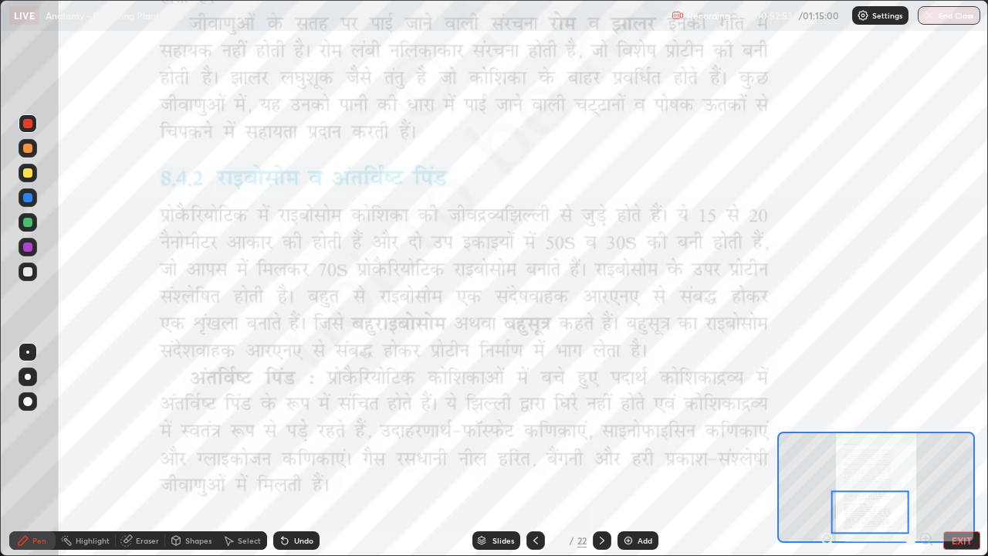
click at [534, 425] on icon at bounding box center [536, 541] width 5 height 8
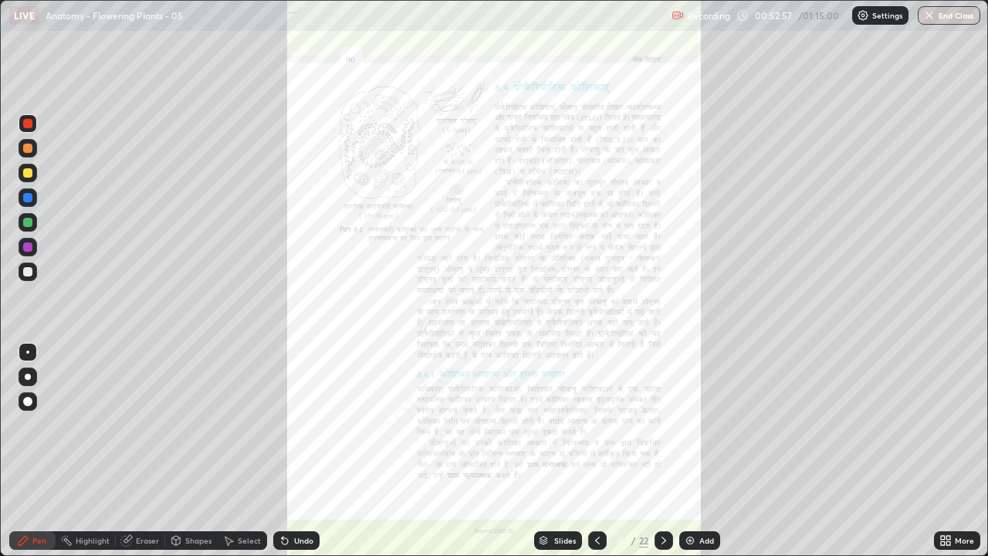
click at [950, 425] on icon at bounding box center [946, 540] width 12 height 12
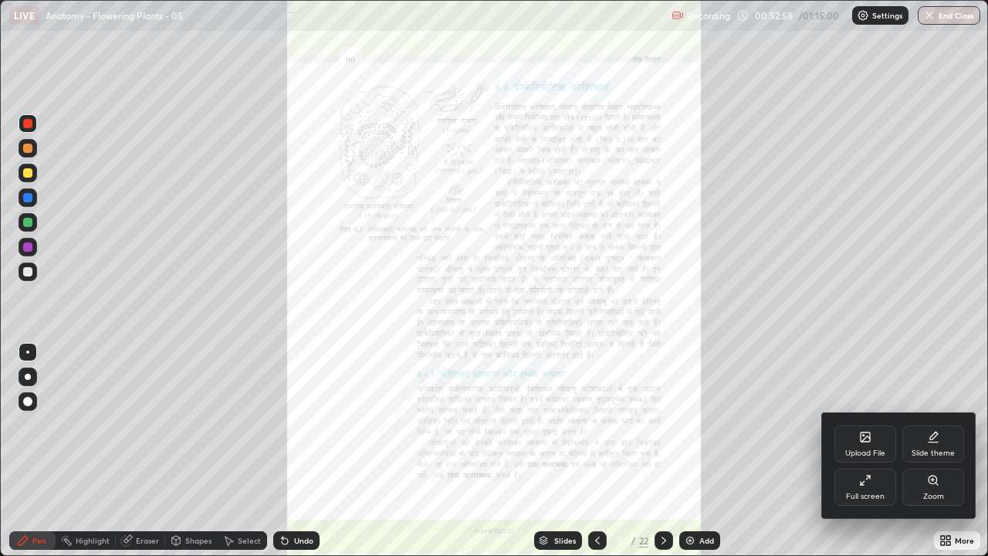
click at [937, 425] on div "Zoom" at bounding box center [934, 497] width 21 height 8
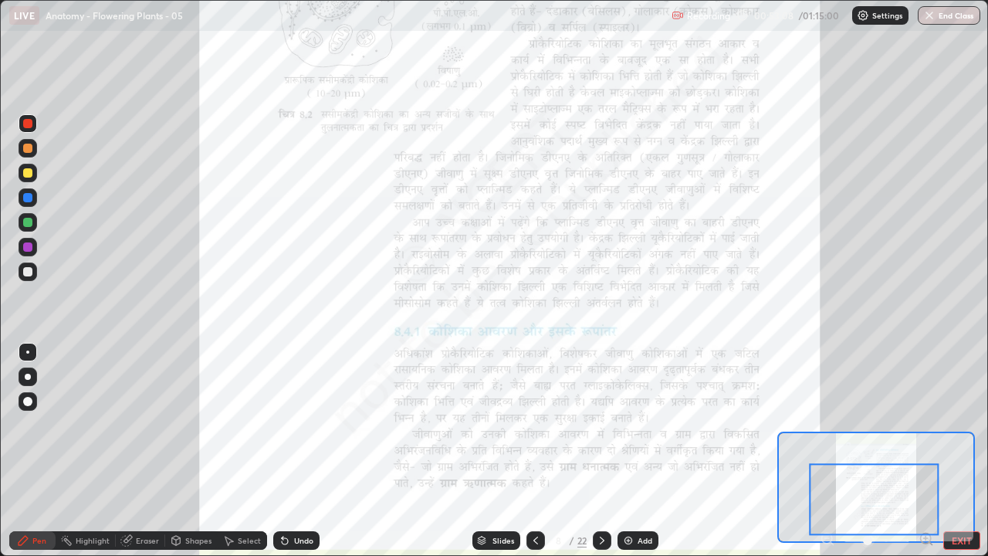
click at [926, 425] on icon at bounding box center [926, 538] width 4 height 0
click at [926, 425] on icon at bounding box center [926, 539] width 0 height 4
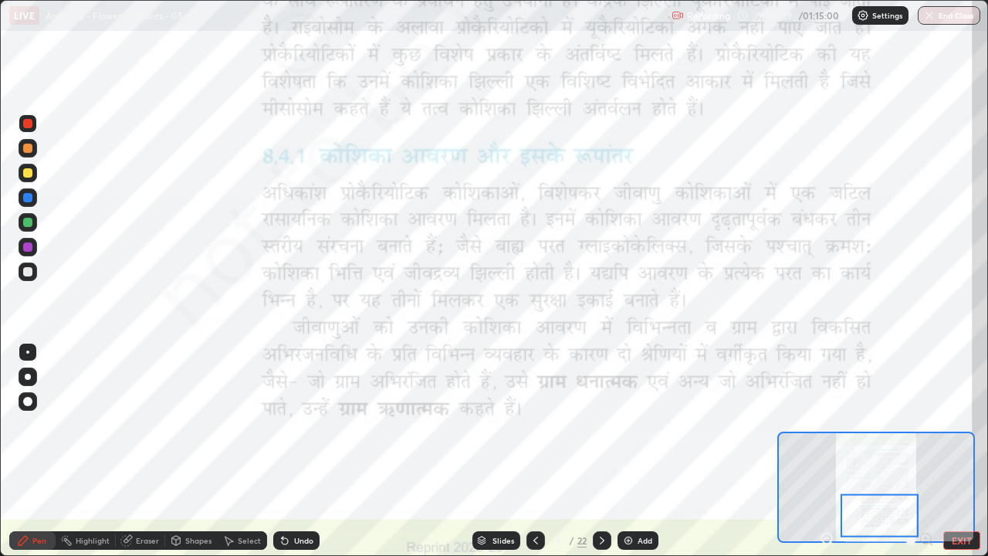
click at [598, 425] on icon at bounding box center [602, 540] width 12 height 12
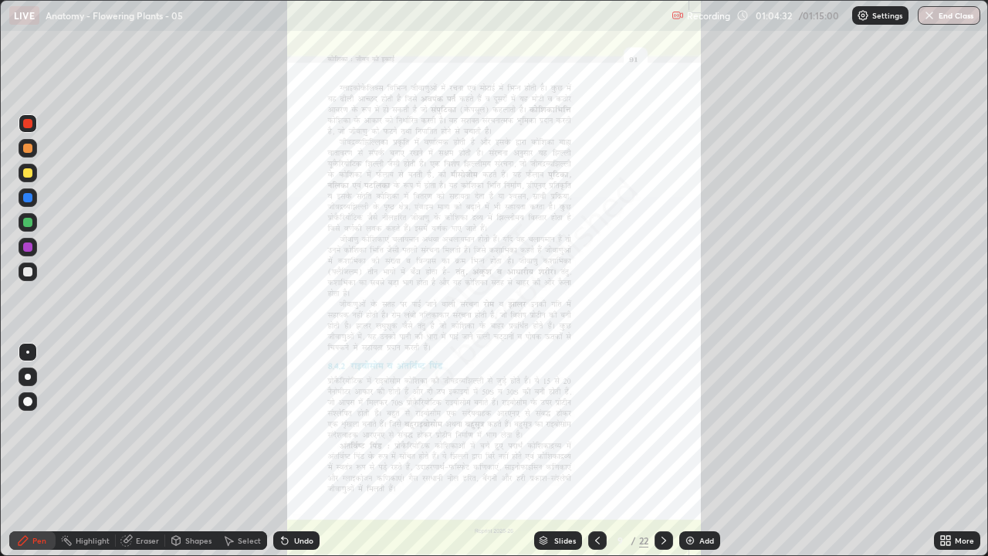
click at [954, 425] on div "More" at bounding box center [957, 540] width 46 height 19
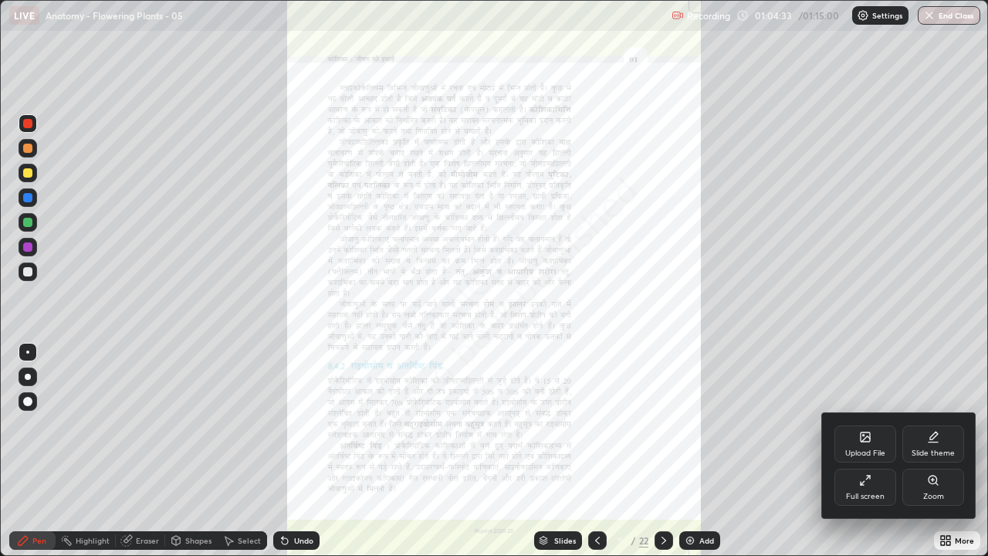
click at [929, 425] on div "Zoom" at bounding box center [934, 487] width 62 height 37
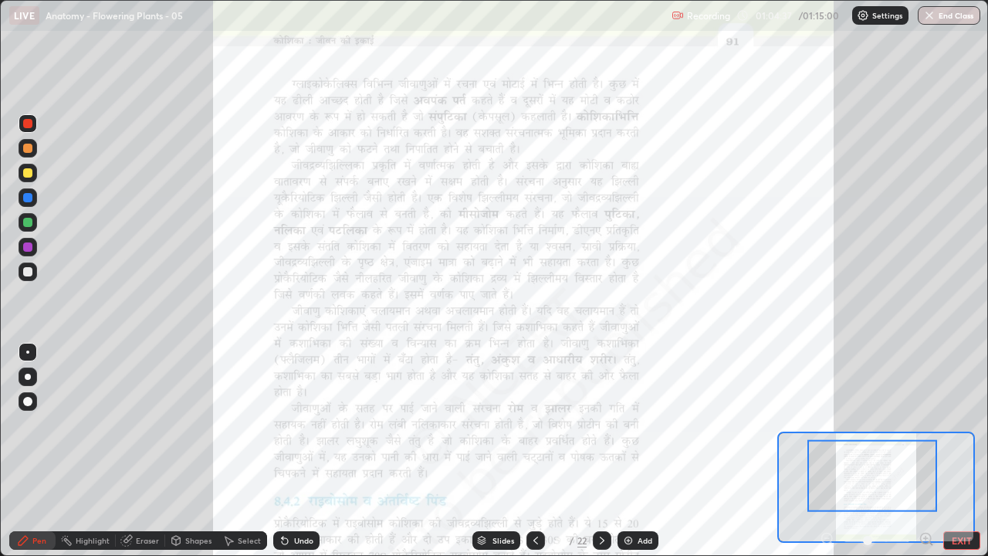
click at [930, 425] on icon at bounding box center [931, 543] width 3 height 3
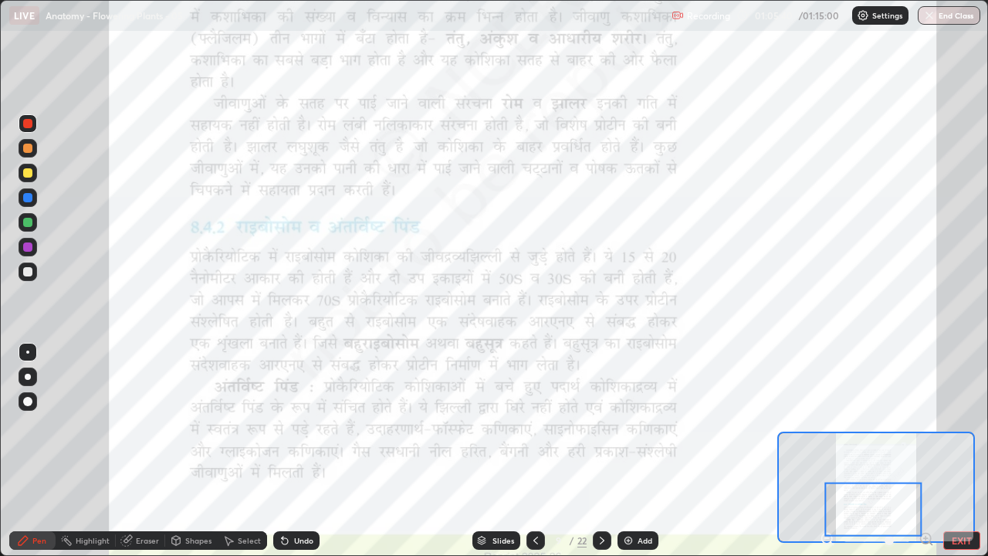
click at [242, 425] on div "Select" at bounding box center [249, 541] width 23 height 8
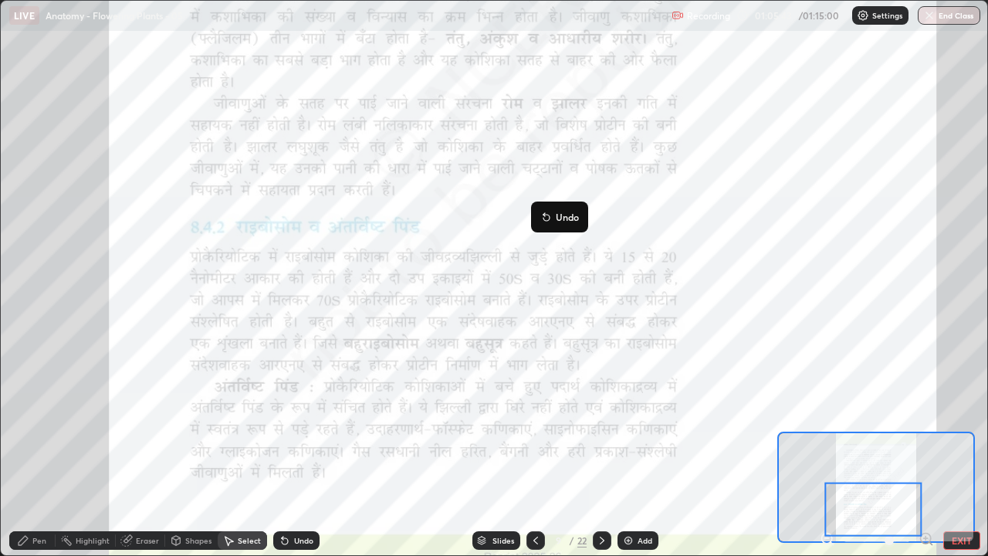
click at [486, 236] on div "0 ° Undo Copy Duplicate Duplicate to new slide Delete" at bounding box center [523, 51] width 1974 height 1109
click at [39, 425] on div "Pen" at bounding box center [39, 541] width 14 height 8
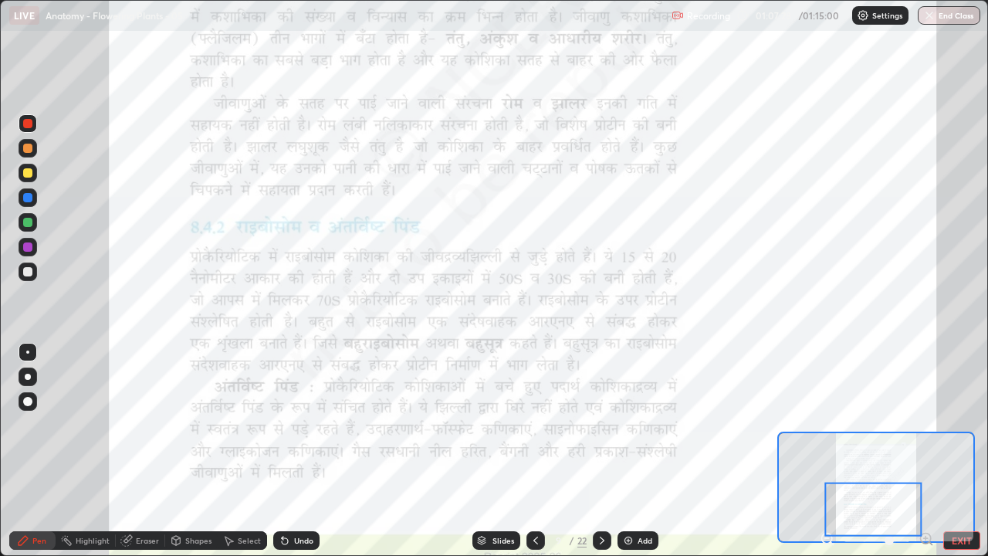
click at [28, 198] on div at bounding box center [27, 197] width 9 height 9
click at [82, 425] on div "Highlight" at bounding box center [86, 540] width 60 height 19
click at [27, 249] on div at bounding box center [27, 246] width 9 height 9
click at [39, 425] on div "Pen" at bounding box center [39, 541] width 14 height 8
click at [602, 425] on icon at bounding box center [602, 541] width 5 height 8
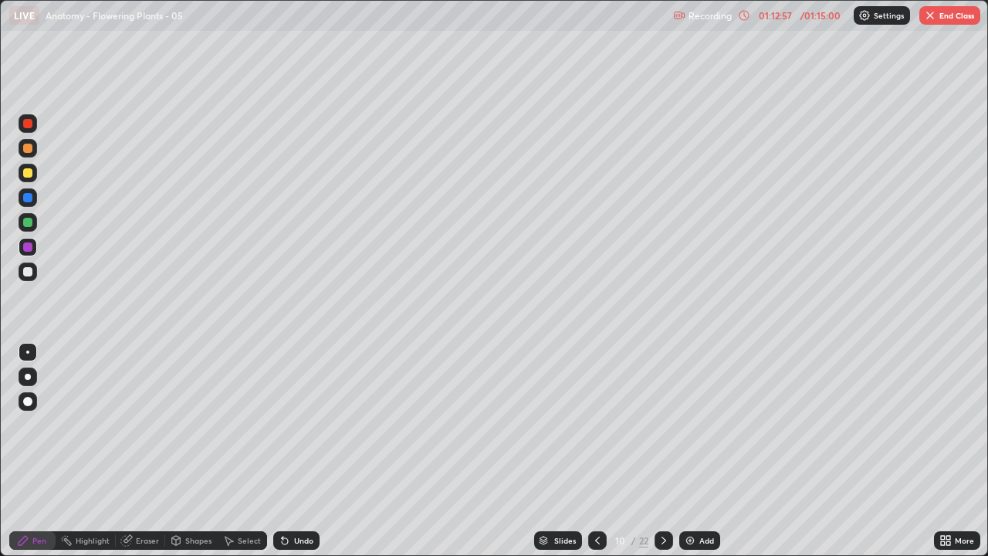
click at [975, 8] on button "End Class" at bounding box center [950, 15] width 61 height 19
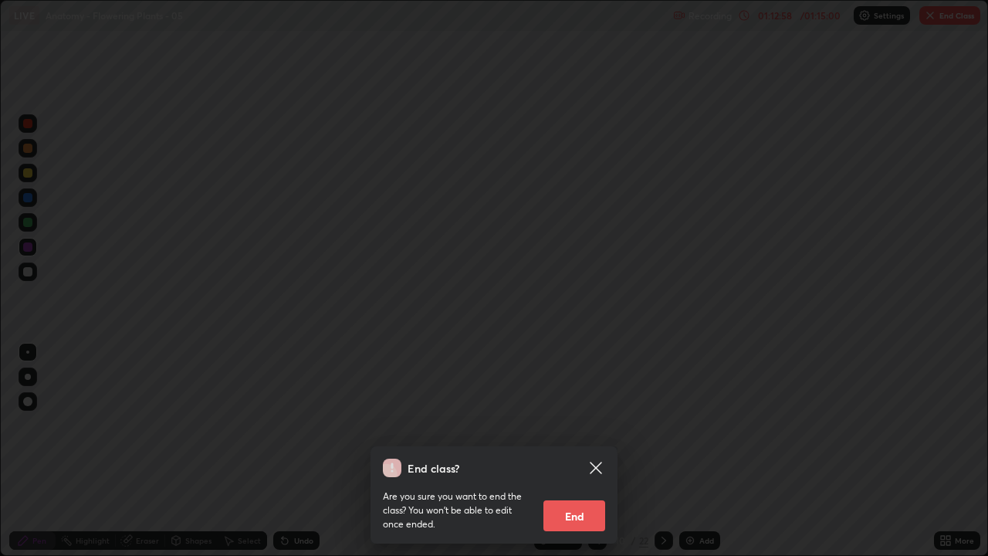
click at [584, 425] on button "End" at bounding box center [575, 515] width 62 height 31
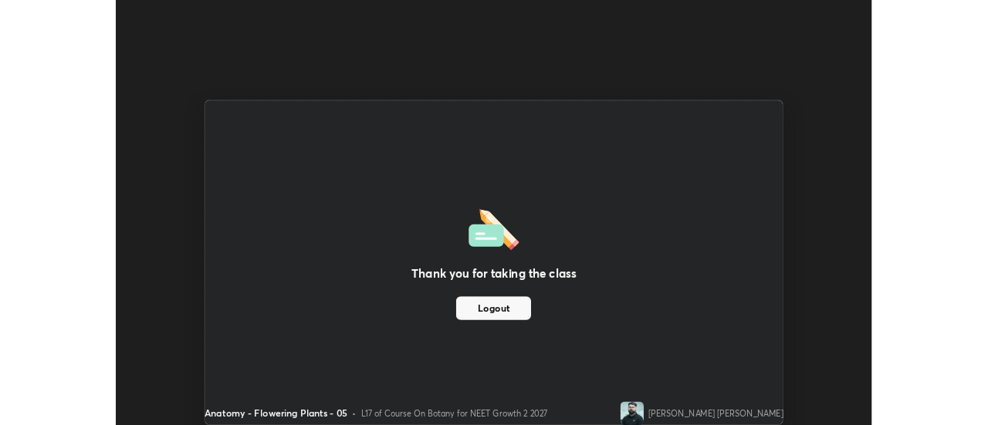
scroll to position [76791, 76228]
